Goal: Transaction & Acquisition: Download file/media

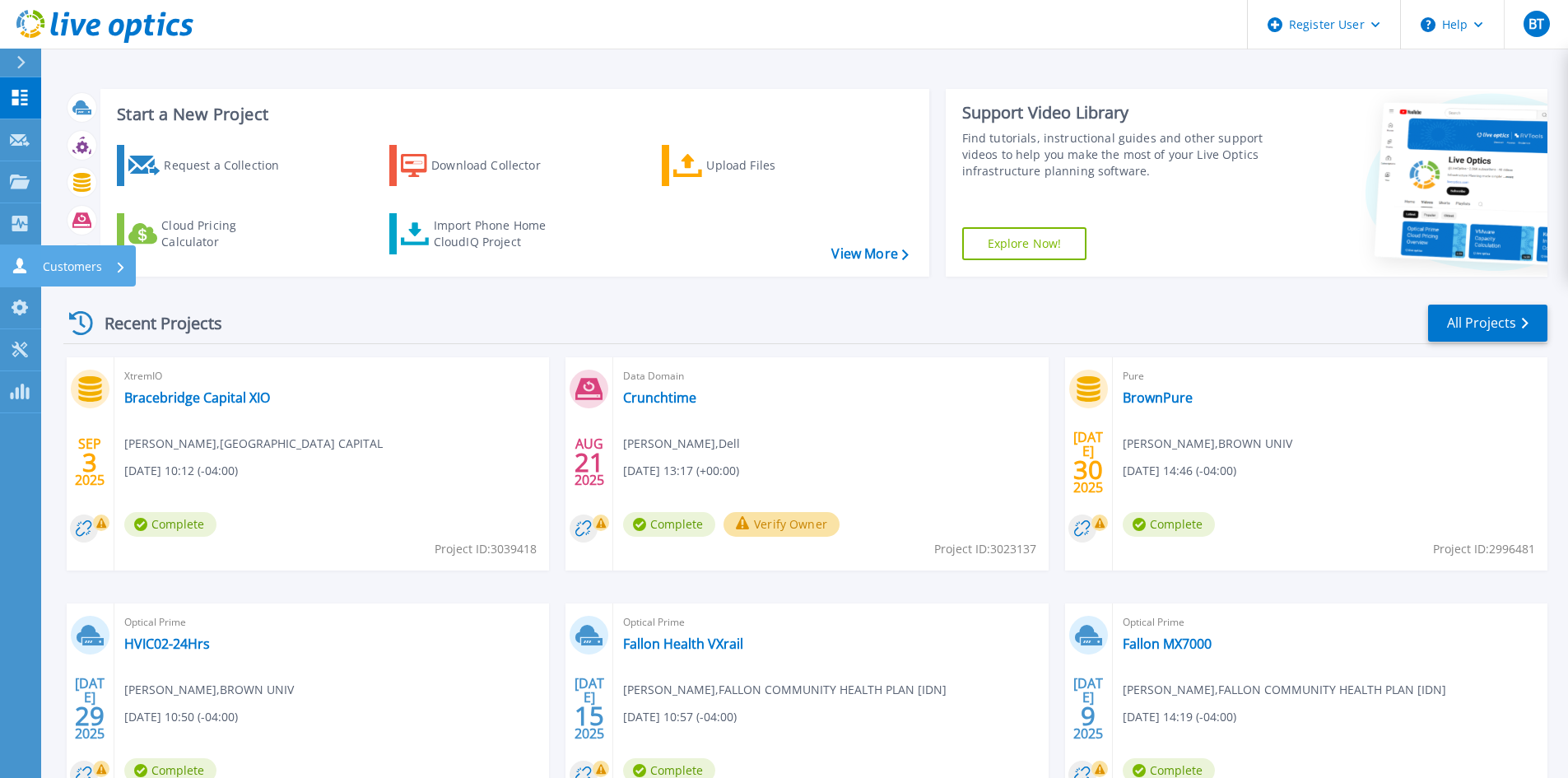
click at [6, 257] on link "Customers Customers" at bounding box center [20, 266] width 41 height 42
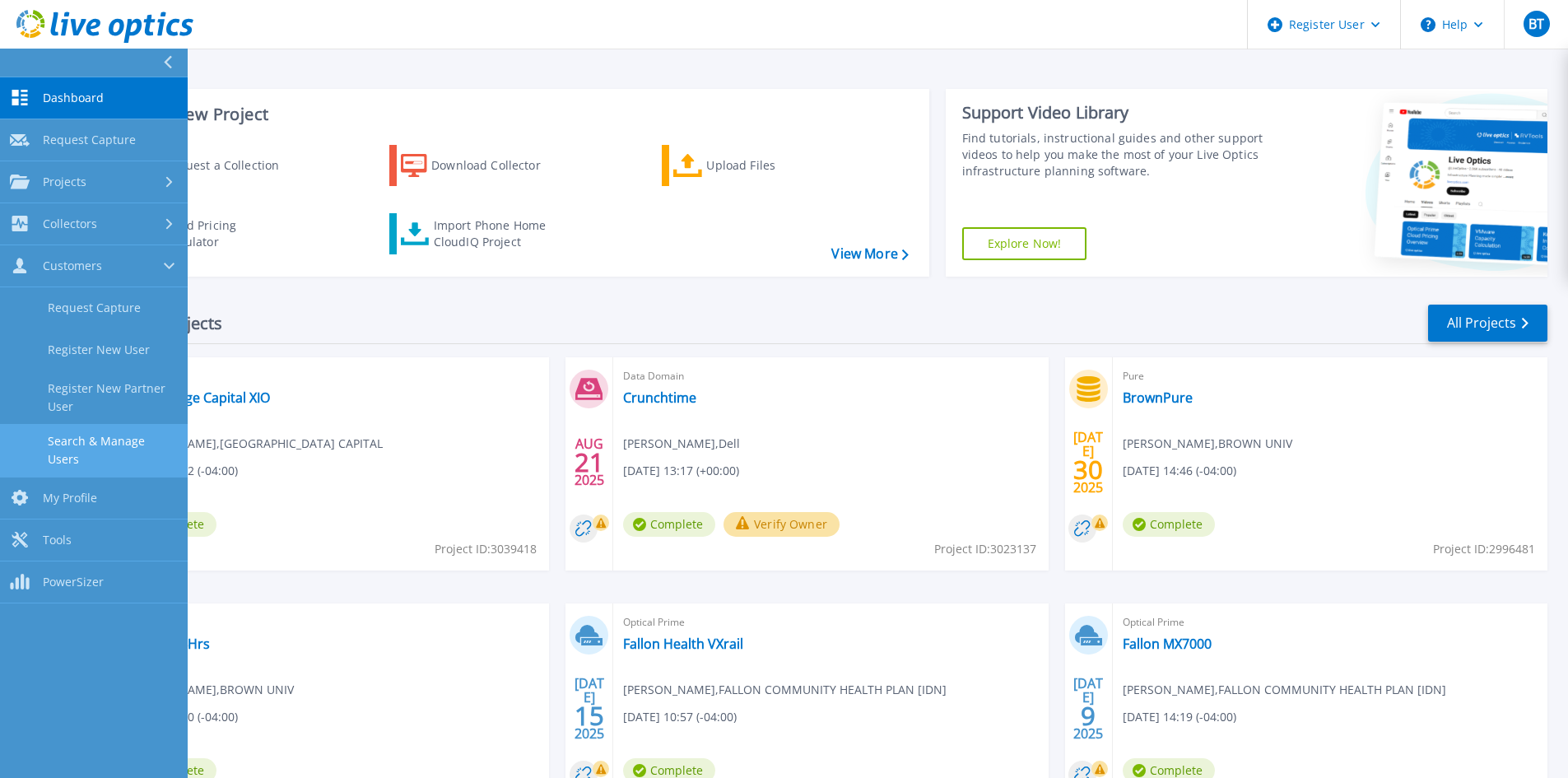
click at [118, 431] on link "Search & Manage Users" at bounding box center [94, 450] width 188 height 53
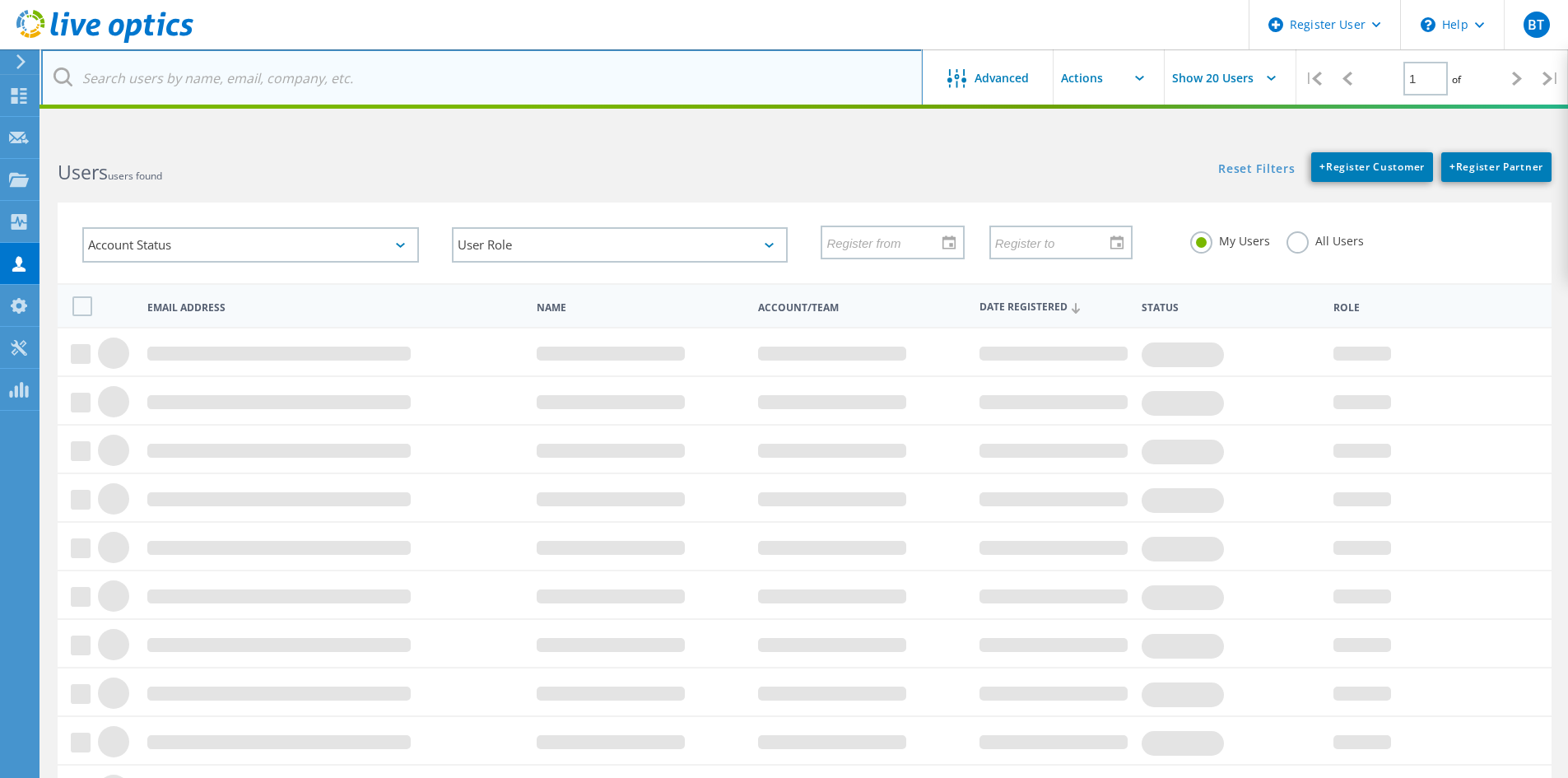
click at [284, 75] on input "text" at bounding box center [482, 78] width 881 height 58
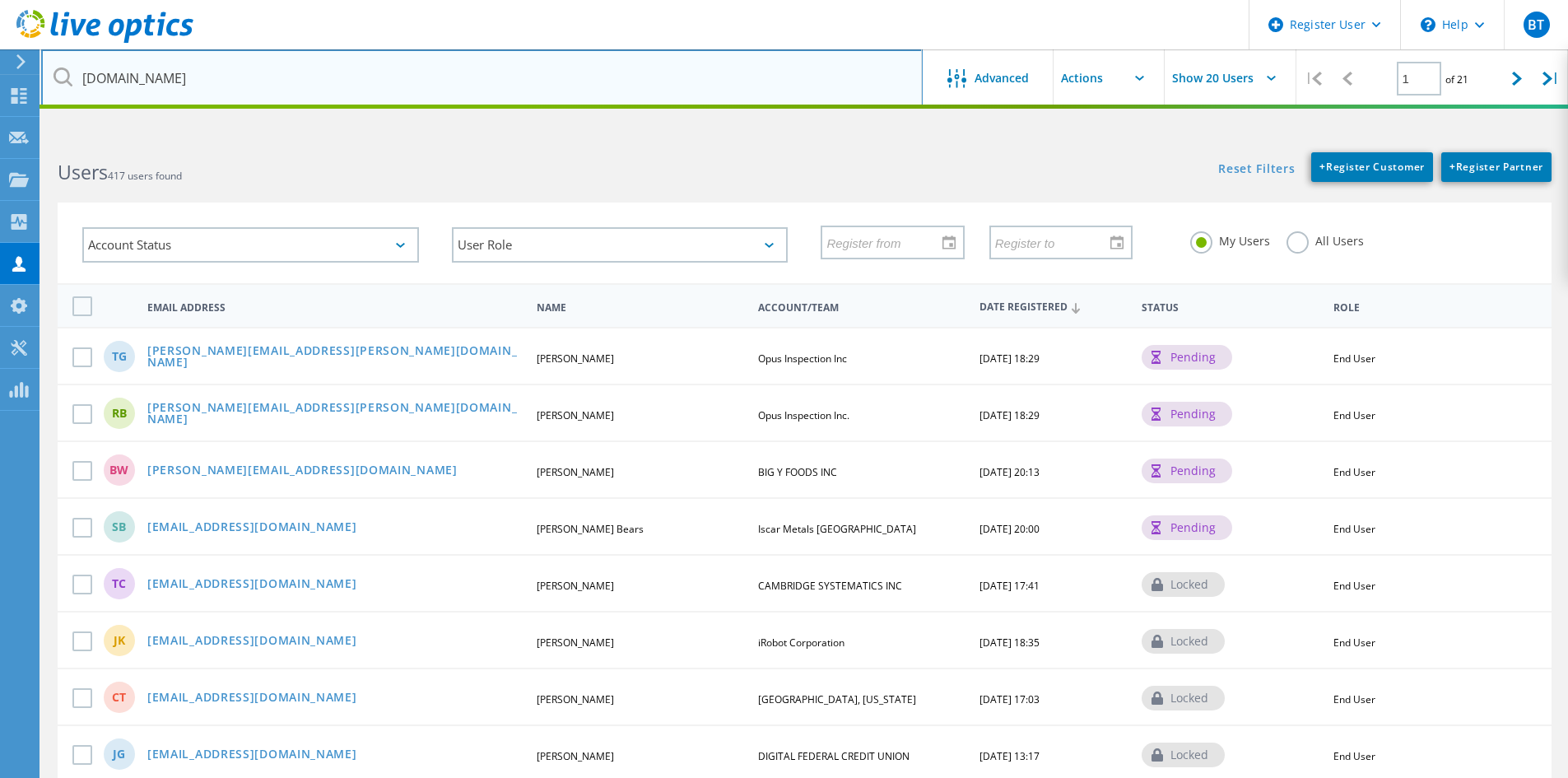
type input "bigy.com"
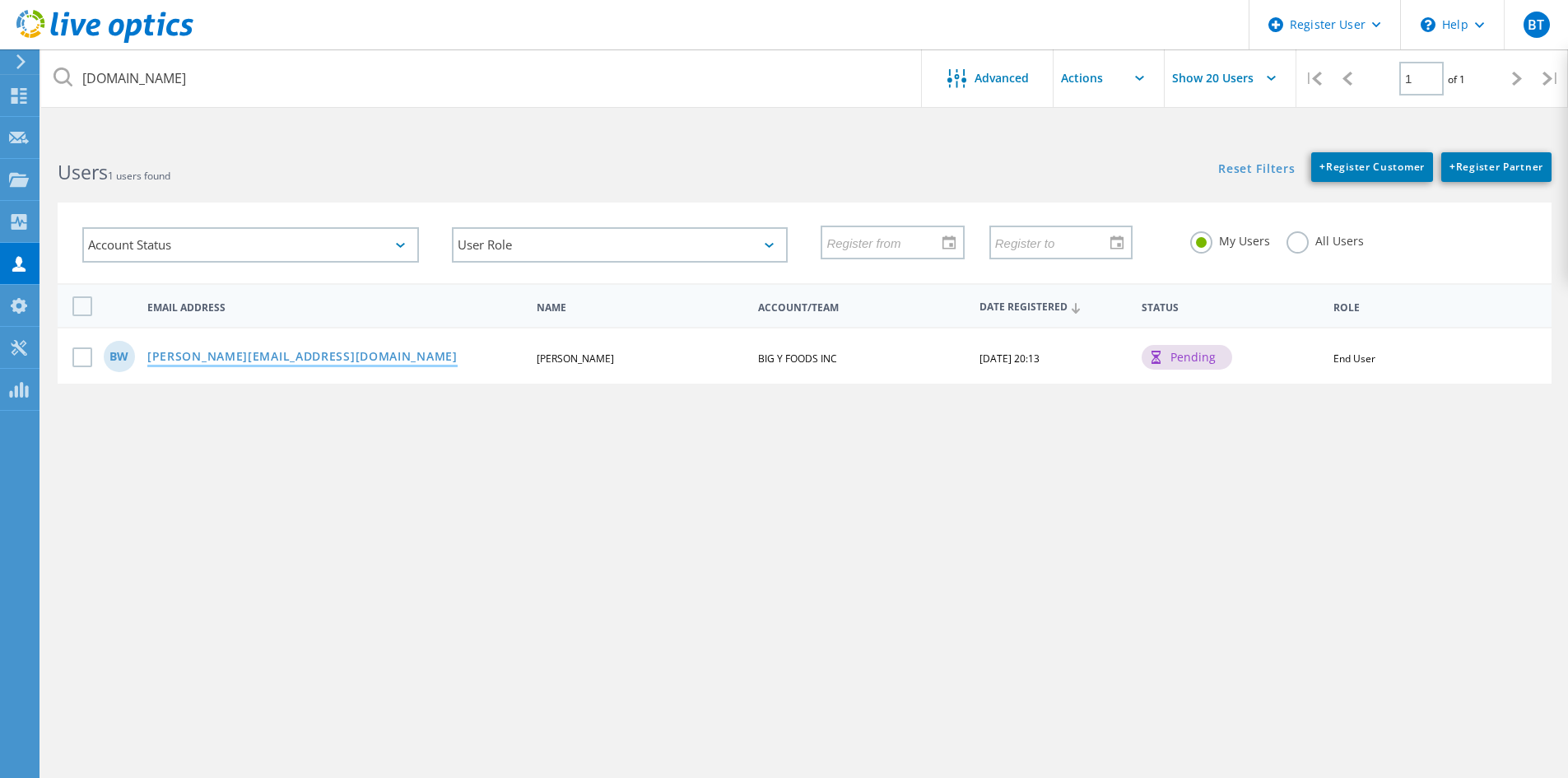
click at [175, 358] on link "[PERSON_NAME][EMAIL_ADDRESS][DOMAIN_NAME]" at bounding box center [303, 358] width 311 height 14
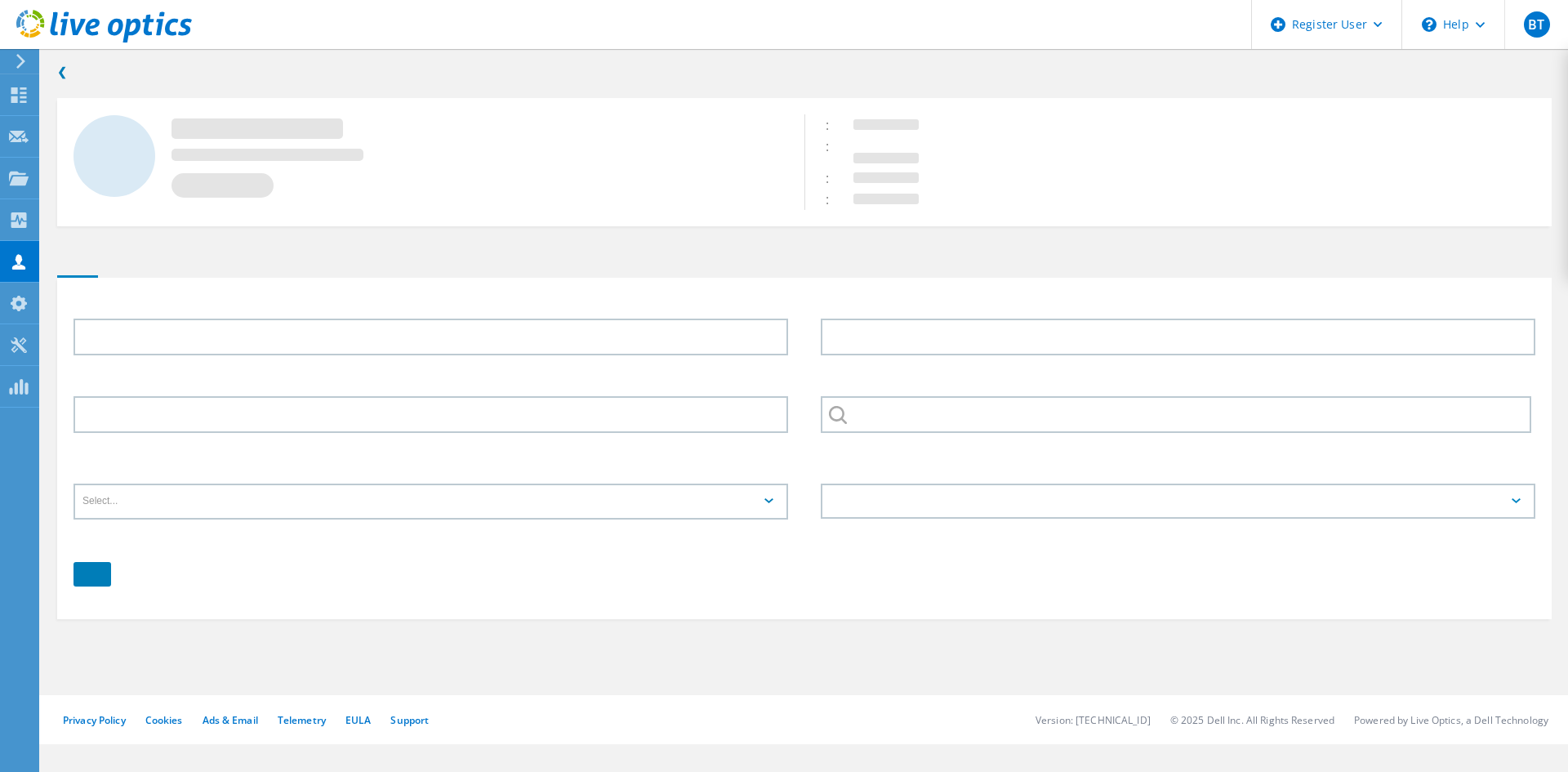
type input "Brian"
type input "Wichniewicz"
type input "BIG Y FOODS INC"
type input "English"
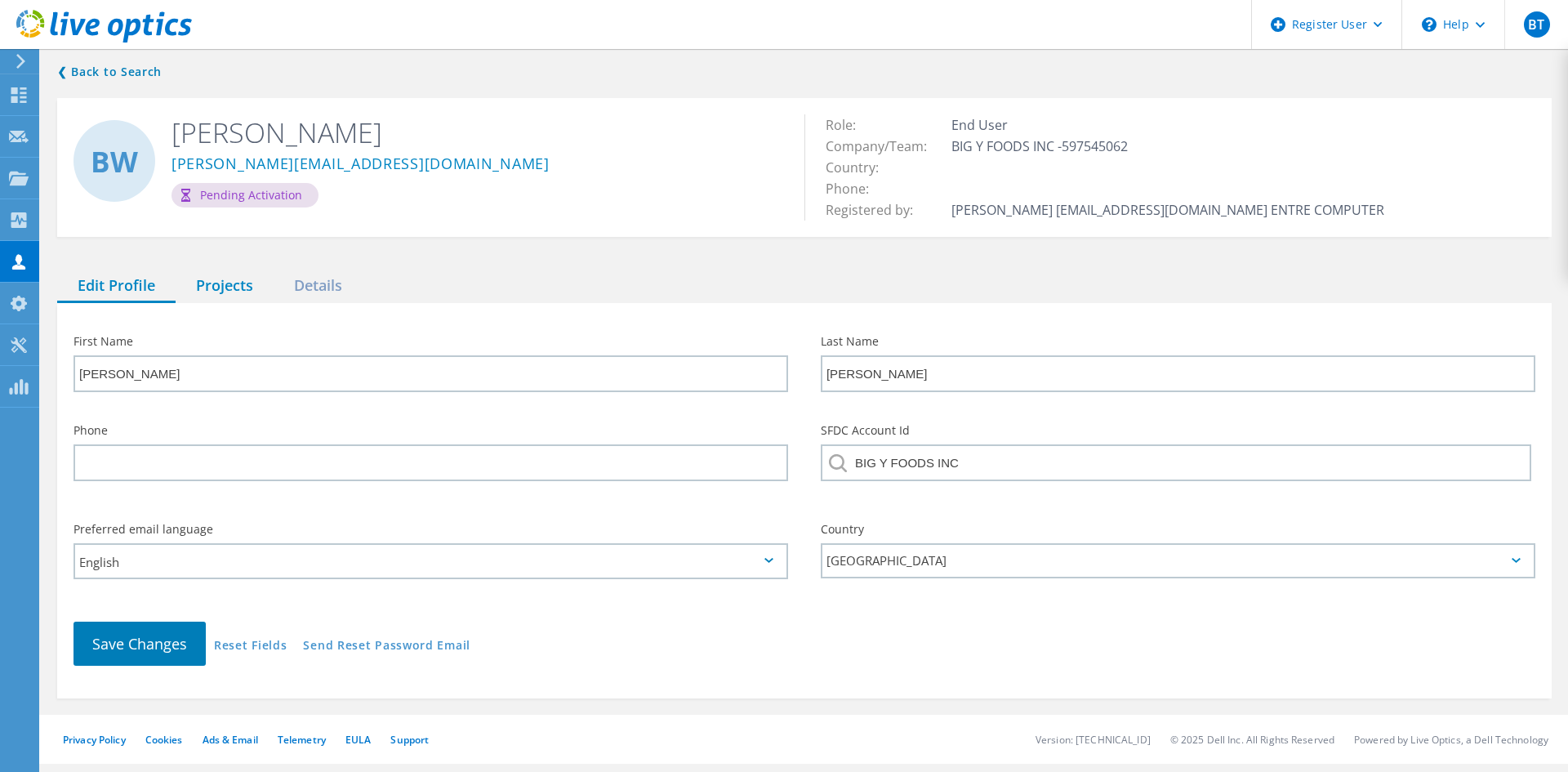
click at [212, 287] on div "Projects" at bounding box center [225, 286] width 98 height 33
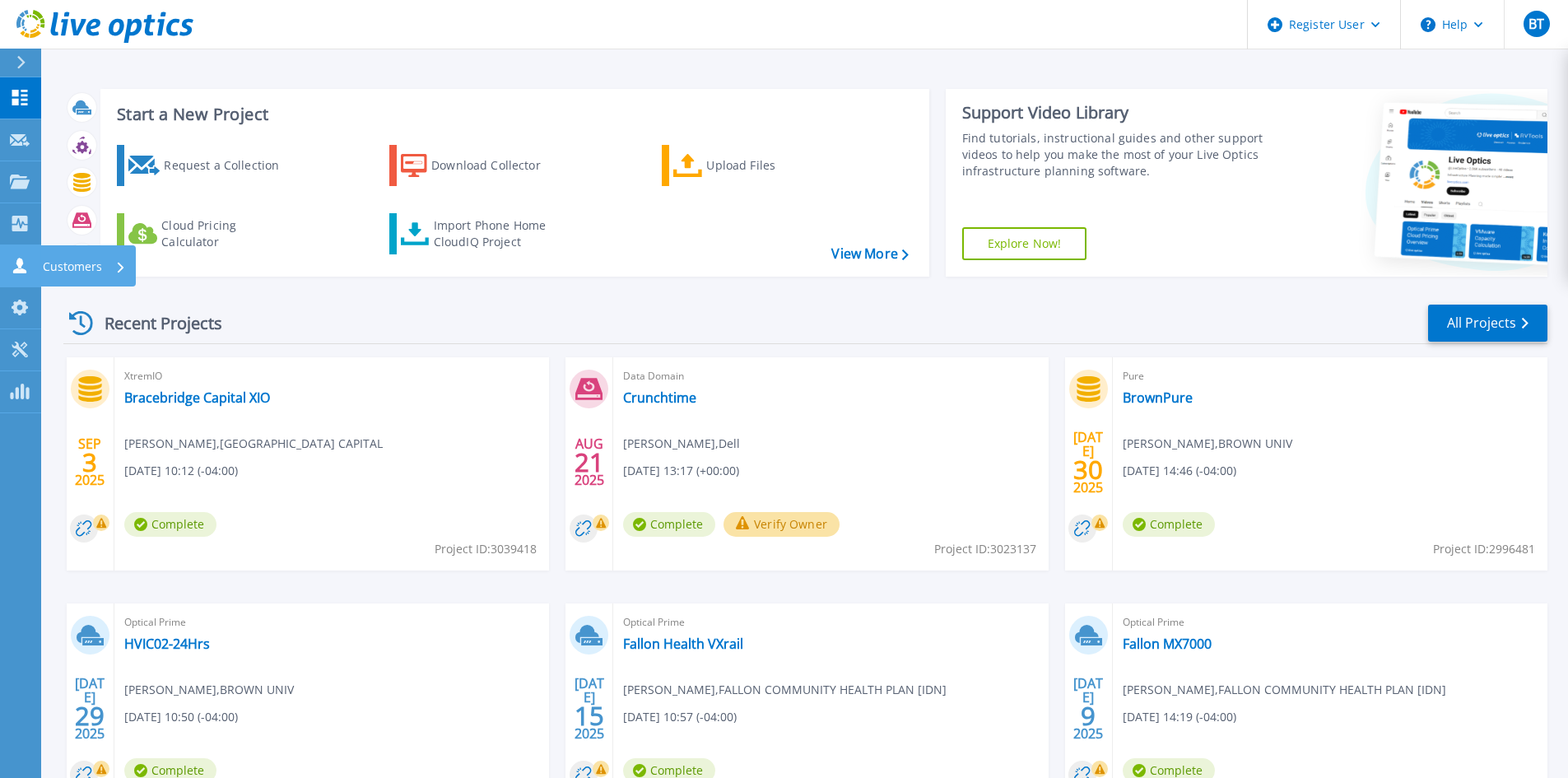
click at [15, 279] on link "Customers Customers" at bounding box center [20, 266] width 41 height 42
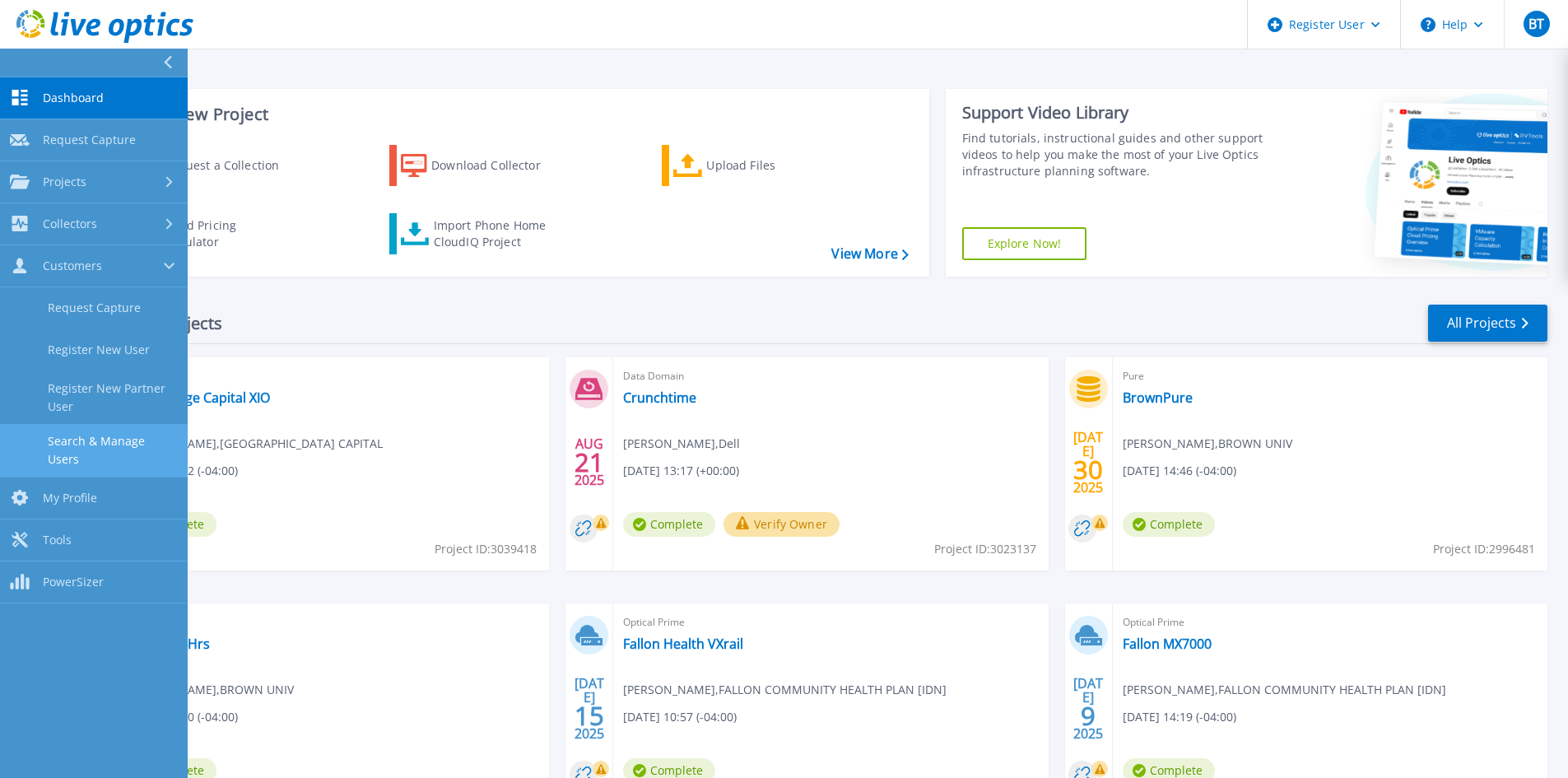
click at [95, 426] on link "Search & Manage Users" at bounding box center [94, 450] width 188 height 53
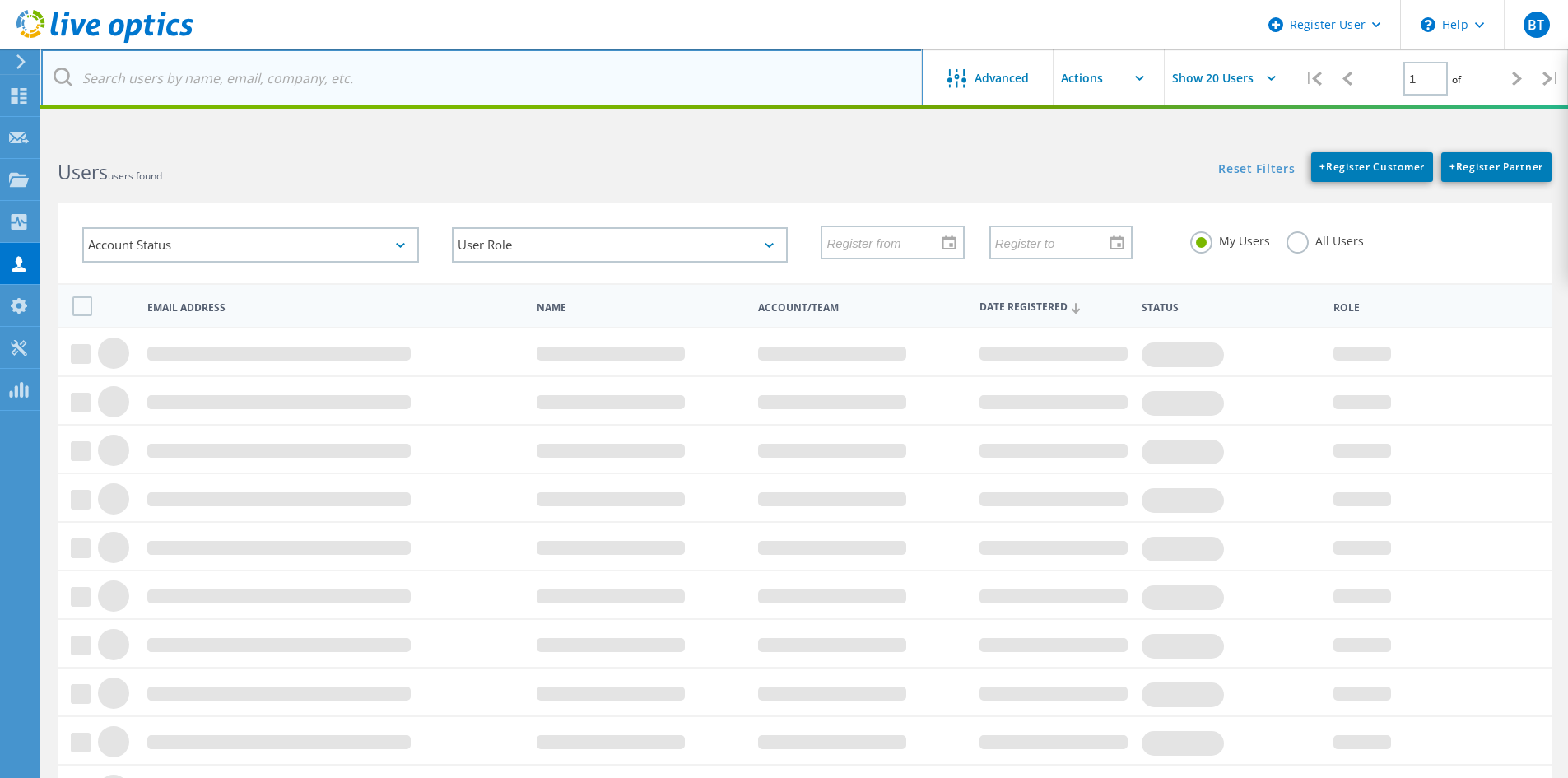
click at [290, 84] on input "text" at bounding box center [482, 78] width 881 height 58
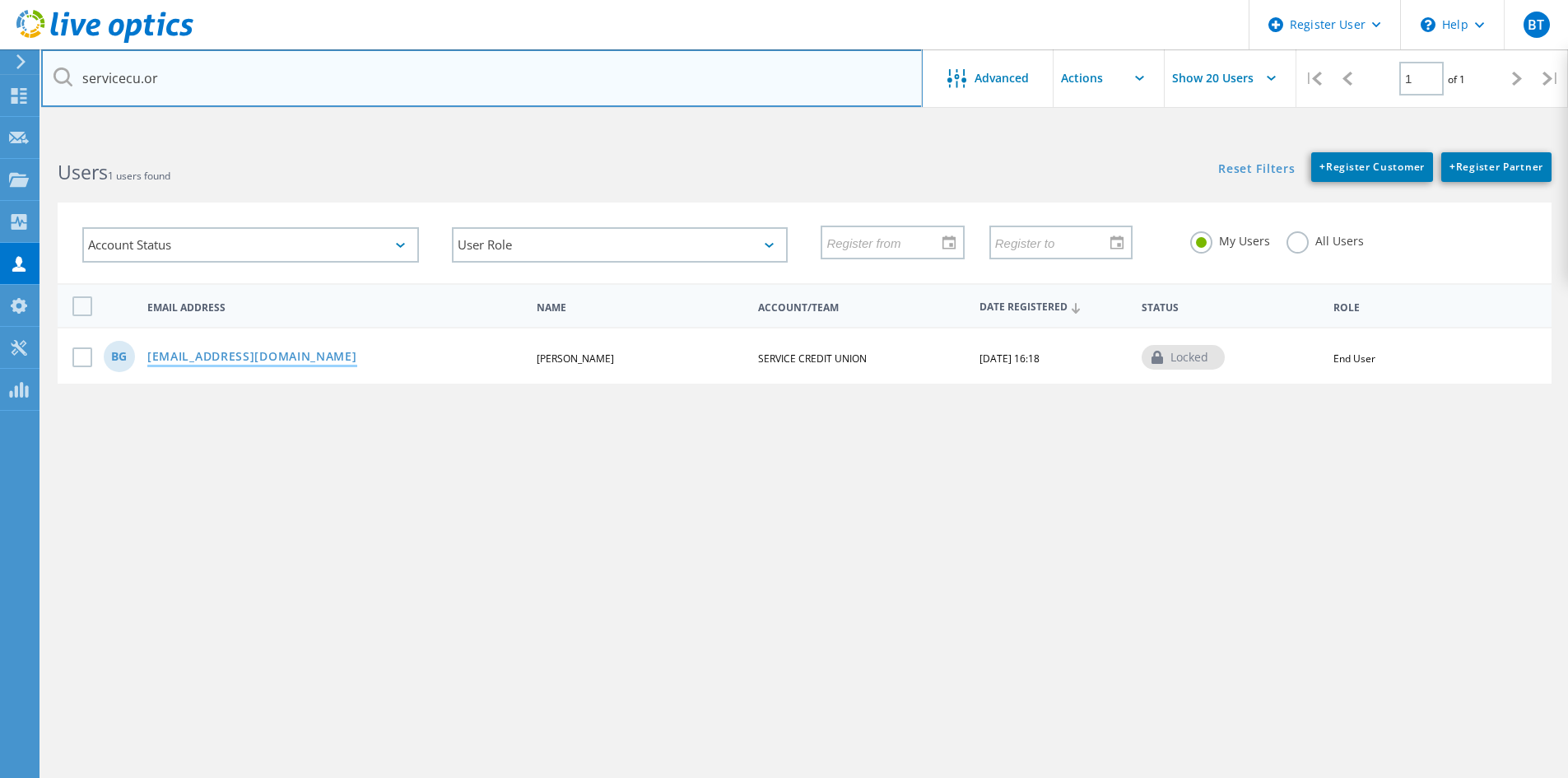
type input "servicecu.or"
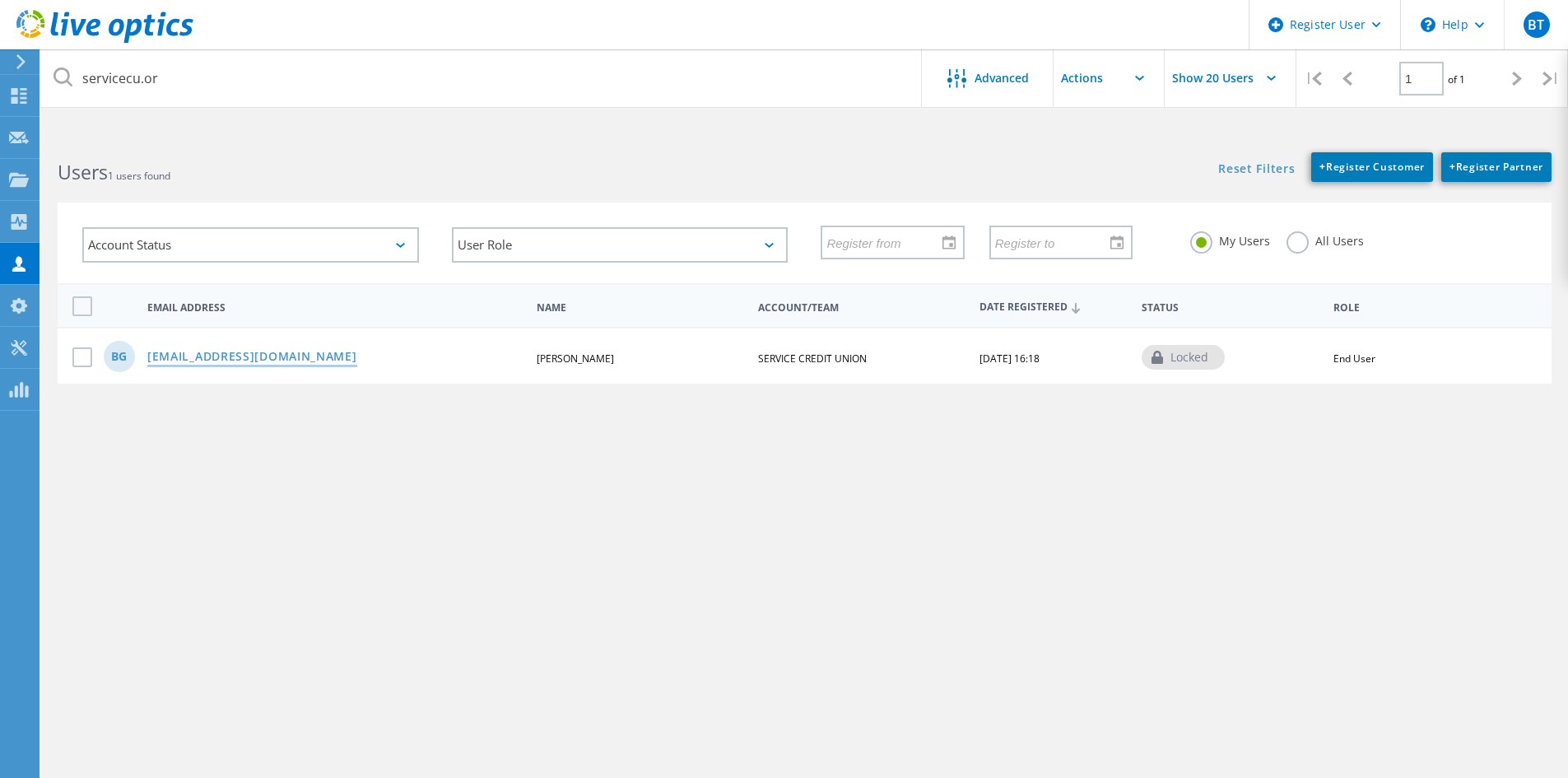
click at [274, 358] on link "[EMAIL_ADDRESS][DOMAIN_NAME]" at bounding box center [253, 358] width 210 height 14
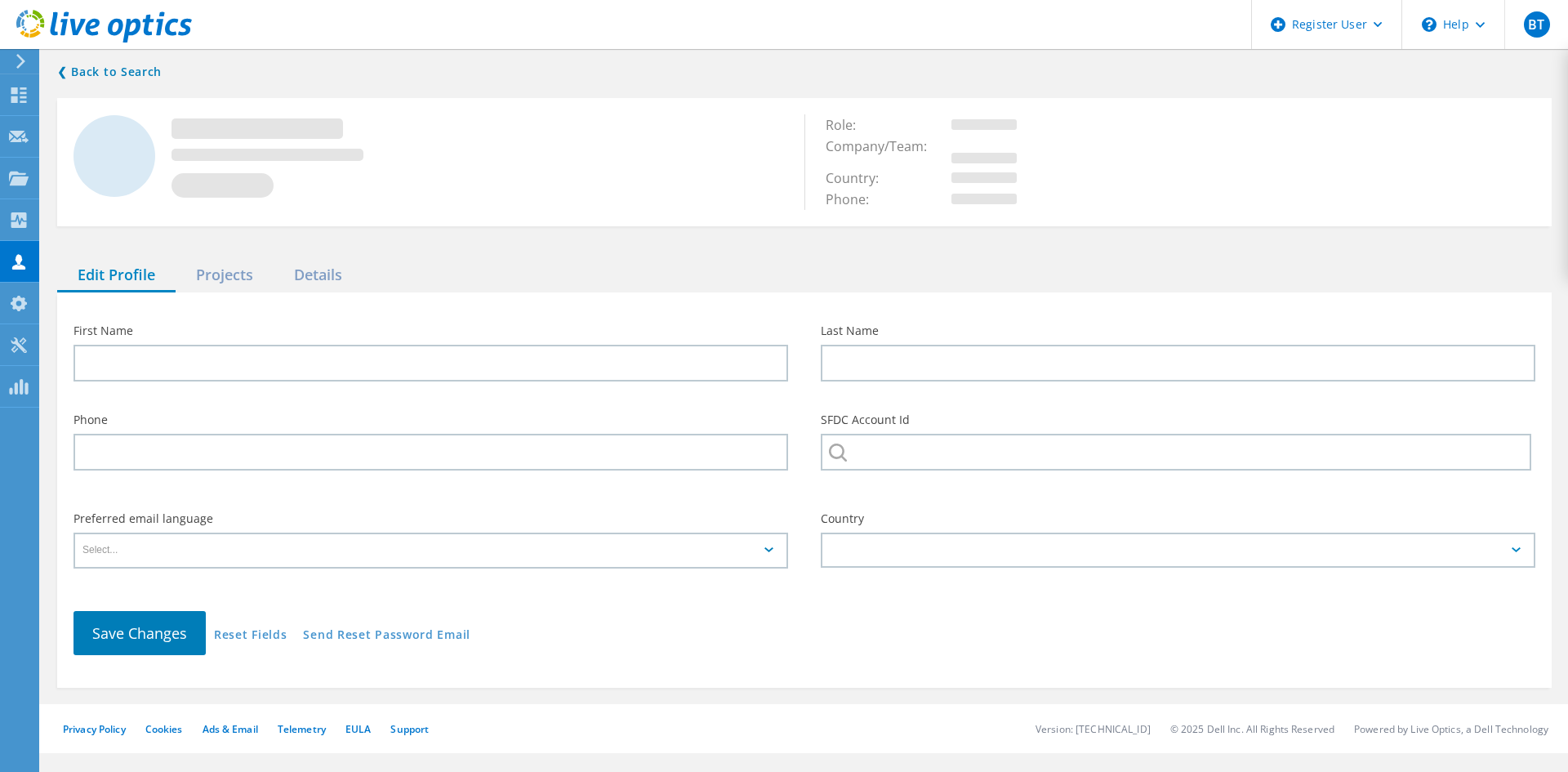
type input "[PERSON_NAME]"
type input "Garneau"
type input "SERVICE CREDIT UNION"
type input "English"
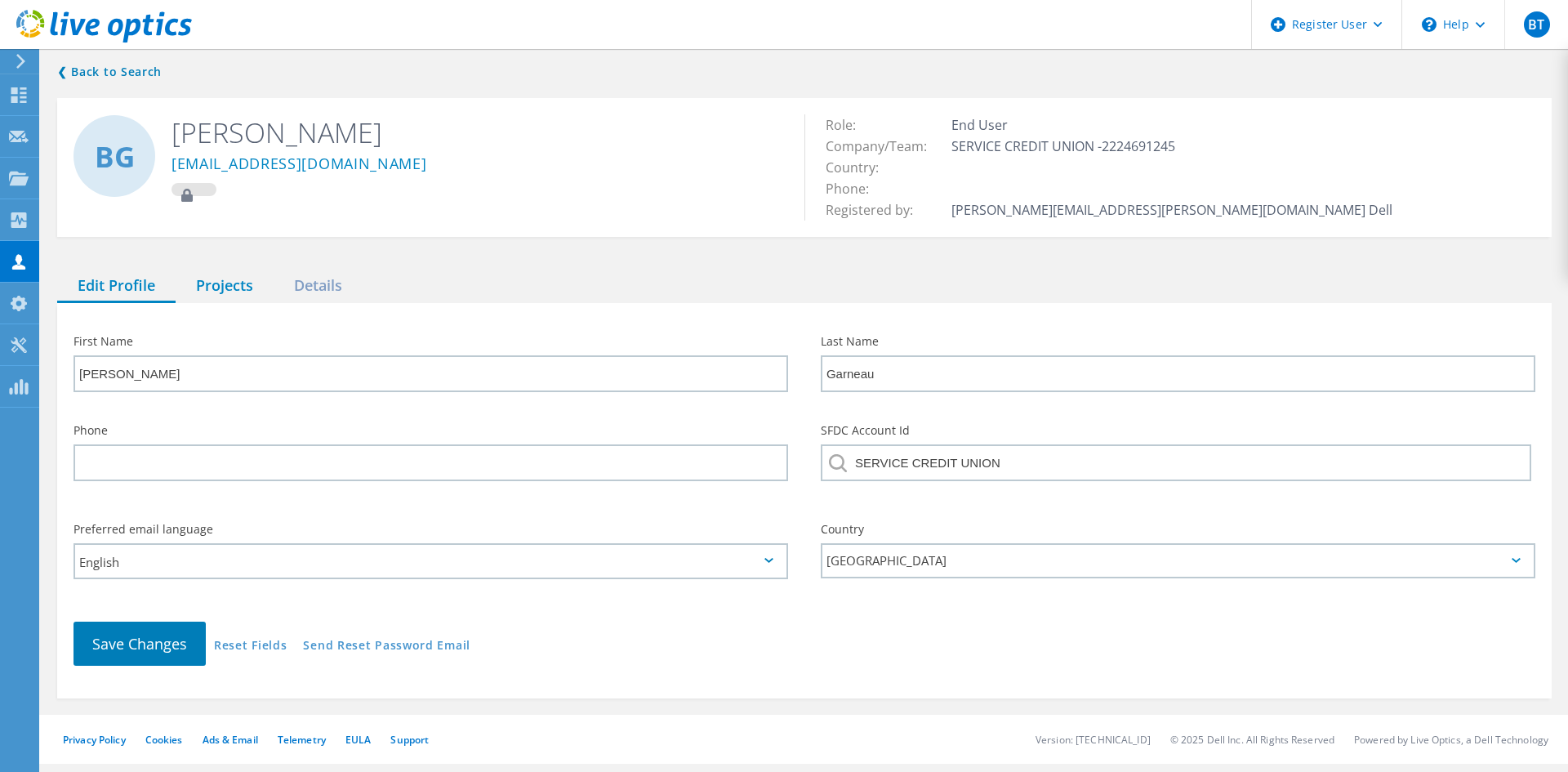
click at [230, 292] on div "Projects" at bounding box center [225, 286] width 98 height 33
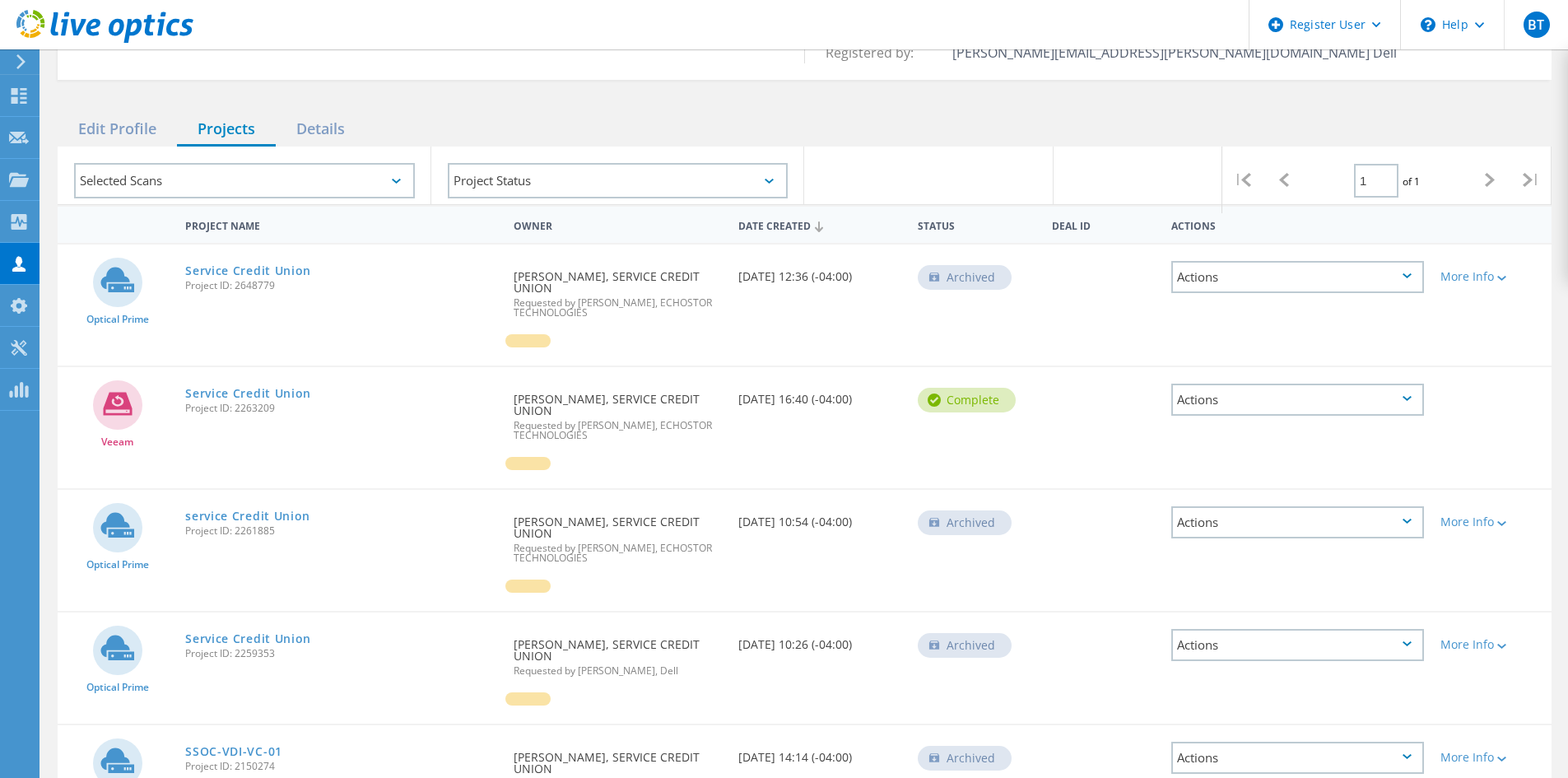
scroll to position [164, 0]
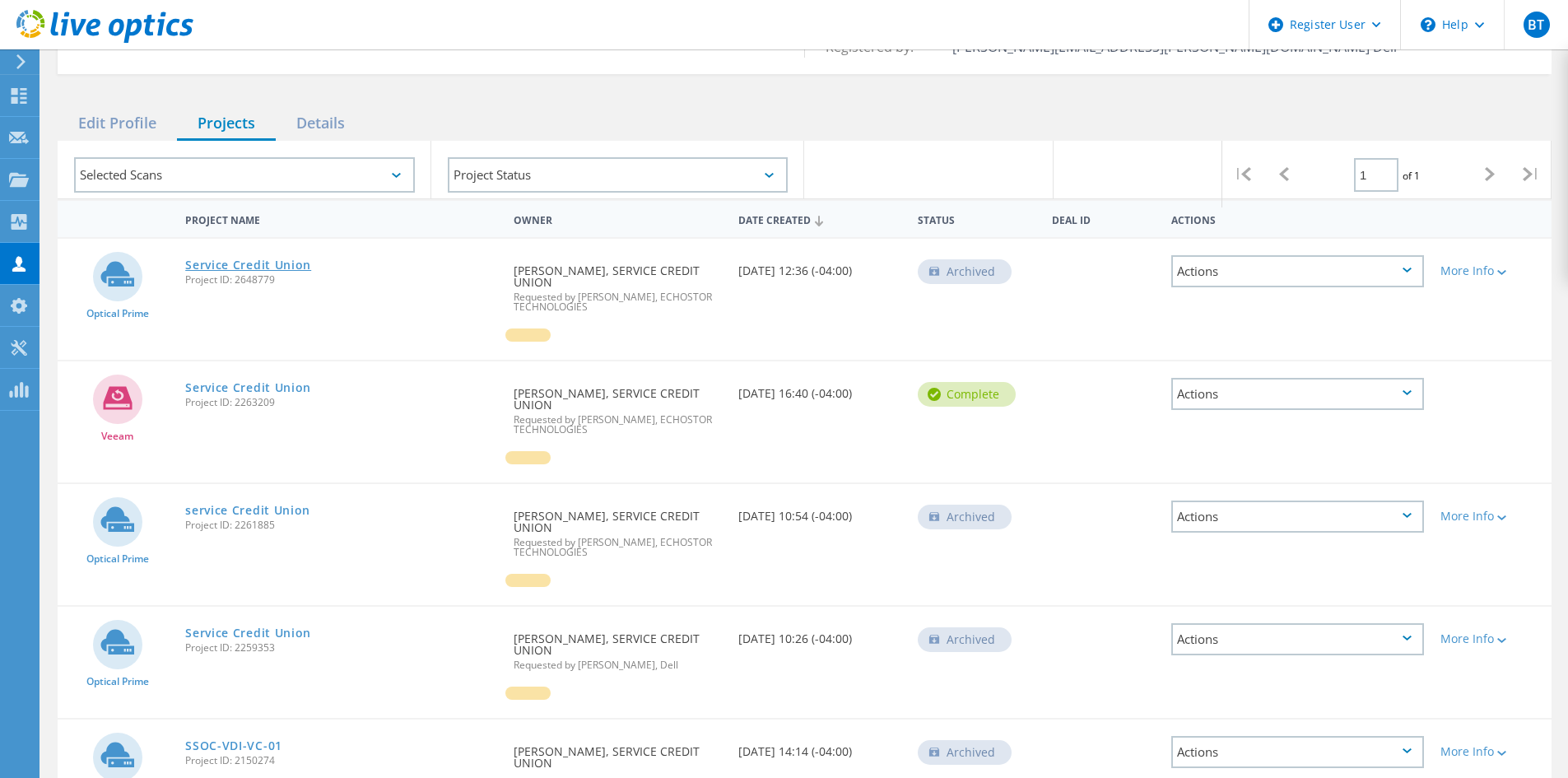
click at [241, 261] on link "Service Credit Union" at bounding box center [248, 265] width 126 height 12
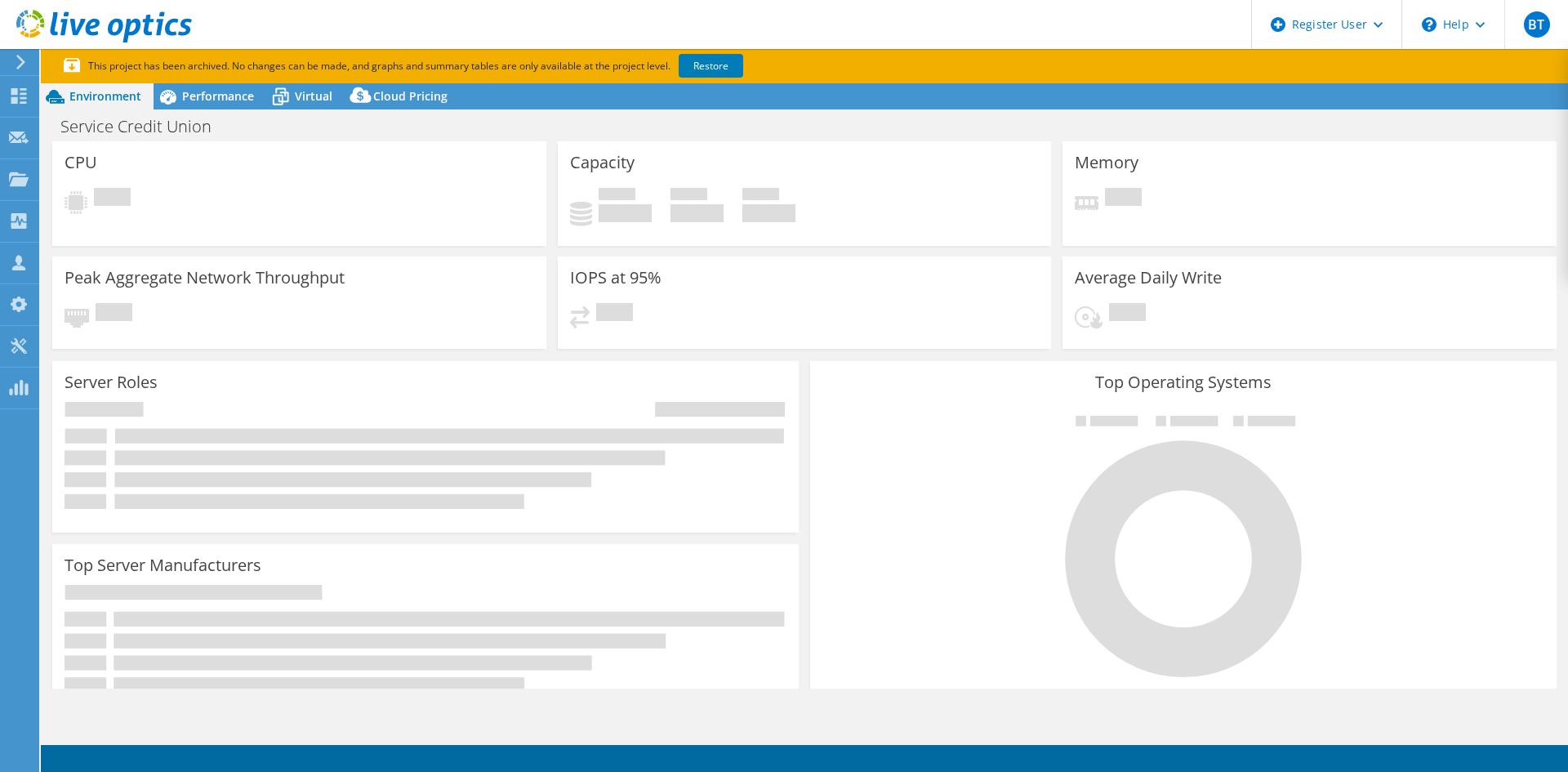
select select "USD"
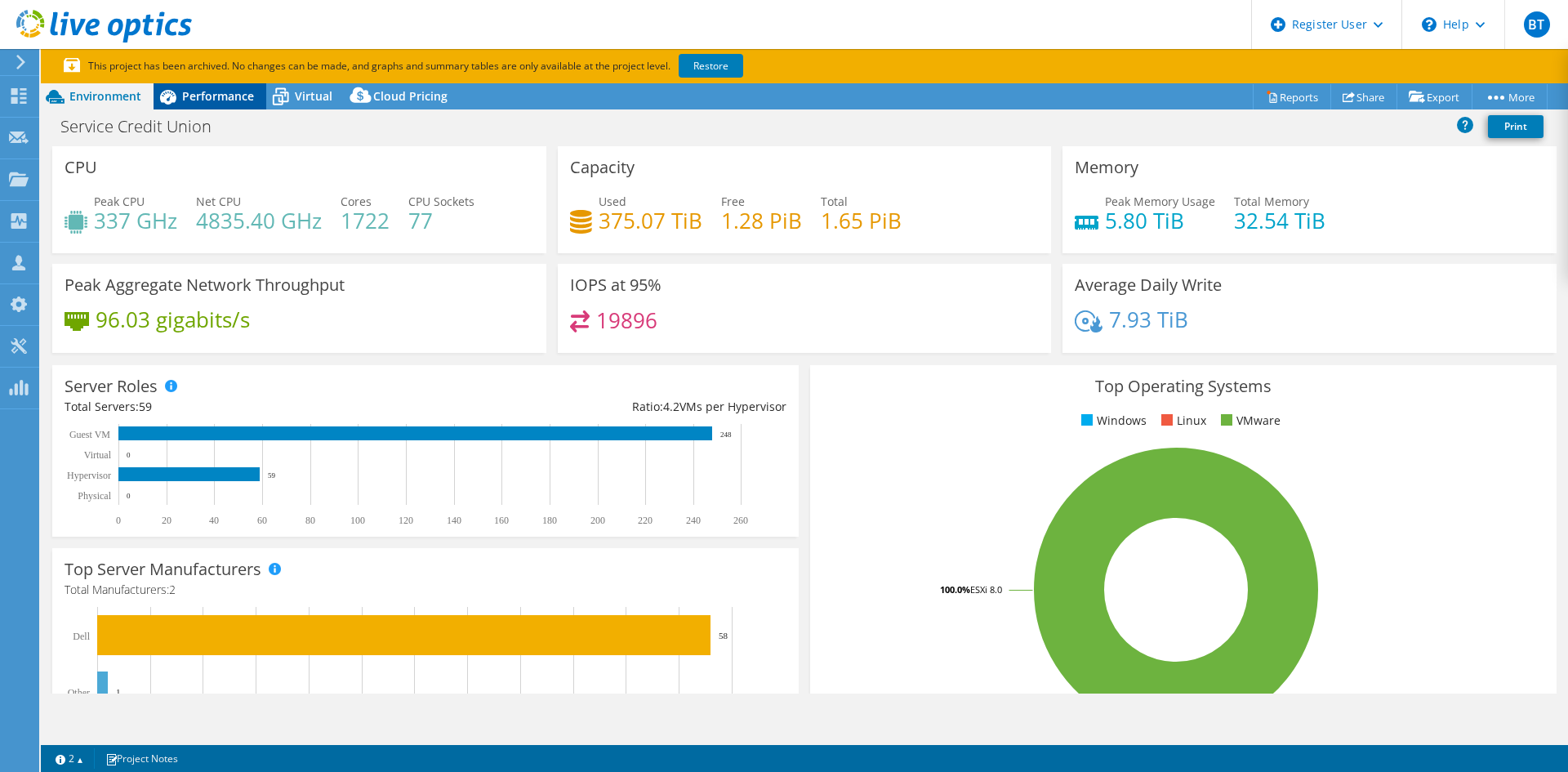
click at [219, 96] on span "Performance" at bounding box center [218, 96] width 72 height 16
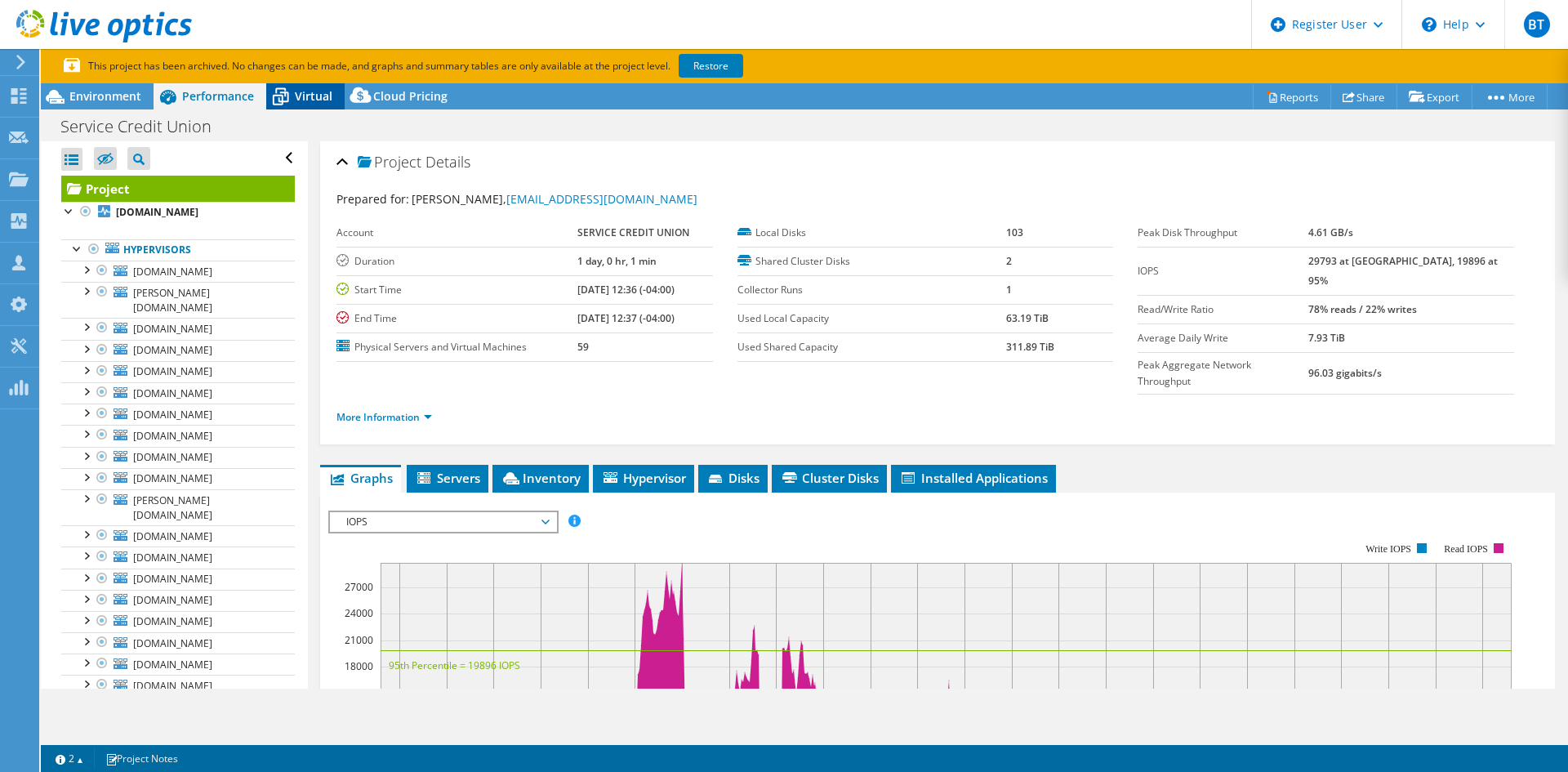
click at [299, 96] on span "Virtual" at bounding box center [313, 96] width 37 height 16
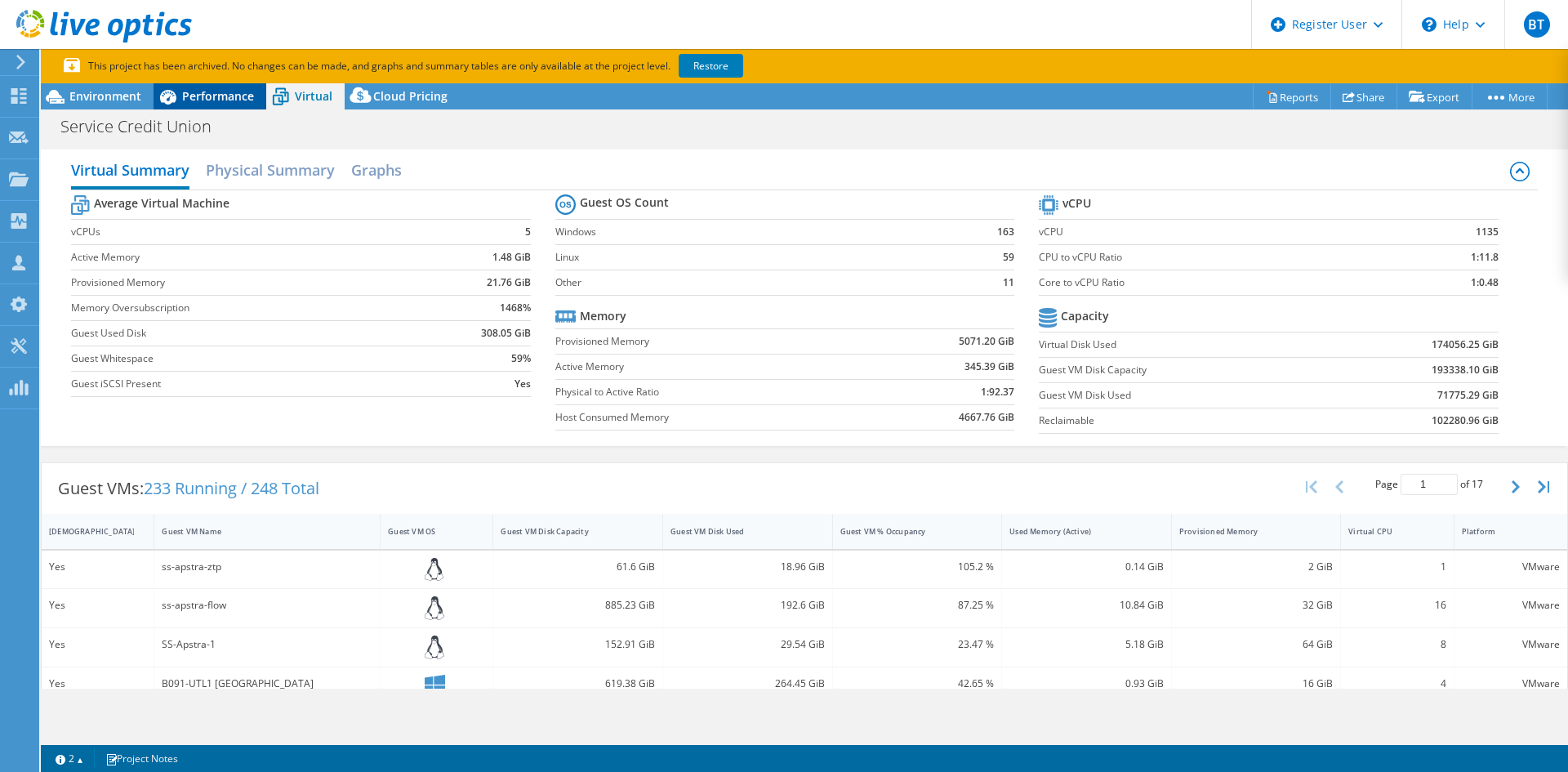
click at [234, 91] on span "Performance" at bounding box center [218, 96] width 72 height 16
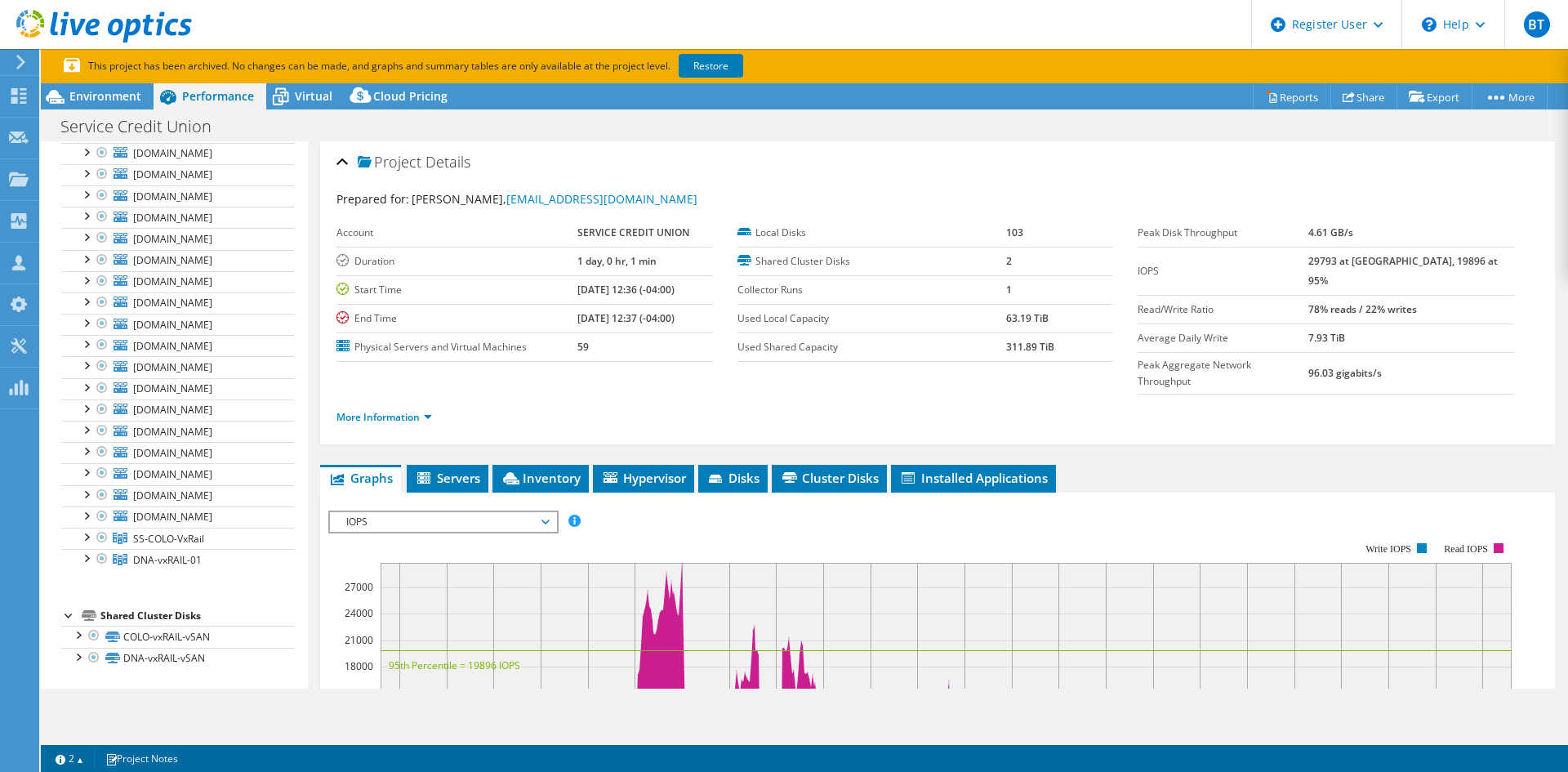
scroll to position [1175, 0]
click at [187, 540] on span "SS-COLO-VxRail" at bounding box center [168, 538] width 71 height 14
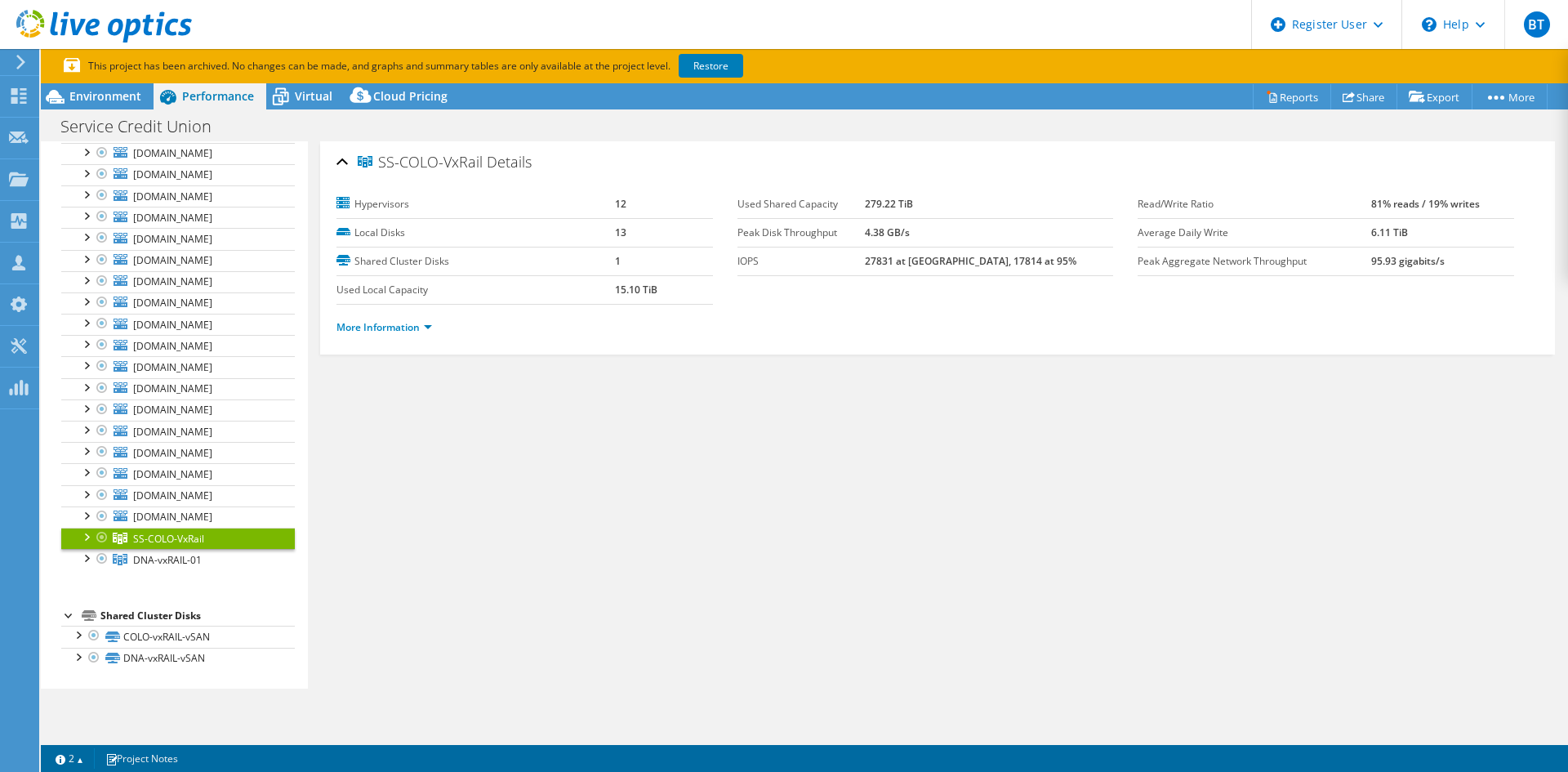
click at [82, 530] on div at bounding box center [86, 536] width 17 height 17
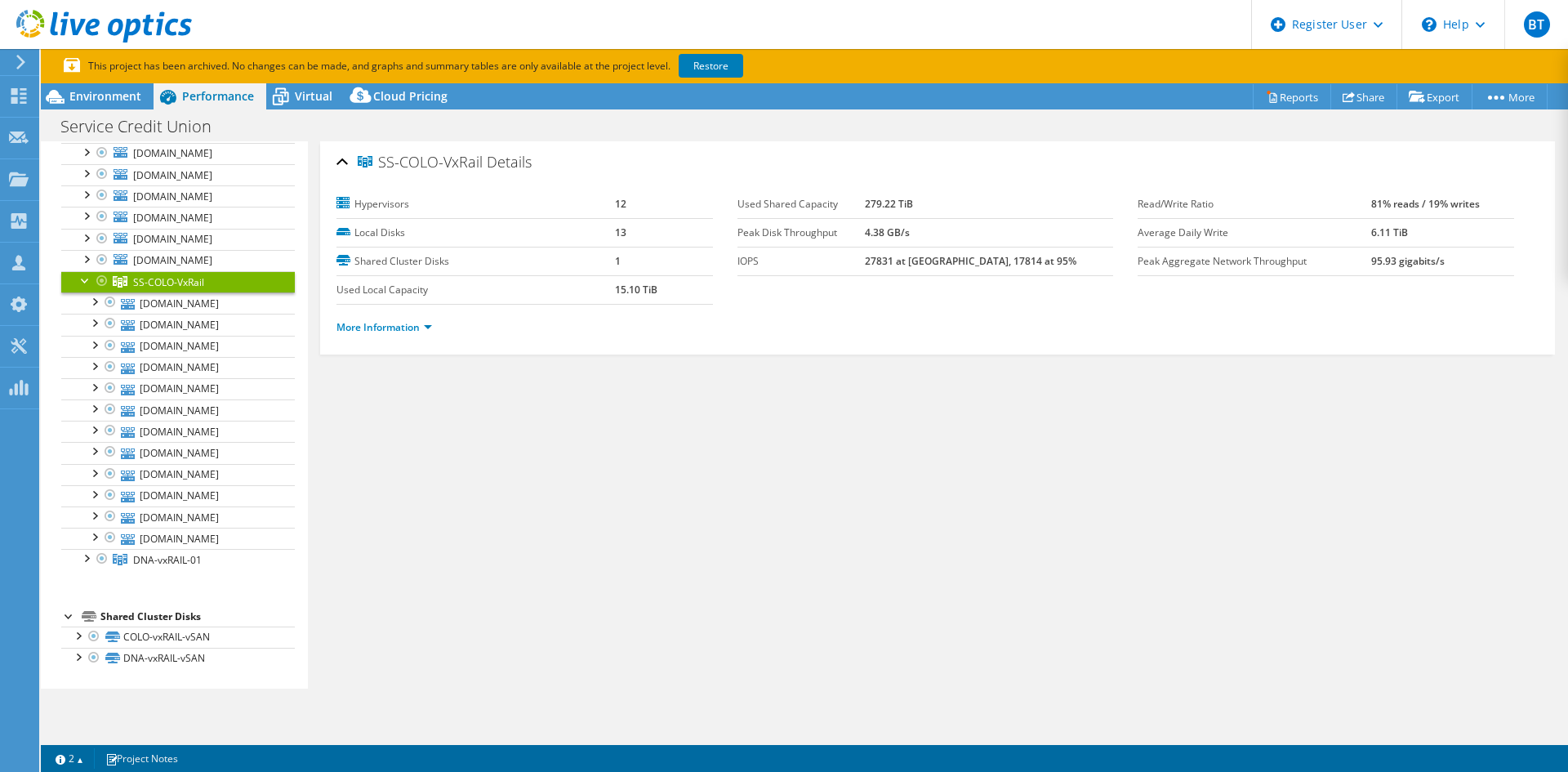
scroll to position [1432, 0]
click at [86, 563] on div at bounding box center [86, 557] width 17 height 17
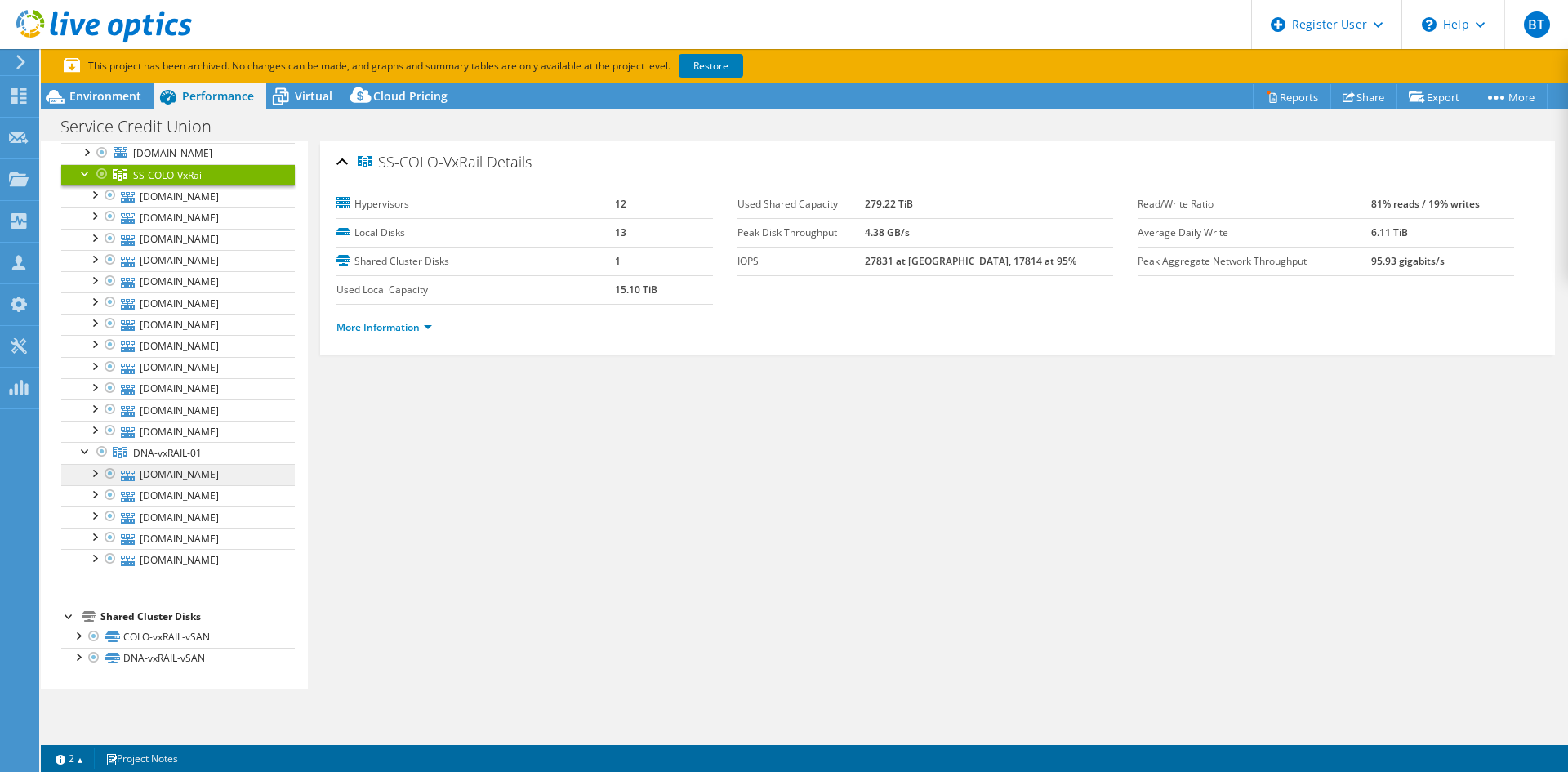
scroll to position [1539, 0]
click at [124, 100] on span "Environment" at bounding box center [105, 96] width 72 height 16
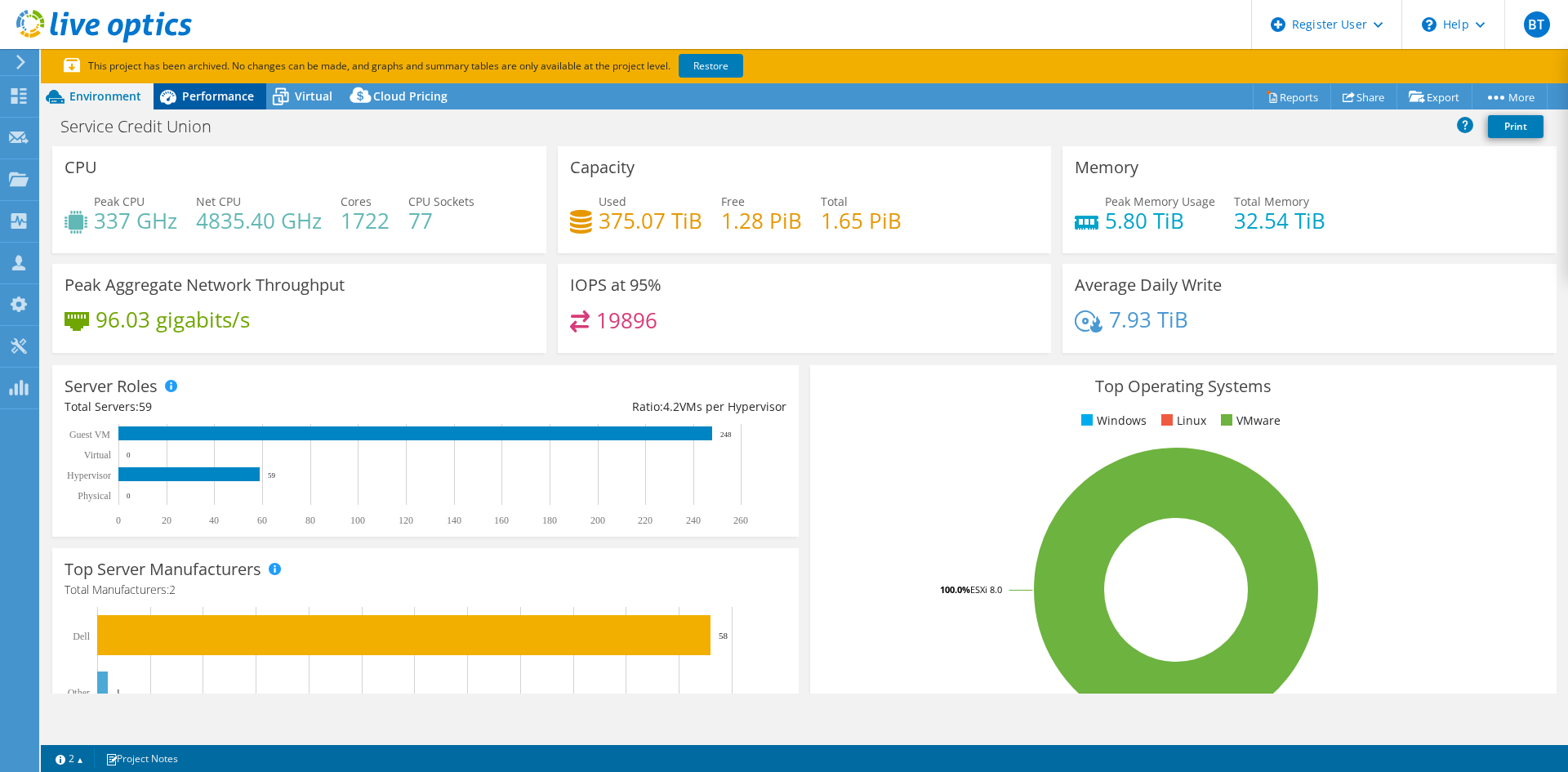
click at [186, 97] on span "Performance" at bounding box center [218, 96] width 72 height 16
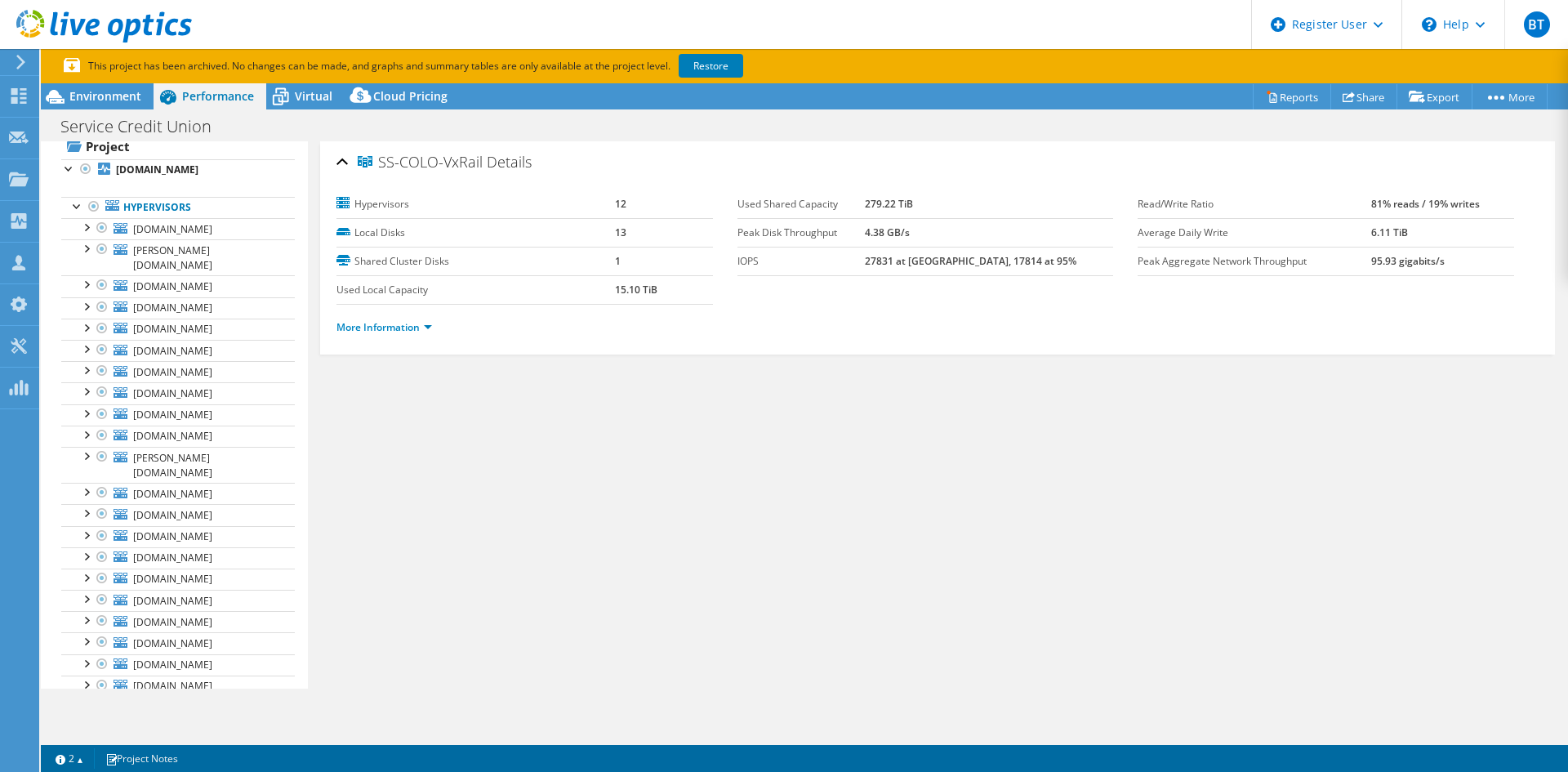
scroll to position [0, 0]
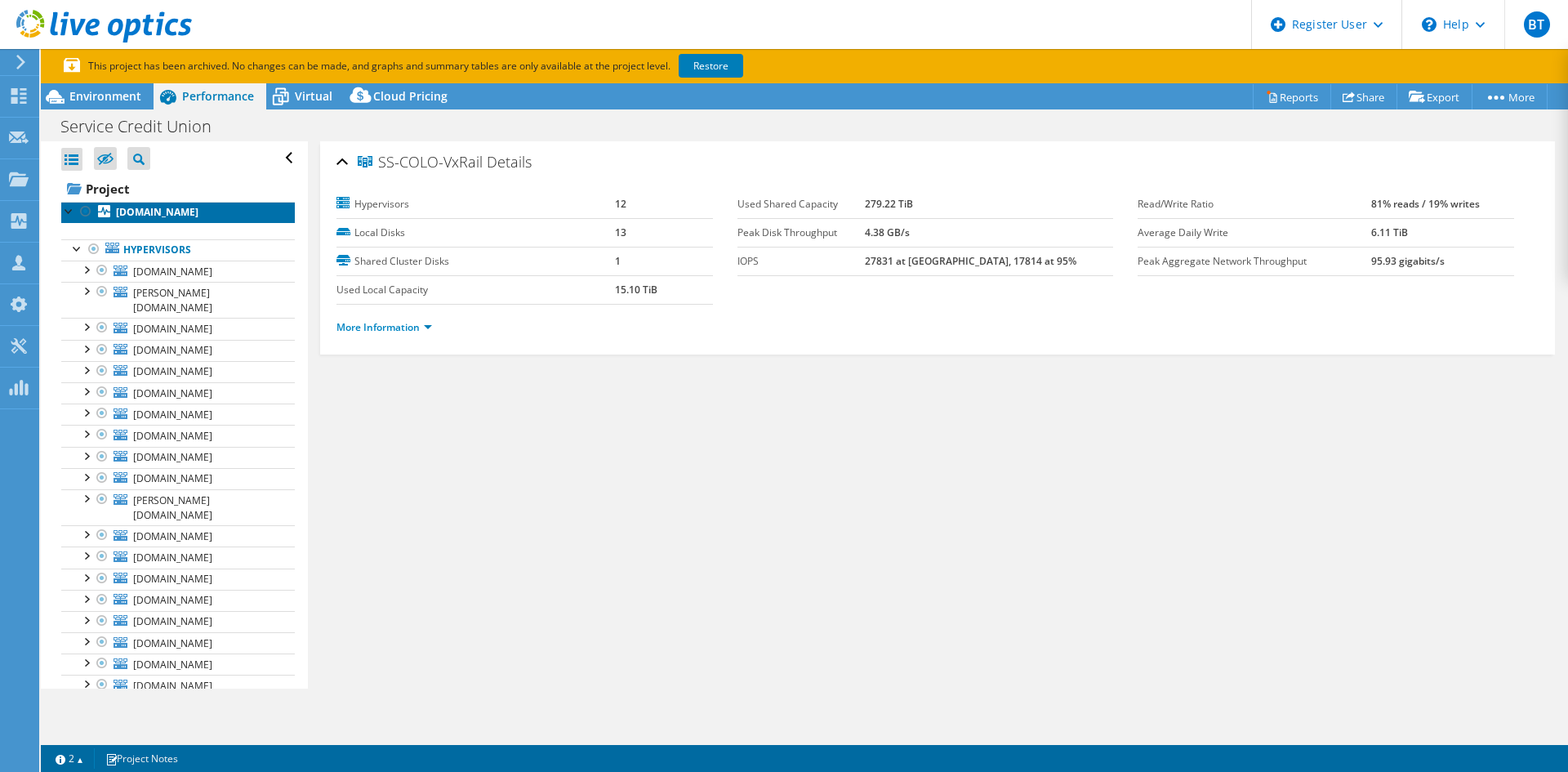
click at [198, 217] on b "[DOMAIN_NAME]" at bounding box center [157, 212] width 82 height 14
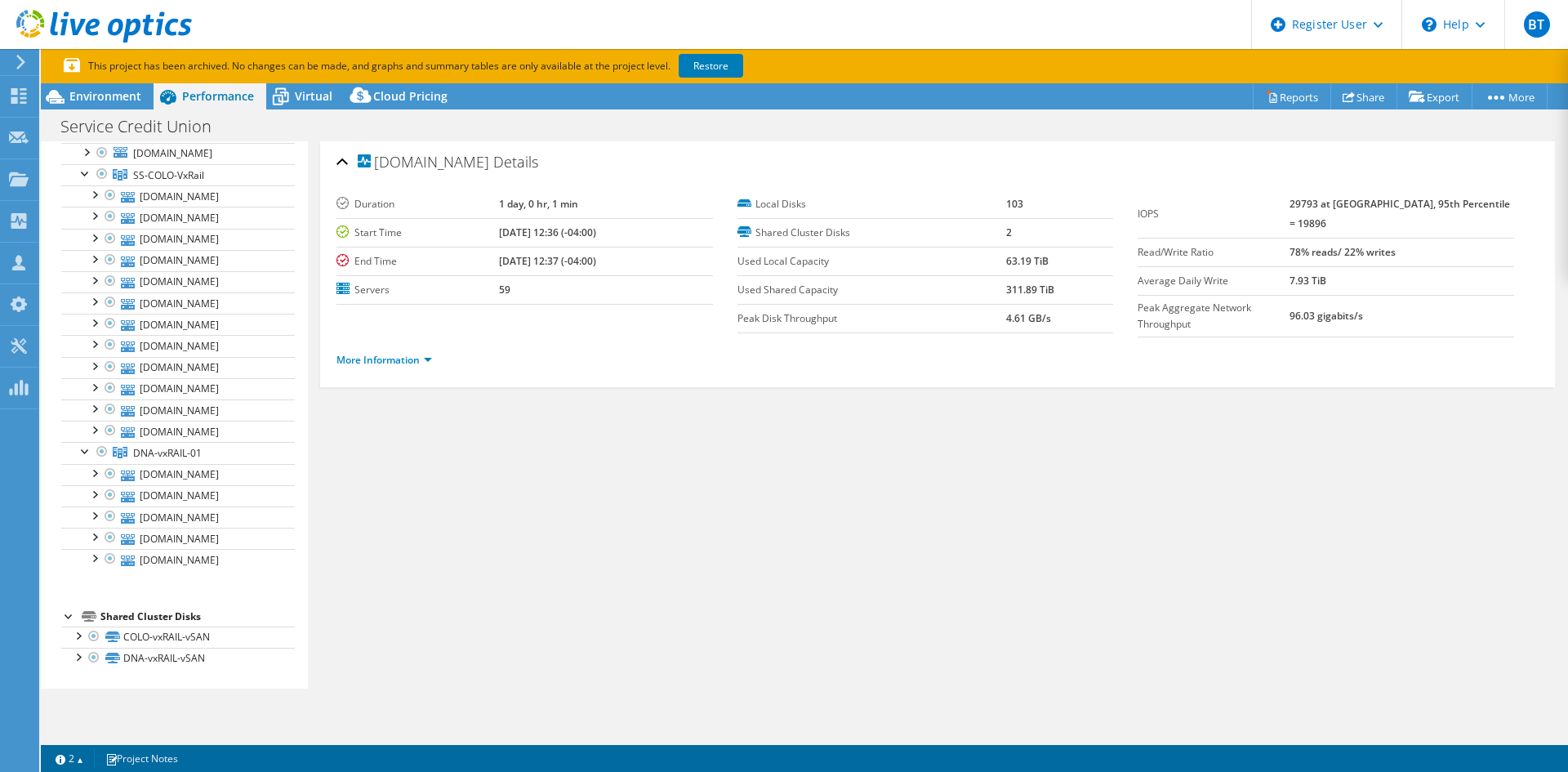
scroll to position [1539, 0]
click at [216, 461] on link "DNA-vxRAIL-01" at bounding box center [178, 452] width 233 height 21
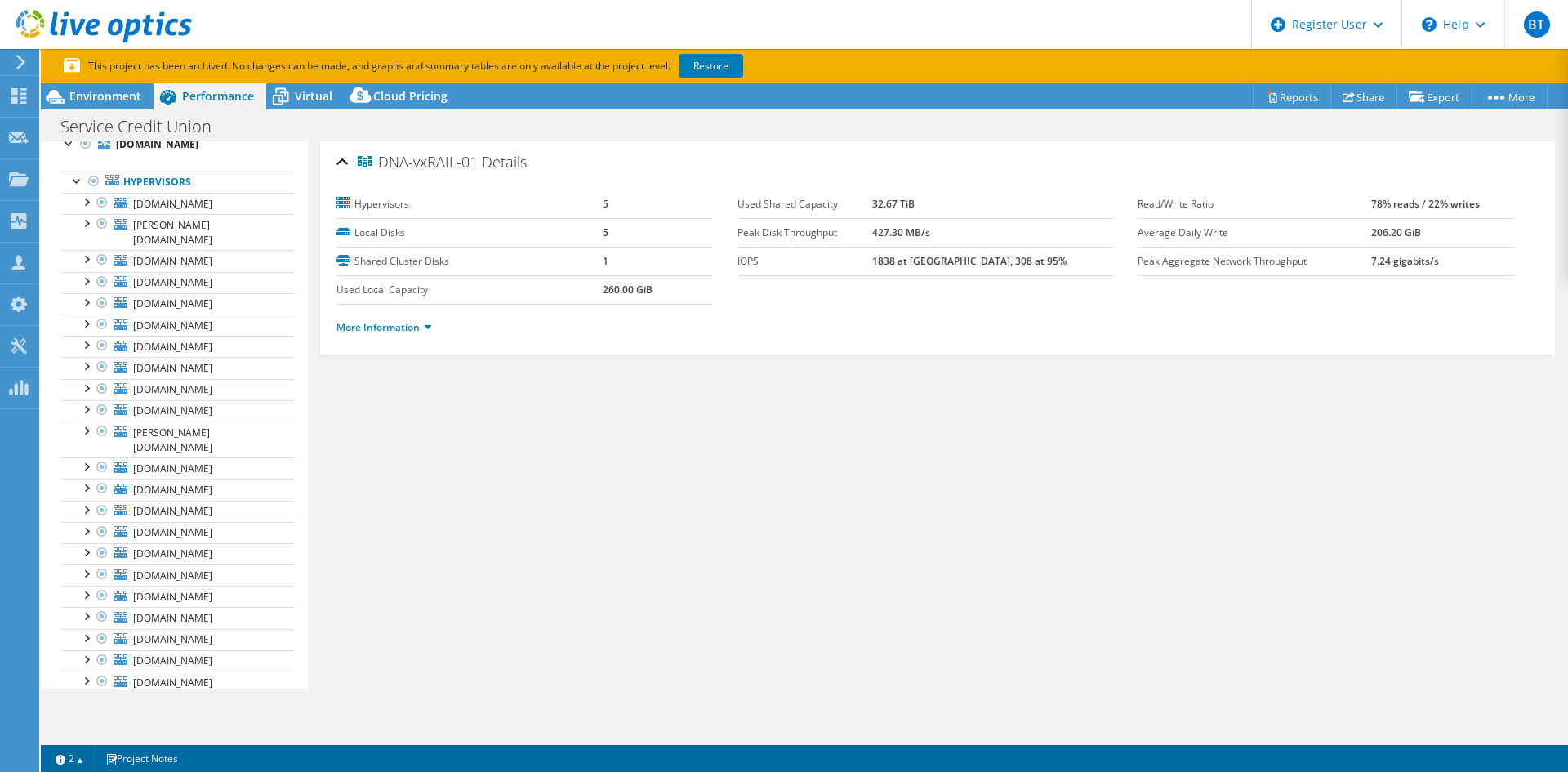
scroll to position [0, 0]
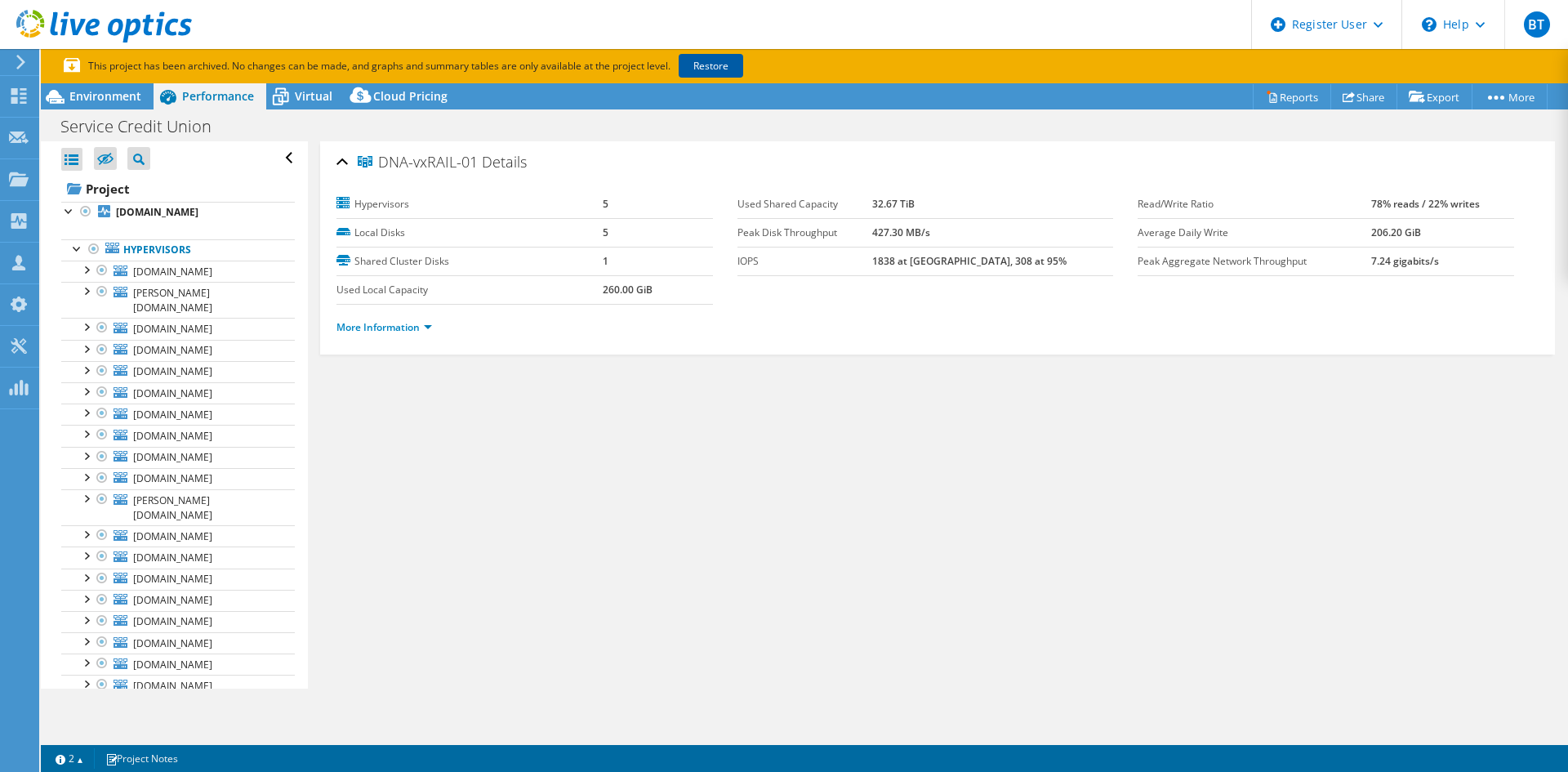
click at [734, 67] on link "Restore" at bounding box center [710, 66] width 64 height 23
click at [296, 95] on span "Virtual" at bounding box center [313, 96] width 37 height 16
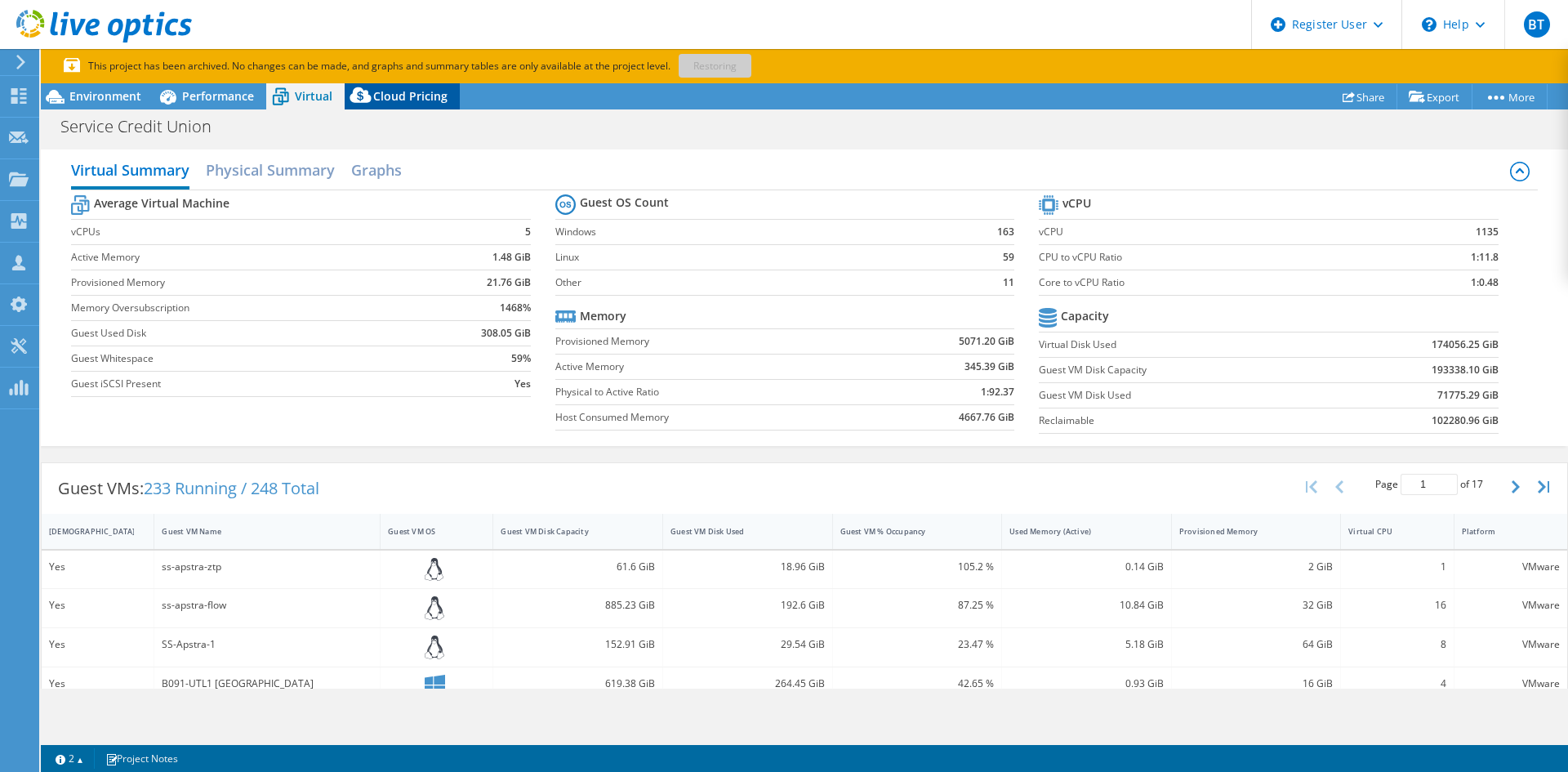
click at [383, 106] on div "Cloud Pricing" at bounding box center [402, 96] width 115 height 26
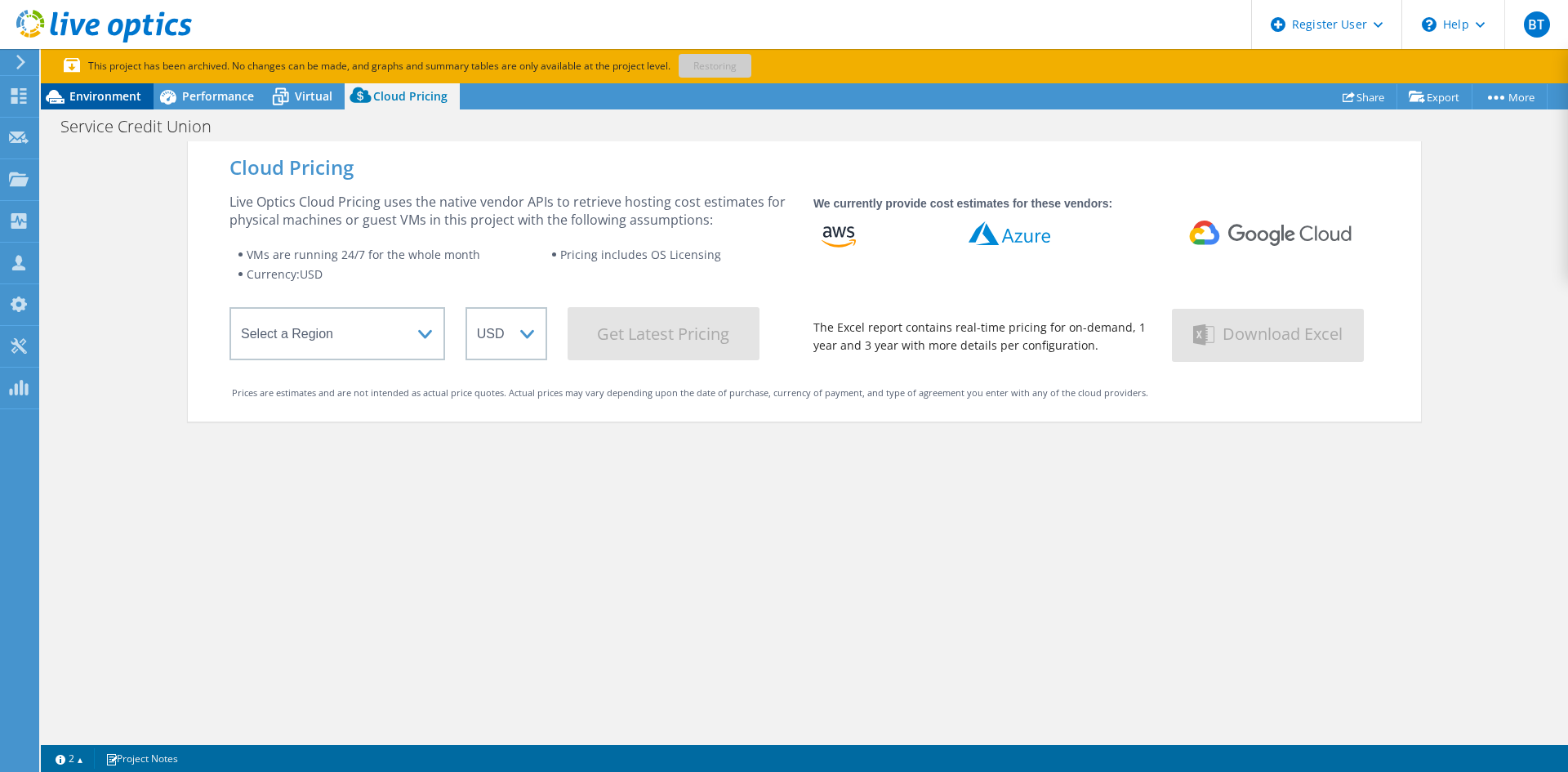
click at [111, 87] on div "Environment" at bounding box center [97, 96] width 112 height 26
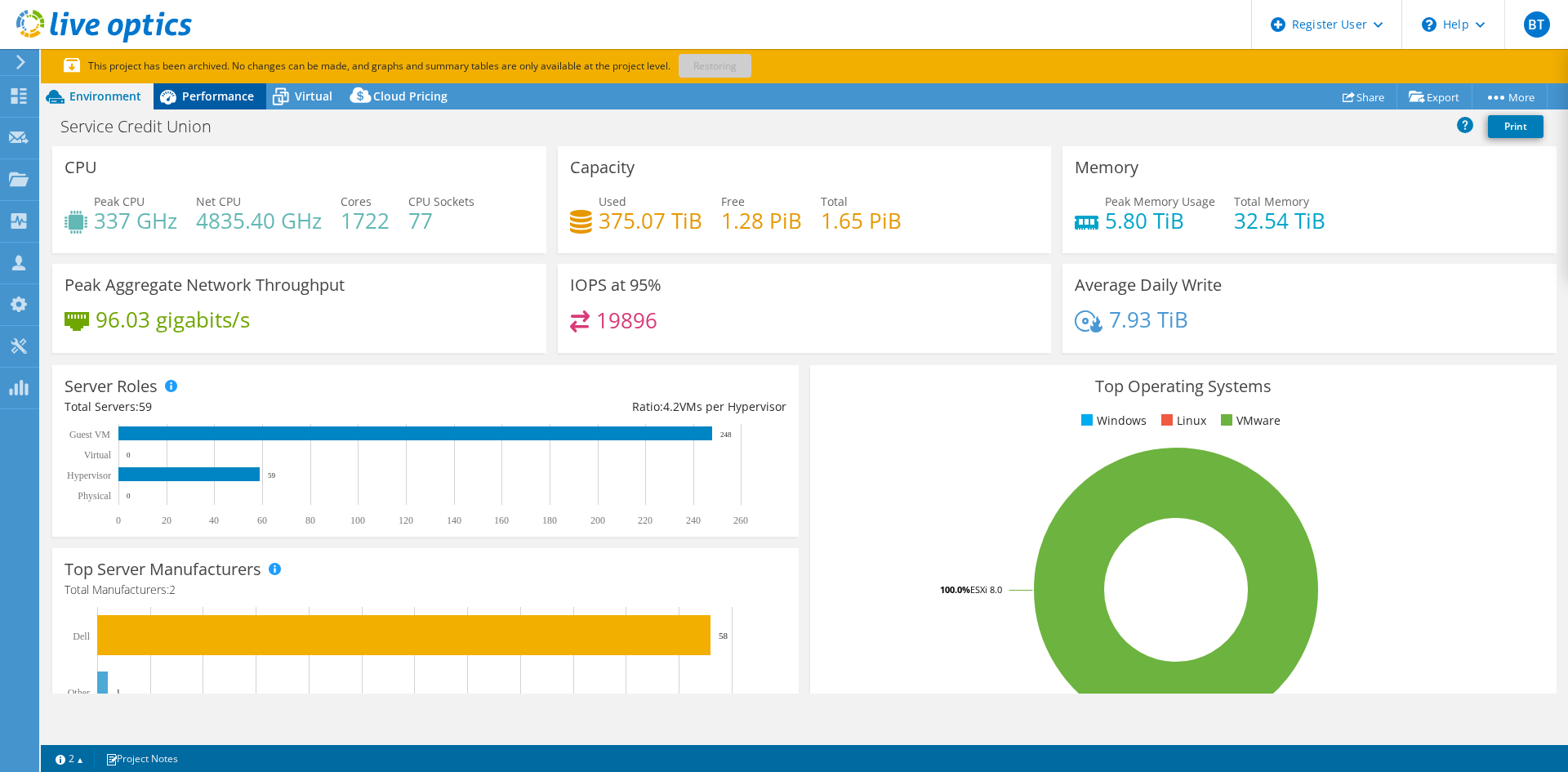
click at [207, 101] on span "Performance" at bounding box center [218, 96] width 72 height 16
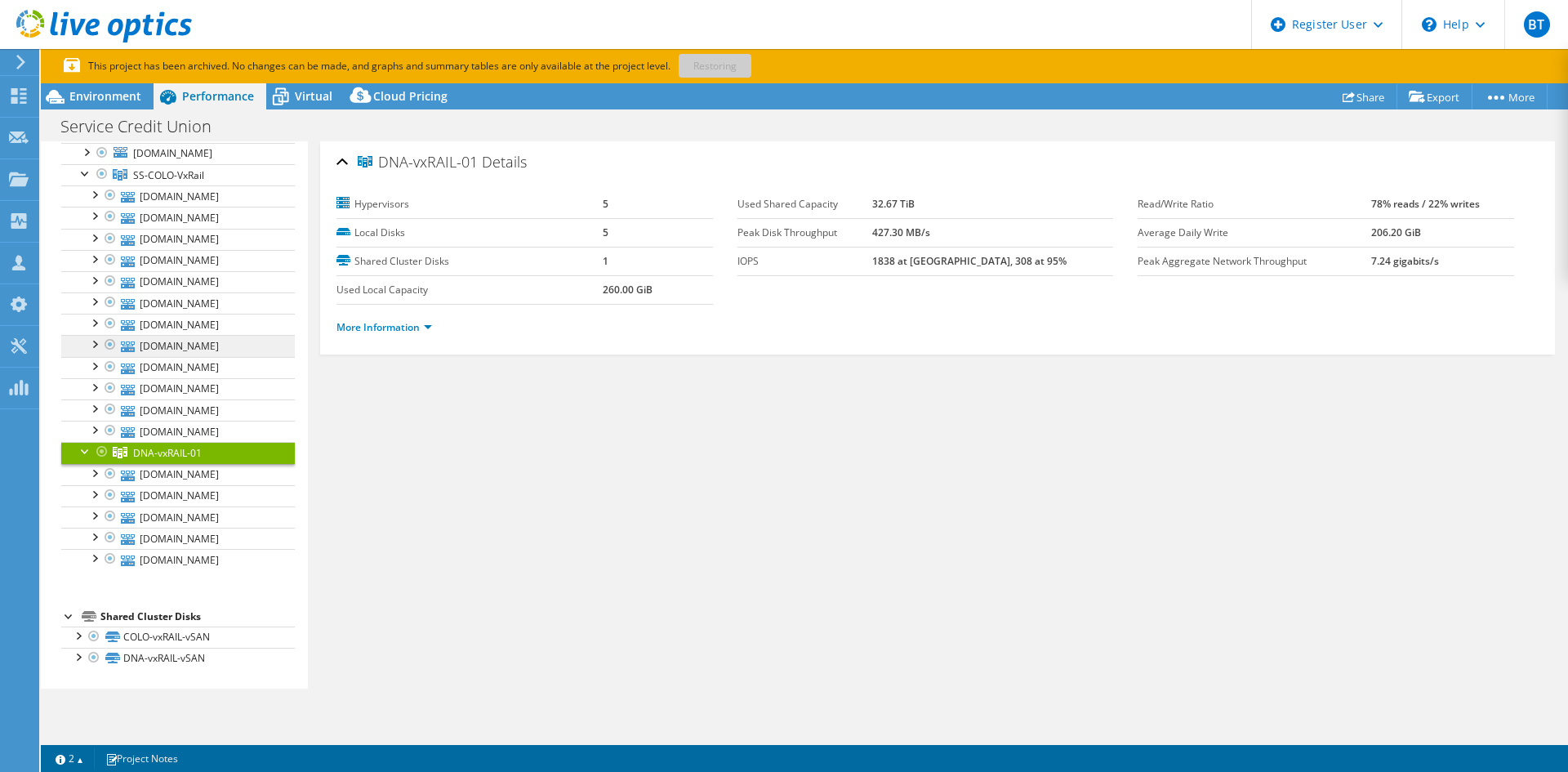
scroll to position [1376, 0]
click at [124, 104] on div "Environment" at bounding box center [97, 96] width 112 height 26
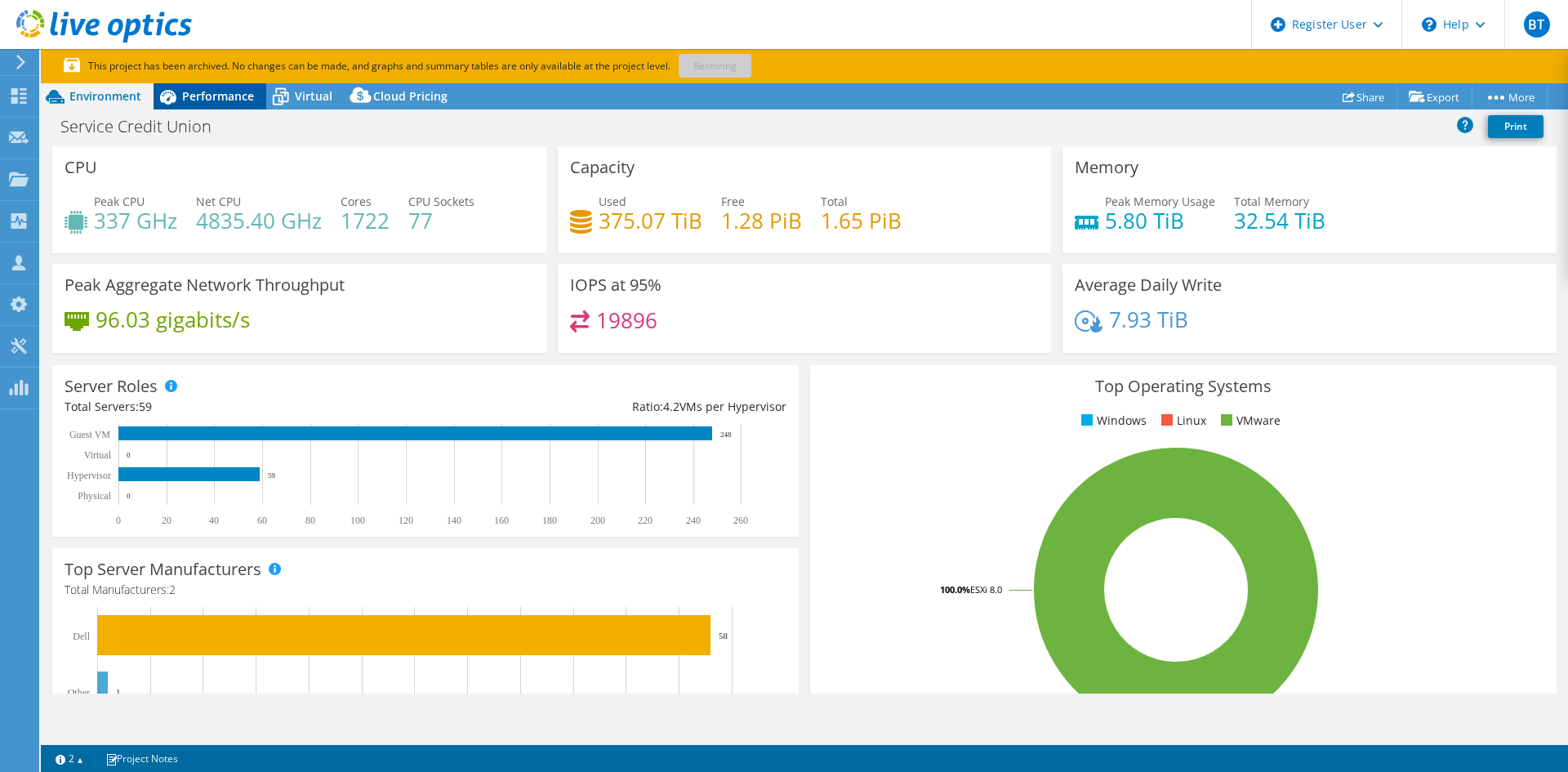
click at [247, 97] on span "Performance" at bounding box center [218, 96] width 72 height 16
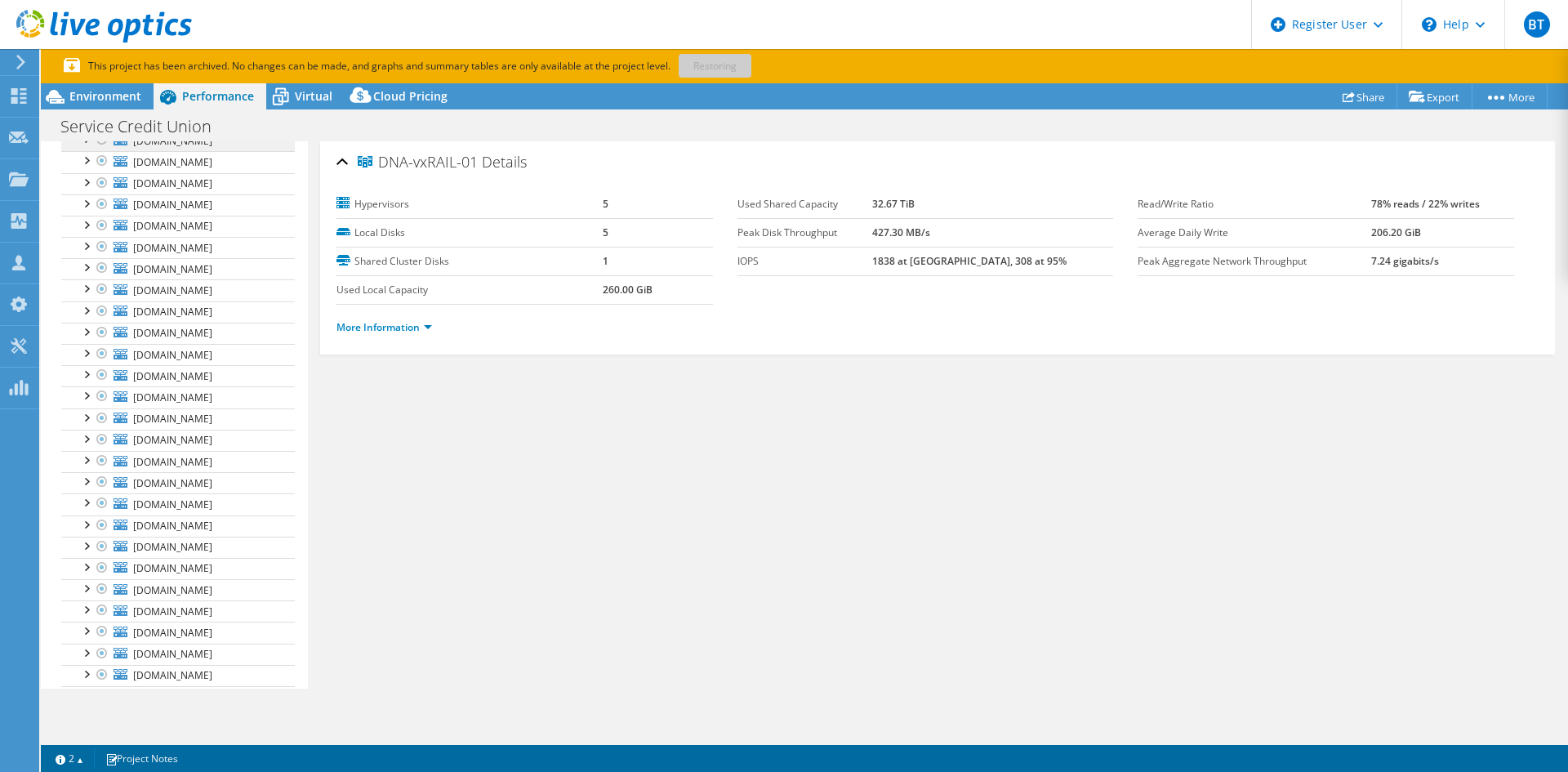
scroll to position [0, 0]
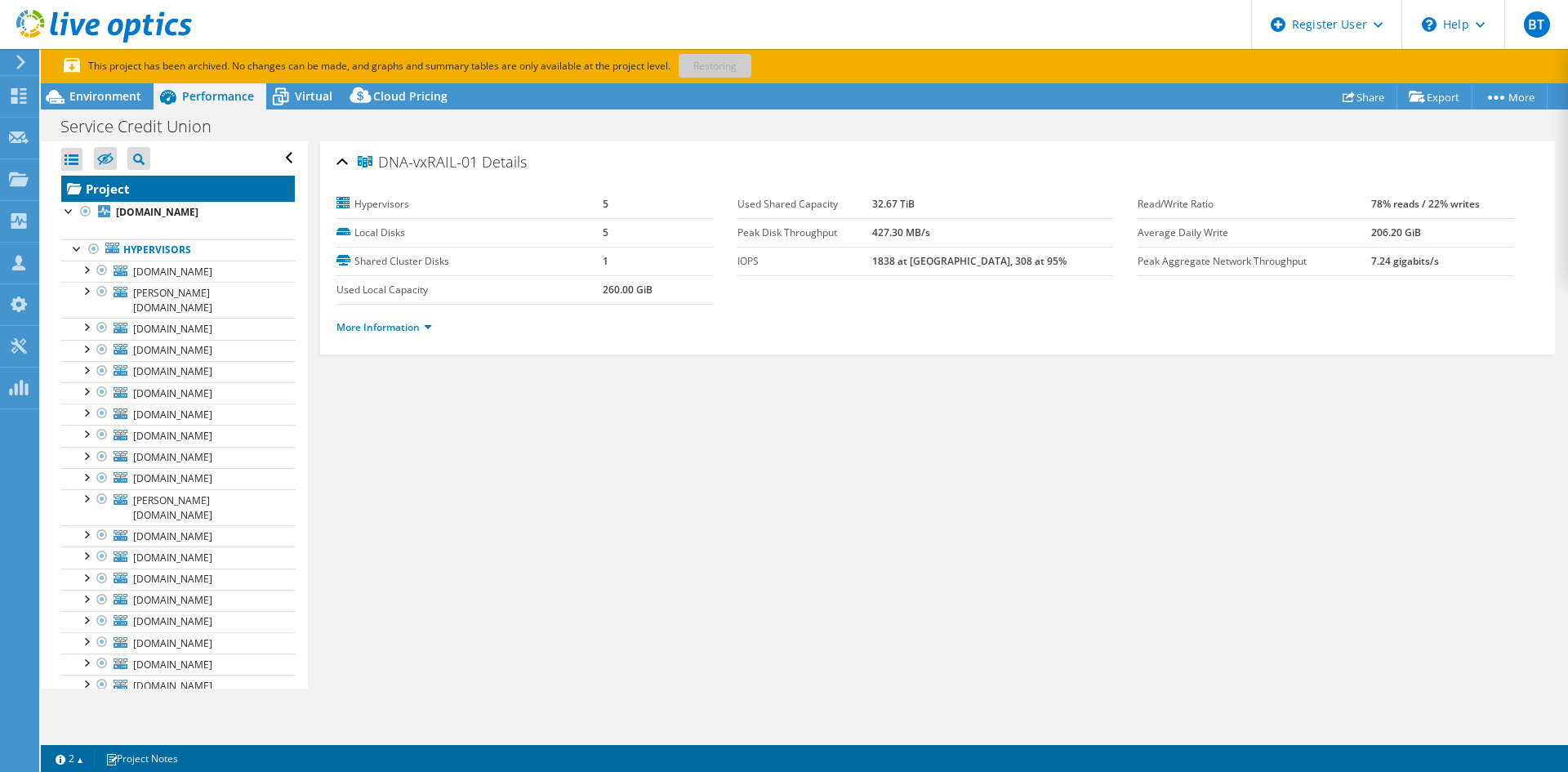
click at [158, 189] on link "Project" at bounding box center [178, 188] width 233 height 26
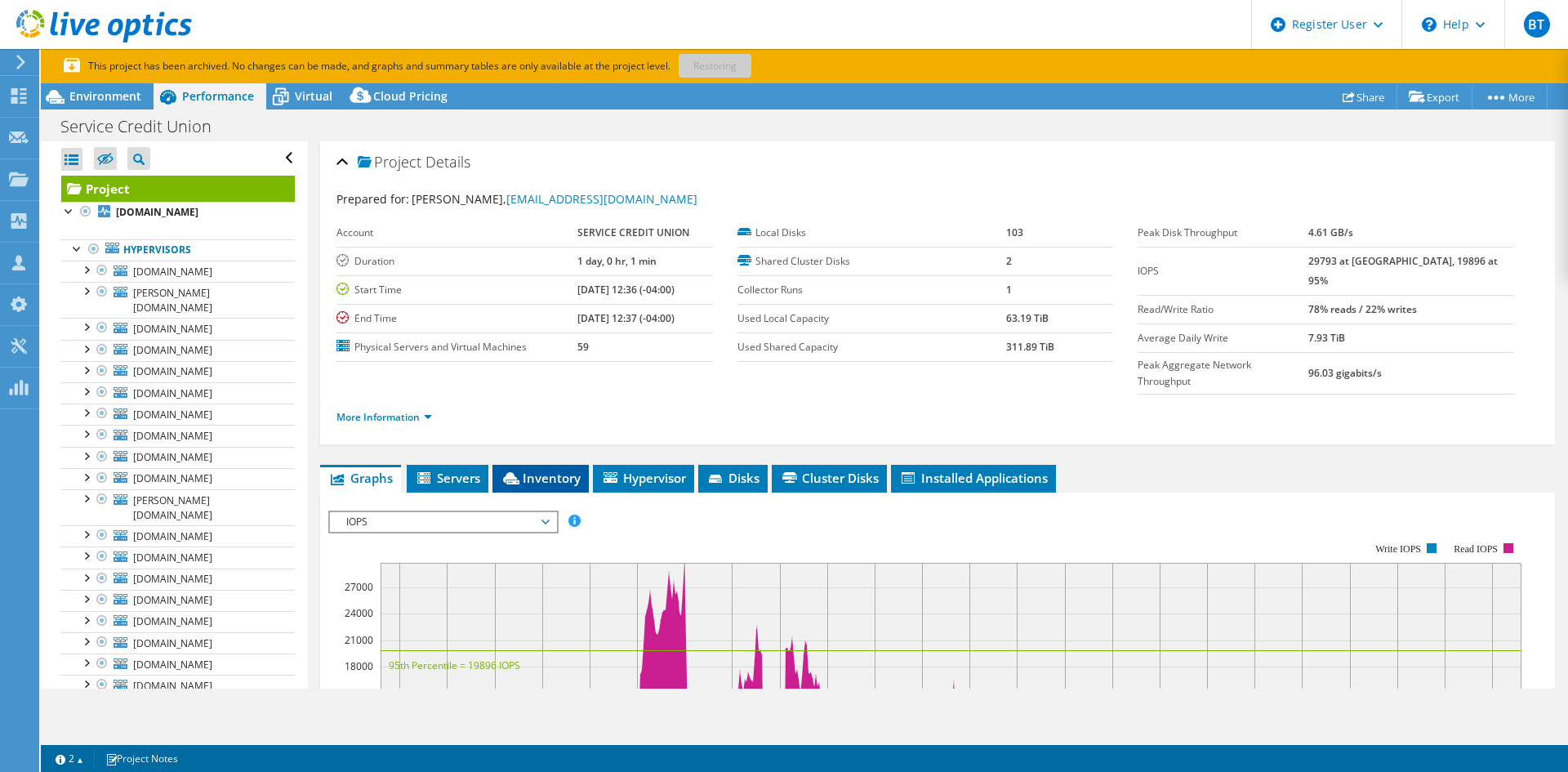
click at [554, 470] on span "Inventory" at bounding box center [540, 478] width 80 height 17
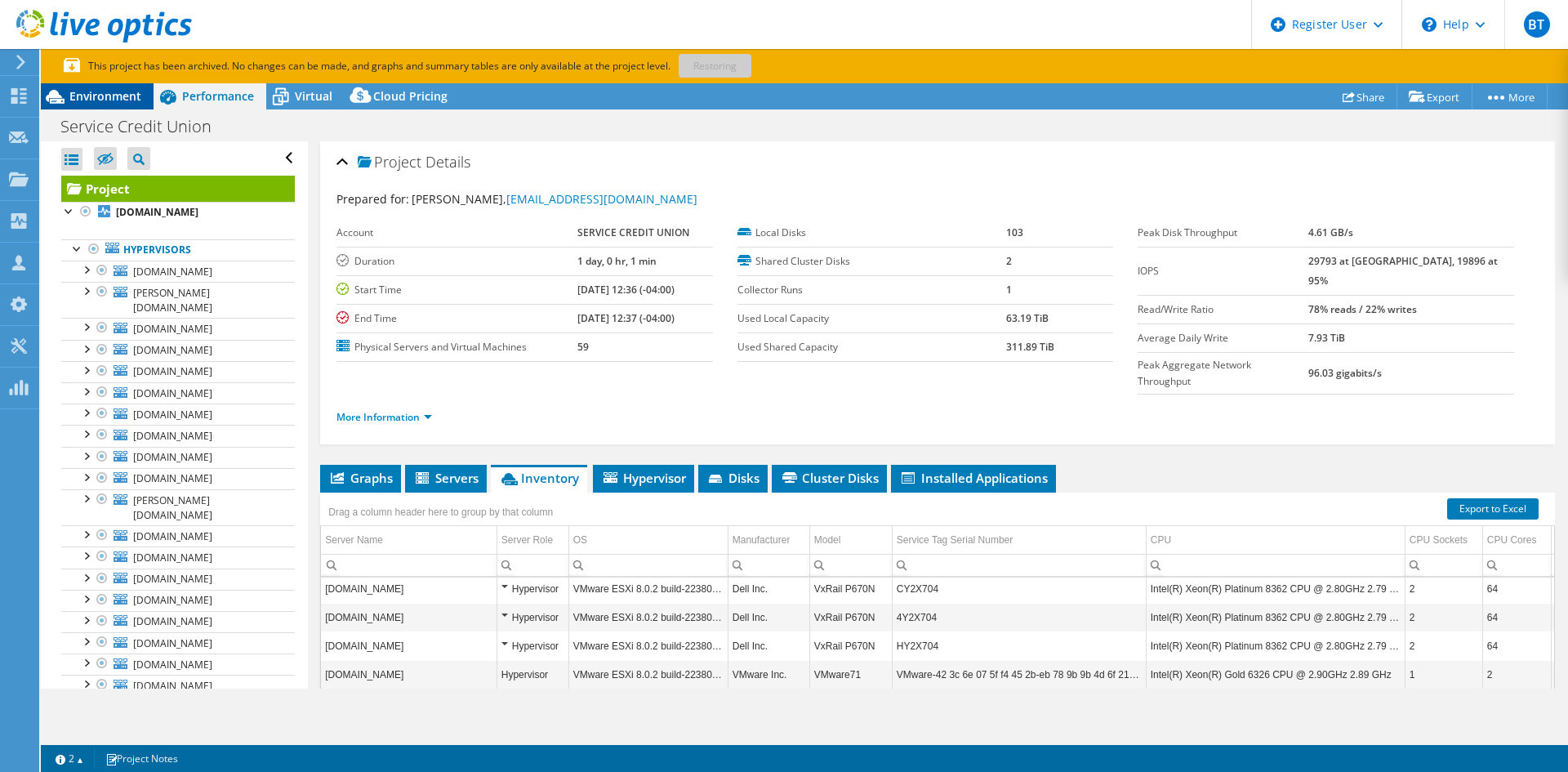
click at [99, 92] on span "Environment" at bounding box center [105, 96] width 72 height 16
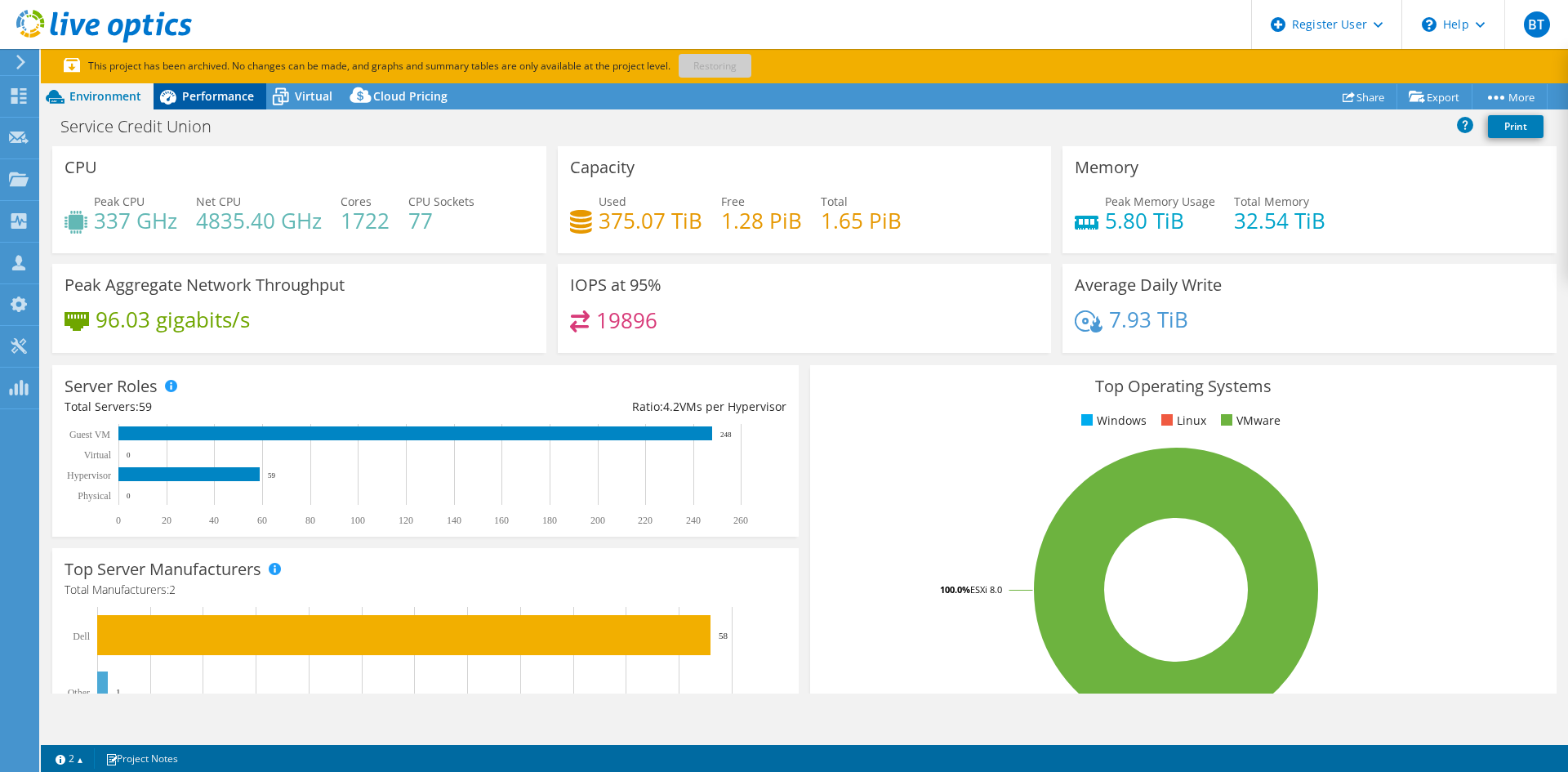
click at [230, 89] on span "Performance" at bounding box center [218, 96] width 72 height 16
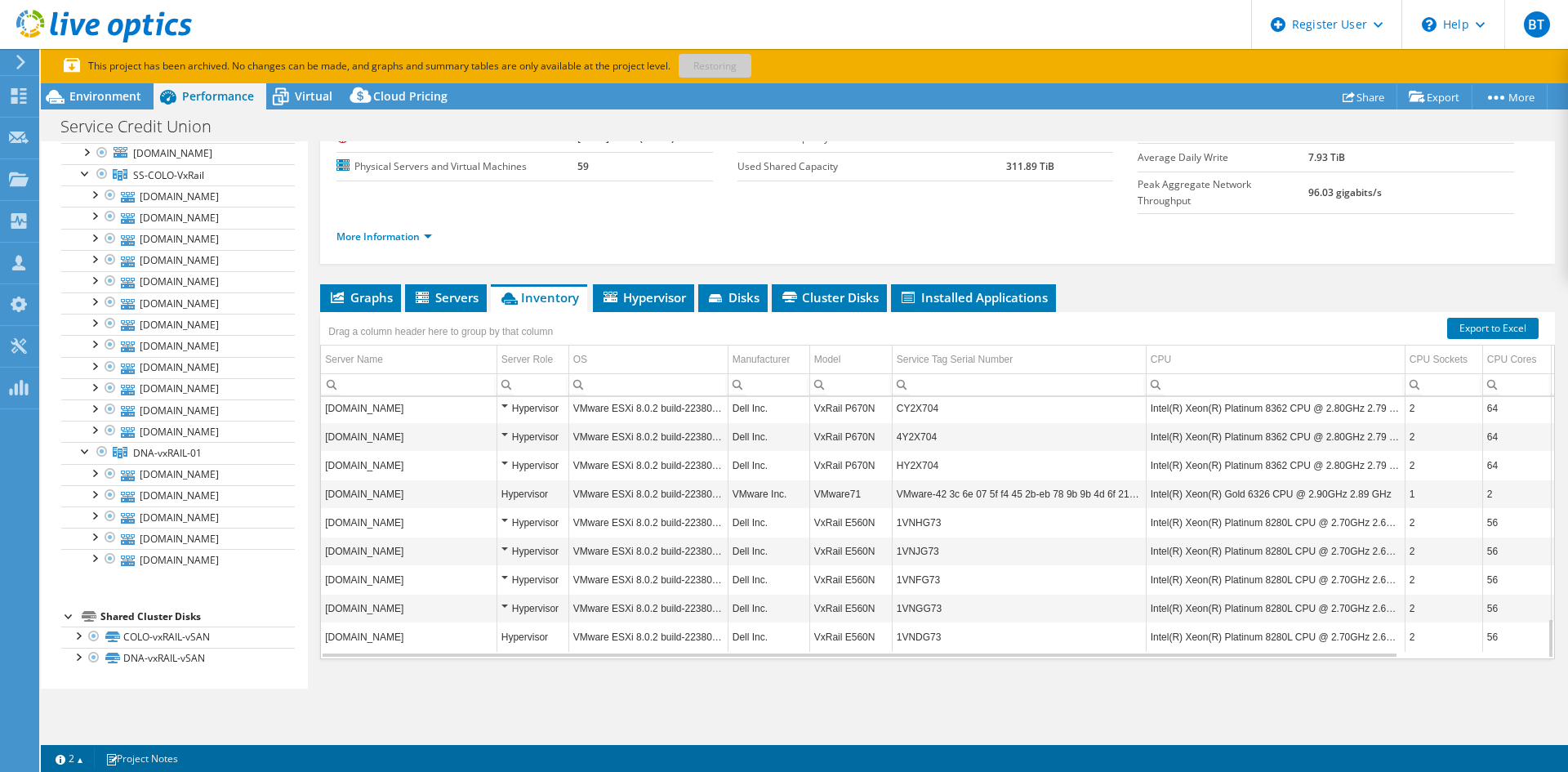
scroll to position [1539, 0]
click at [384, 91] on span "Cloud Pricing" at bounding box center [410, 96] width 74 height 16
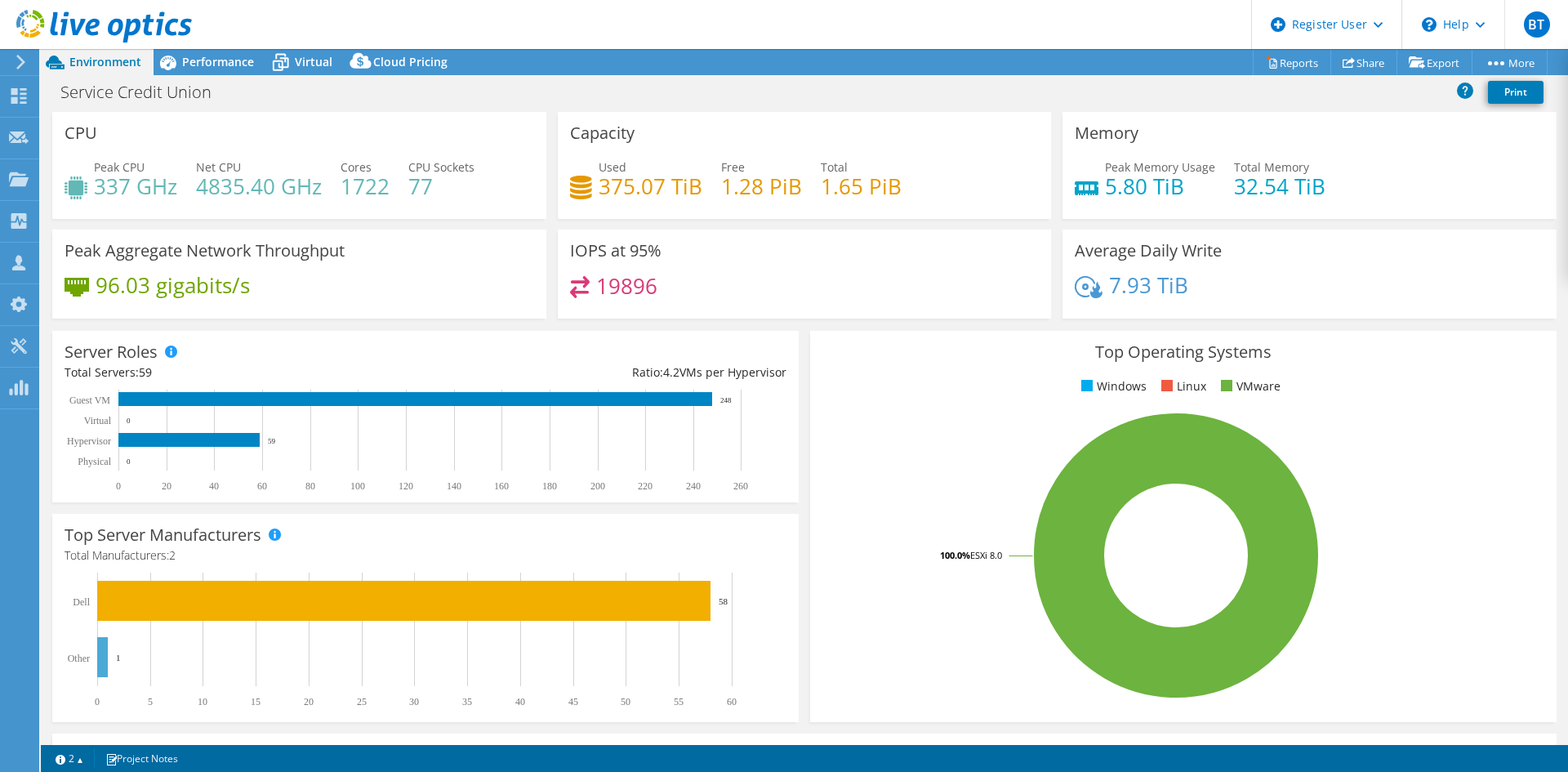
select select "USD"
click at [207, 68] on span "Performance" at bounding box center [218, 62] width 72 height 16
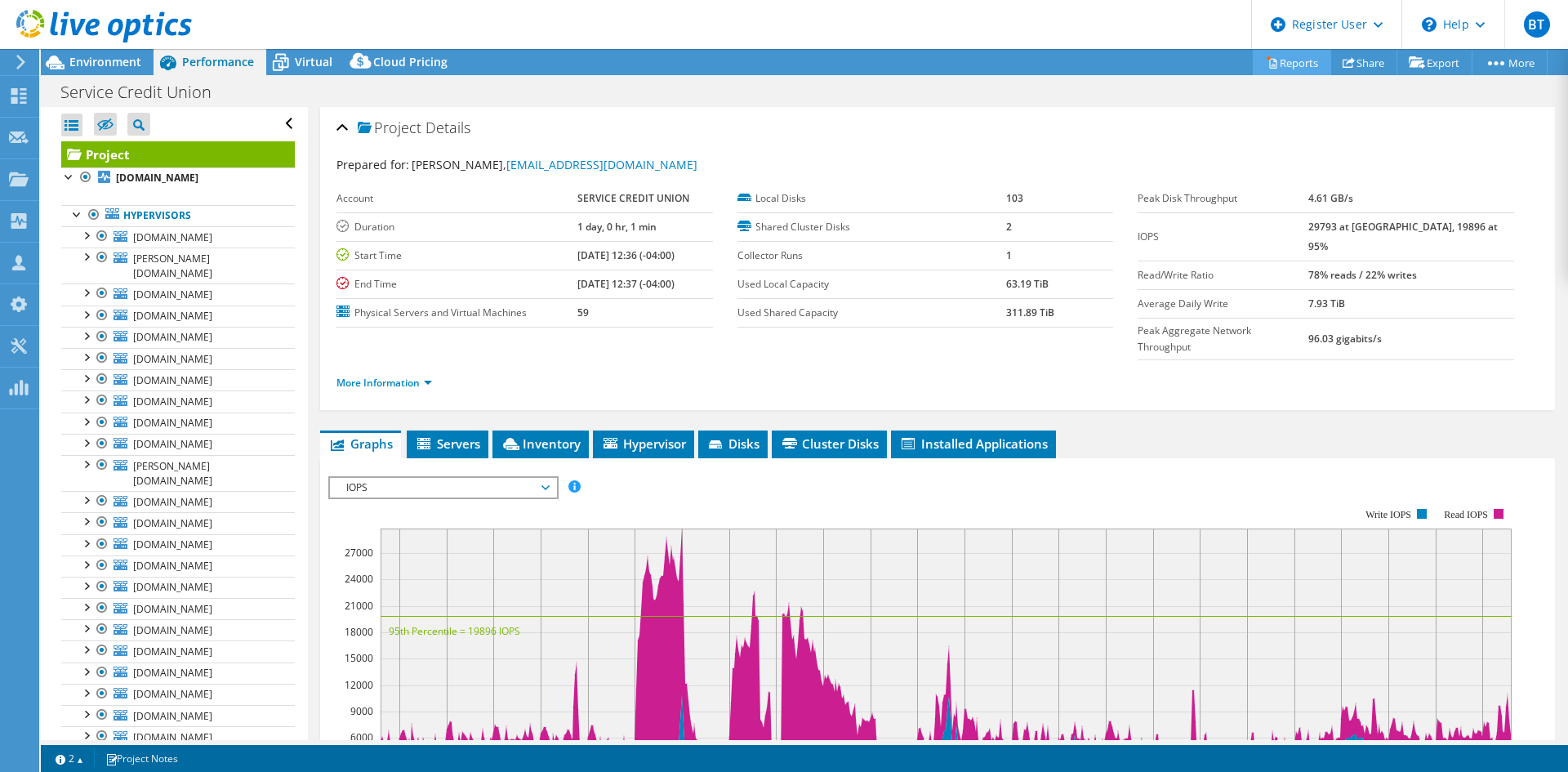
click at [1296, 53] on link "Reports" at bounding box center [1292, 62] width 78 height 25
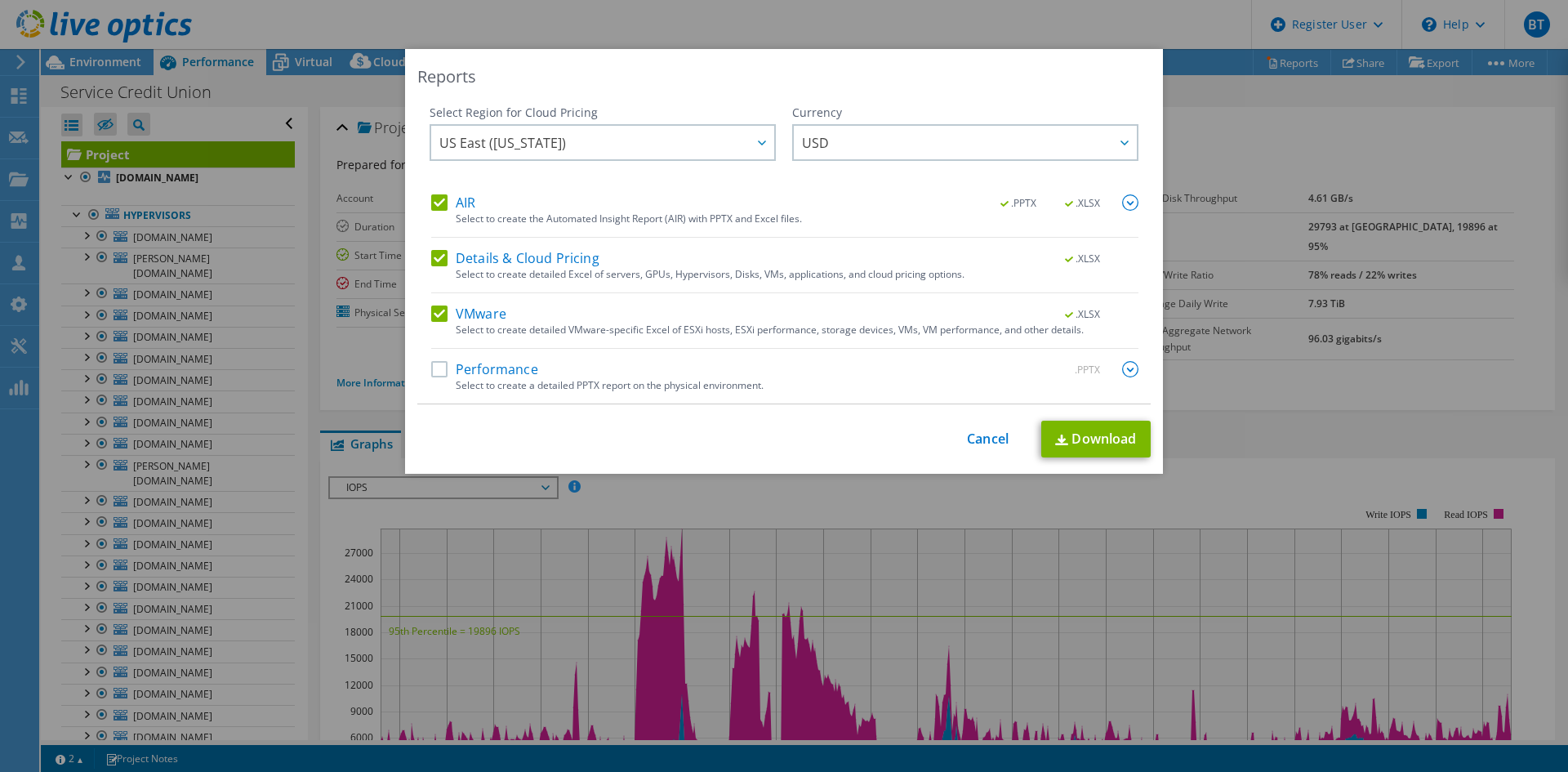
click at [441, 364] on label "Performance" at bounding box center [485, 369] width 107 height 17
click at [0, 0] on input "Performance" at bounding box center [0, 0] width 0 height 0
click at [1078, 431] on link "Download" at bounding box center [1095, 439] width 109 height 37
click at [993, 446] on link "Cancel" at bounding box center [988, 439] width 42 height 16
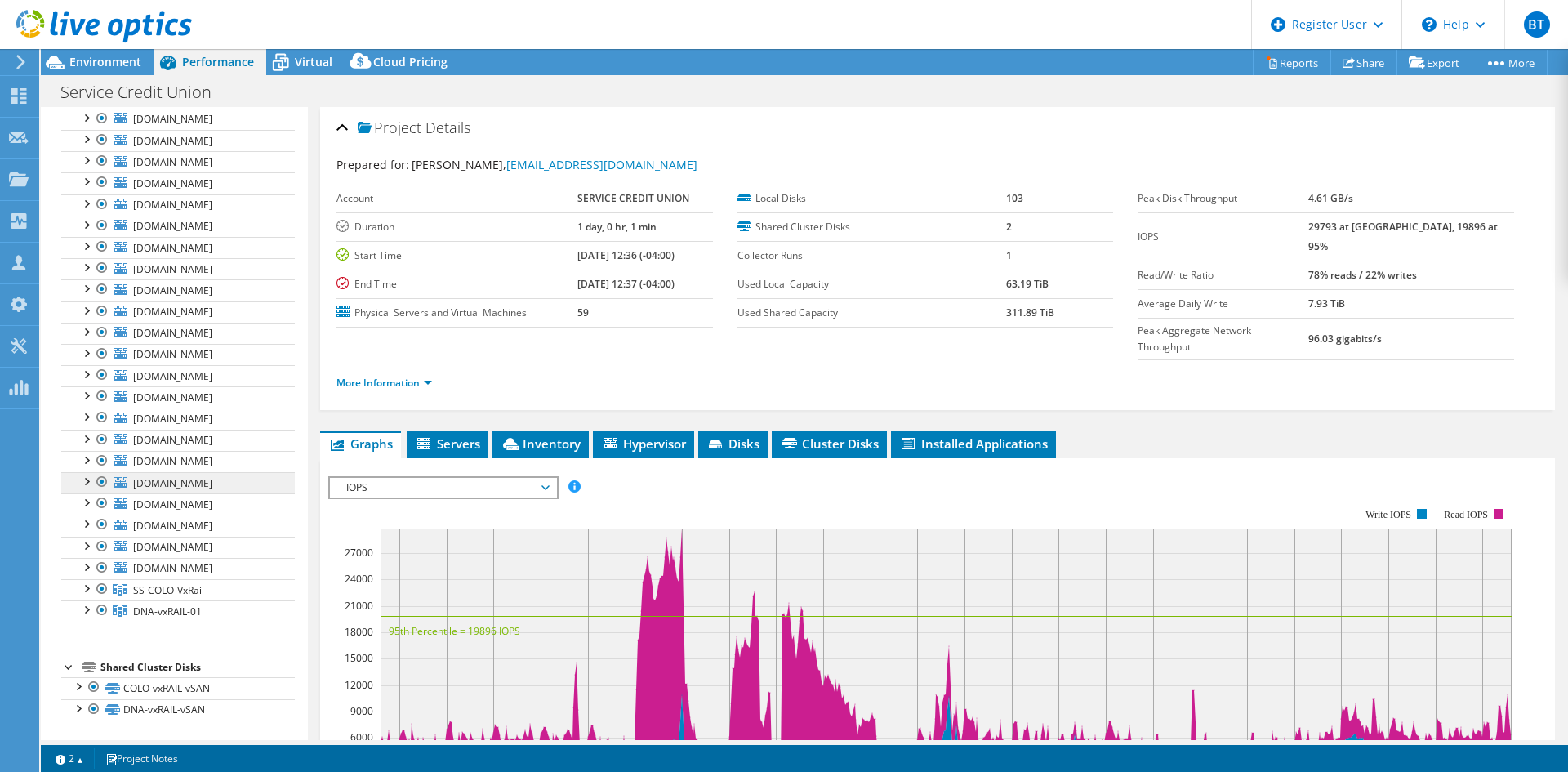
scroll to position [1089, 0]
click at [196, 583] on span "SS-COLO-VxRail" at bounding box center [168, 590] width 71 height 14
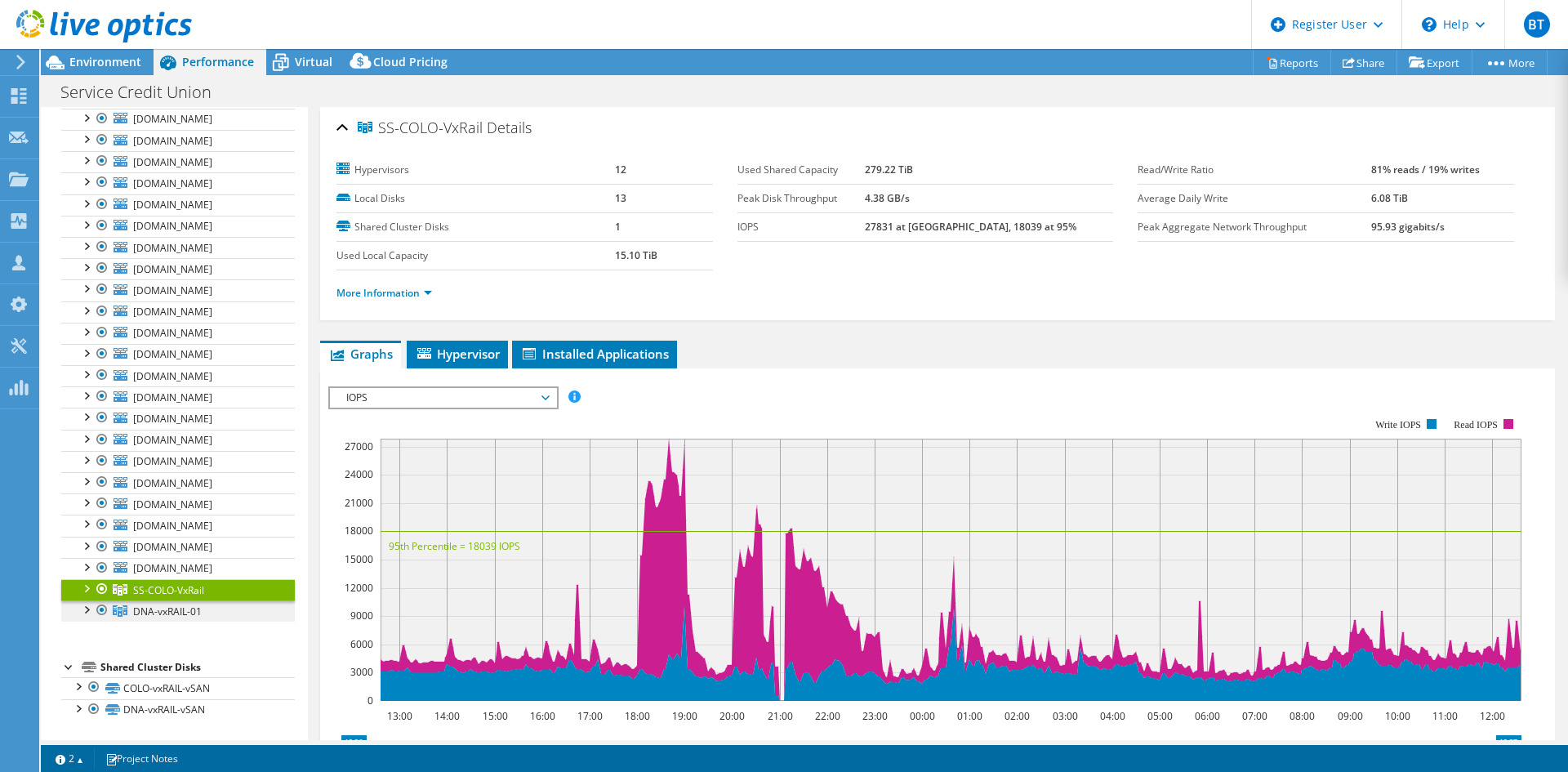
click at [183, 605] on span "DNA-vxRAIL-01" at bounding box center [167, 611] width 68 height 14
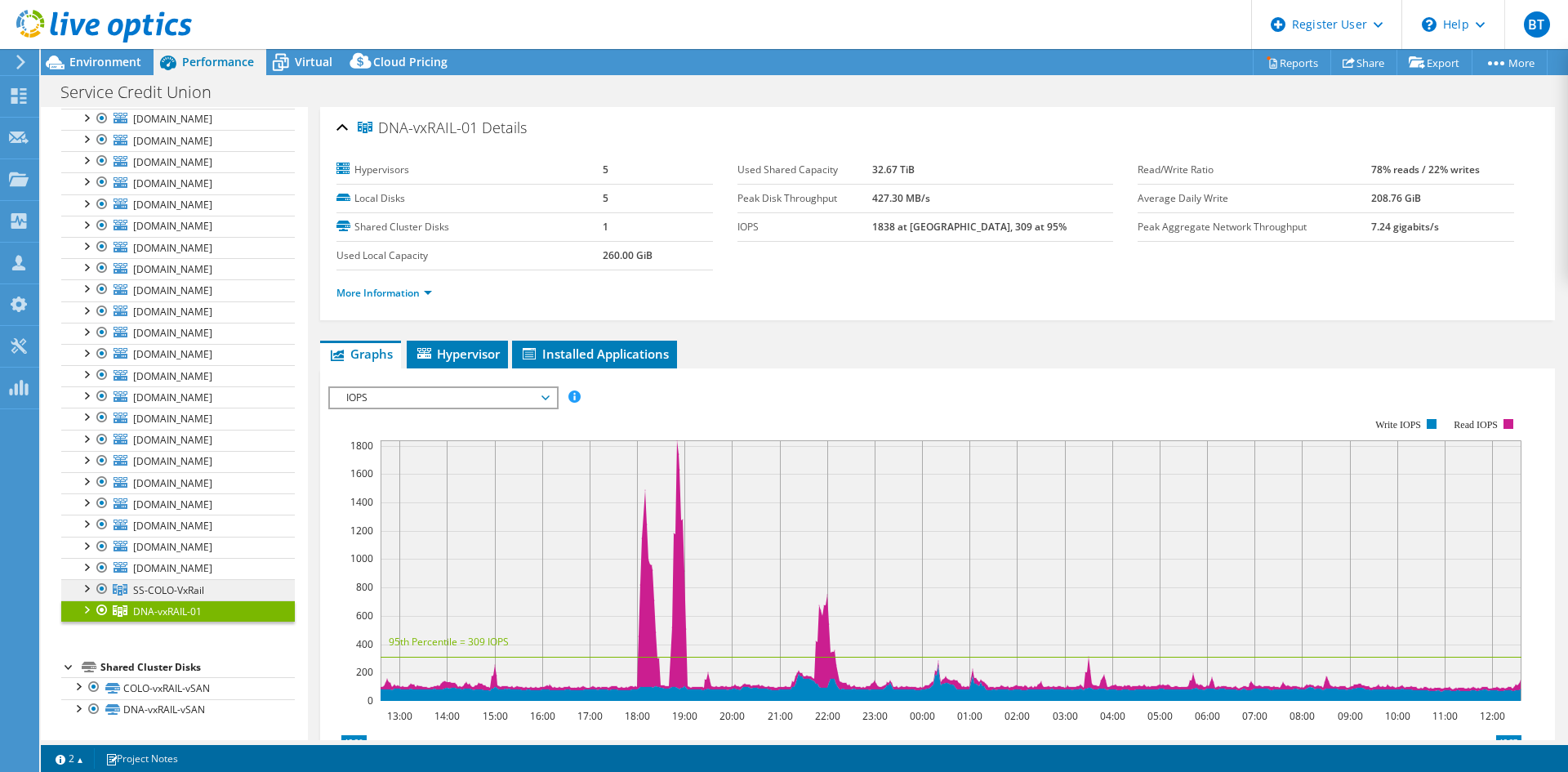
click at [210, 595] on link "SS-COLO-VxRail" at bounding box center [178, 589] width 233 height 21
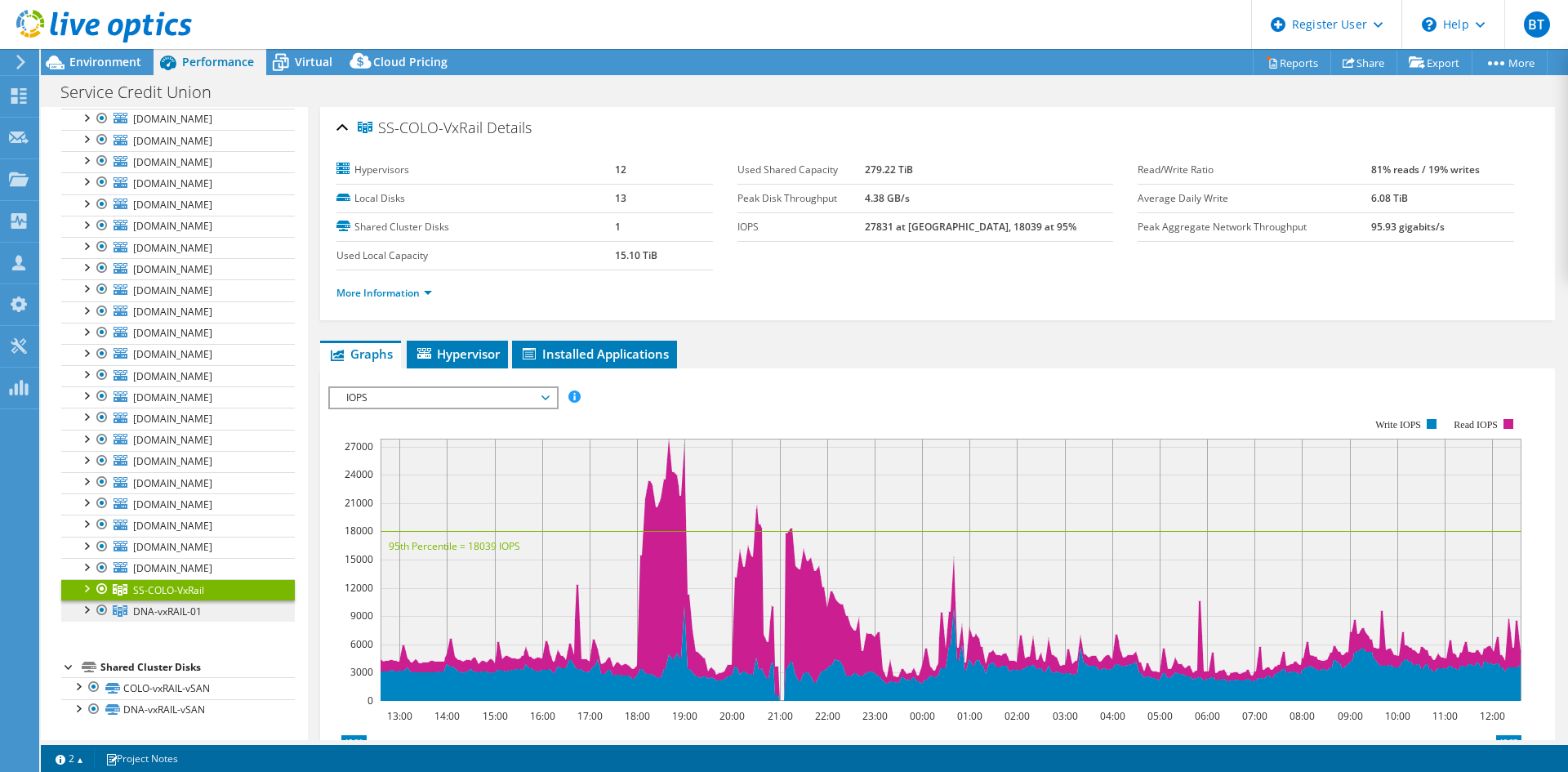
click at [190, 613] on span "DNA-vxRAIL-01" at bounding box center [167, 611] width 68 height 14
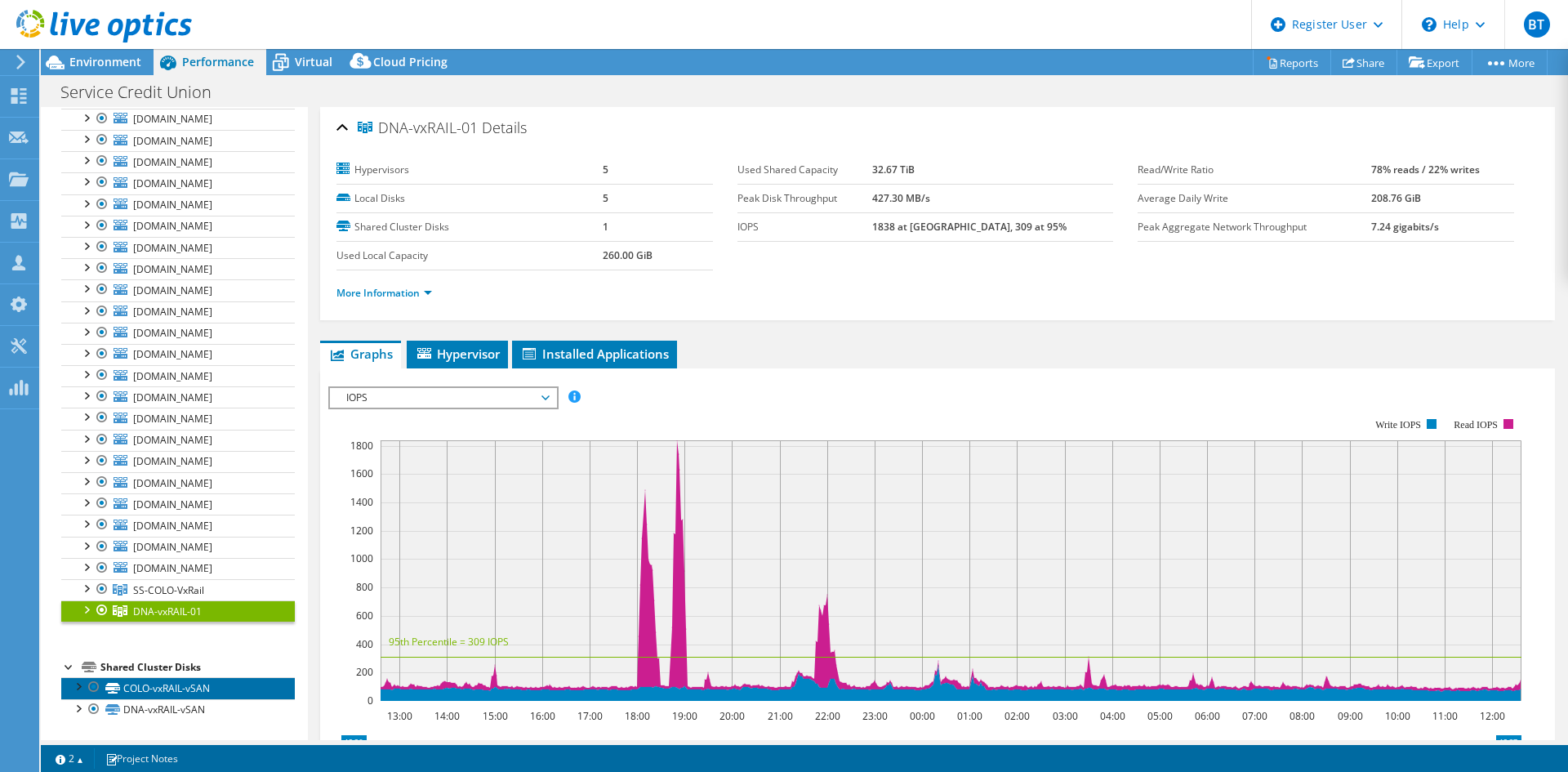
click at [169, 685] on link "COLO-vxRAIL-vSAN" at bounding box center [178, 687] width 233 height 21
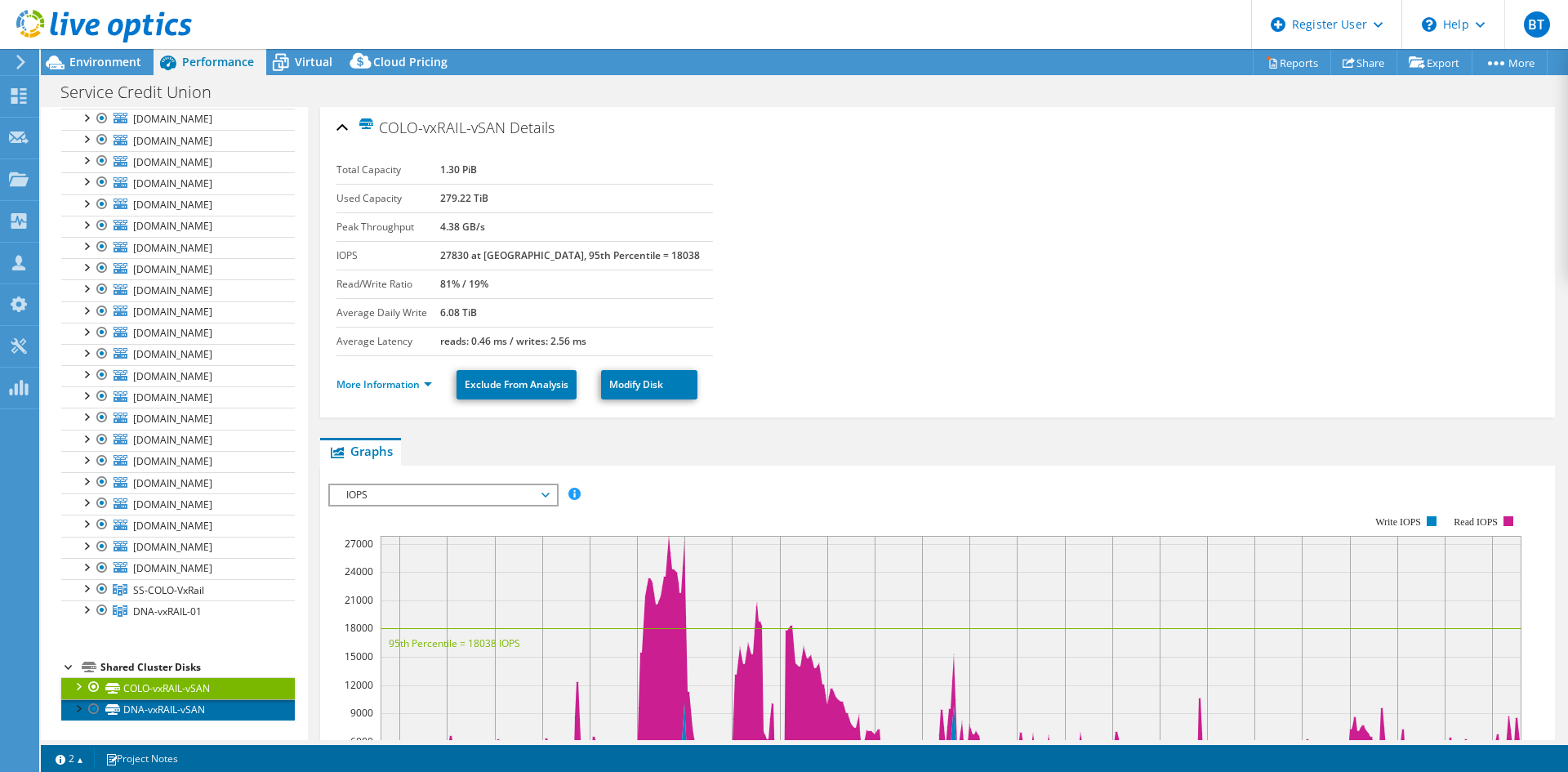
click at [187, 709] on link "DNA-vxRAIL-vSAN" at bounding box center [178, 710] width 233 height 21
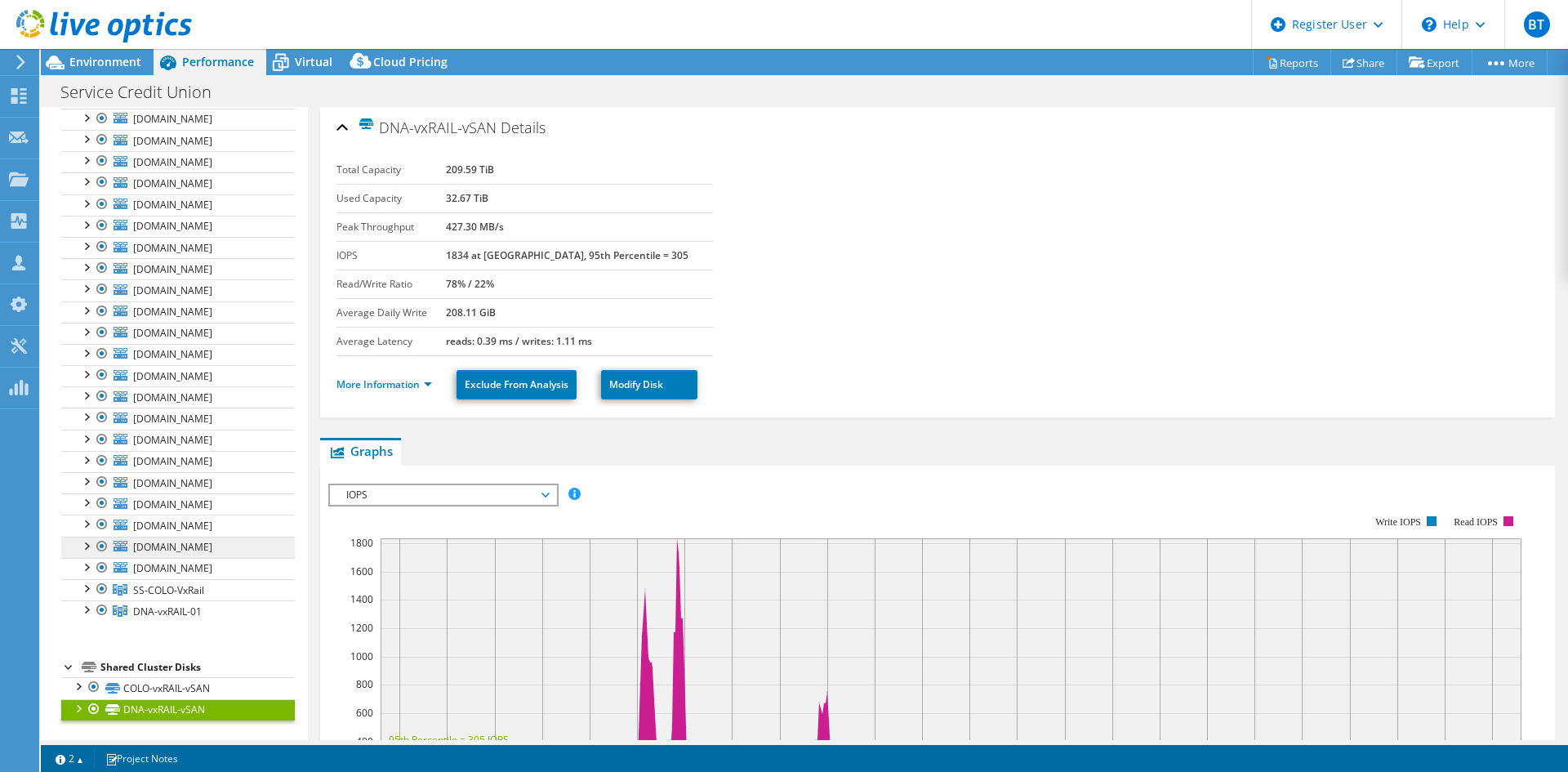
scroll to position [600, 0]
click at [117, 63] on span "Environment" at bounding box center [105, 62] width 72 height 16
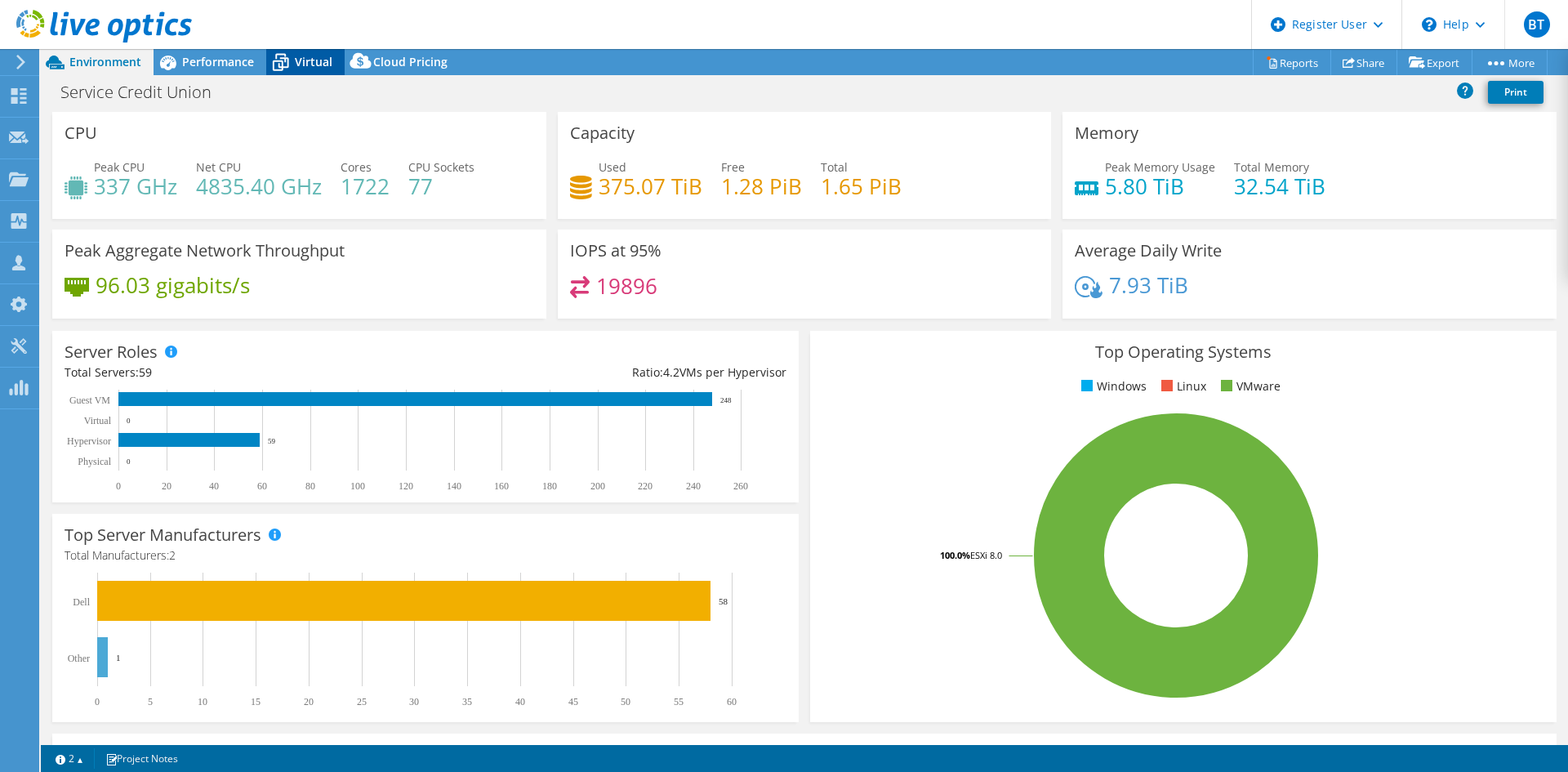
click at [309, 61] on span "Virtual" at bounding box center [313, 62] width 37 height 16
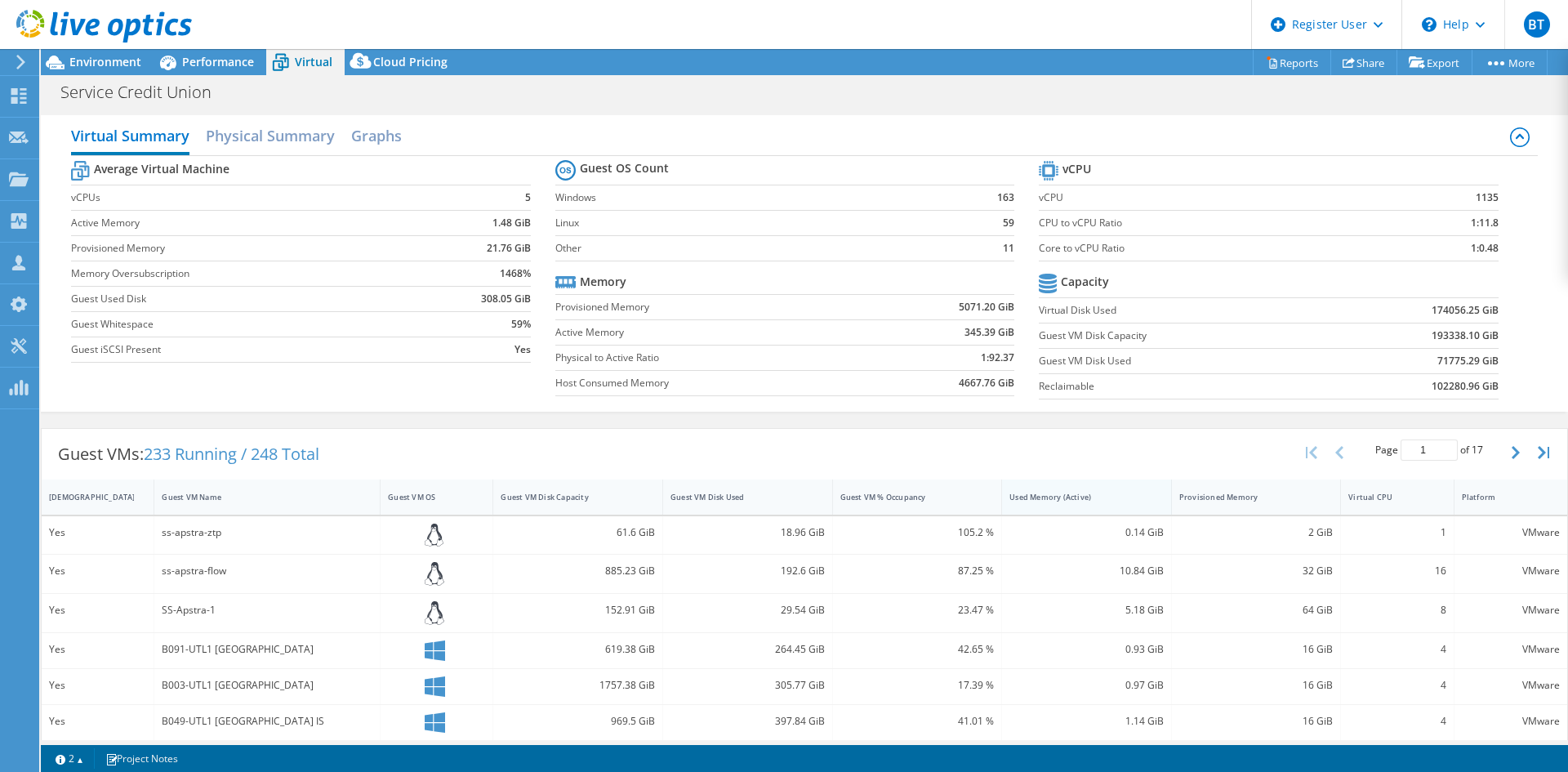
click at [1053, 499] on div "Used Memory (Active)" at bounding box center [1077, 496] width 135 height 11
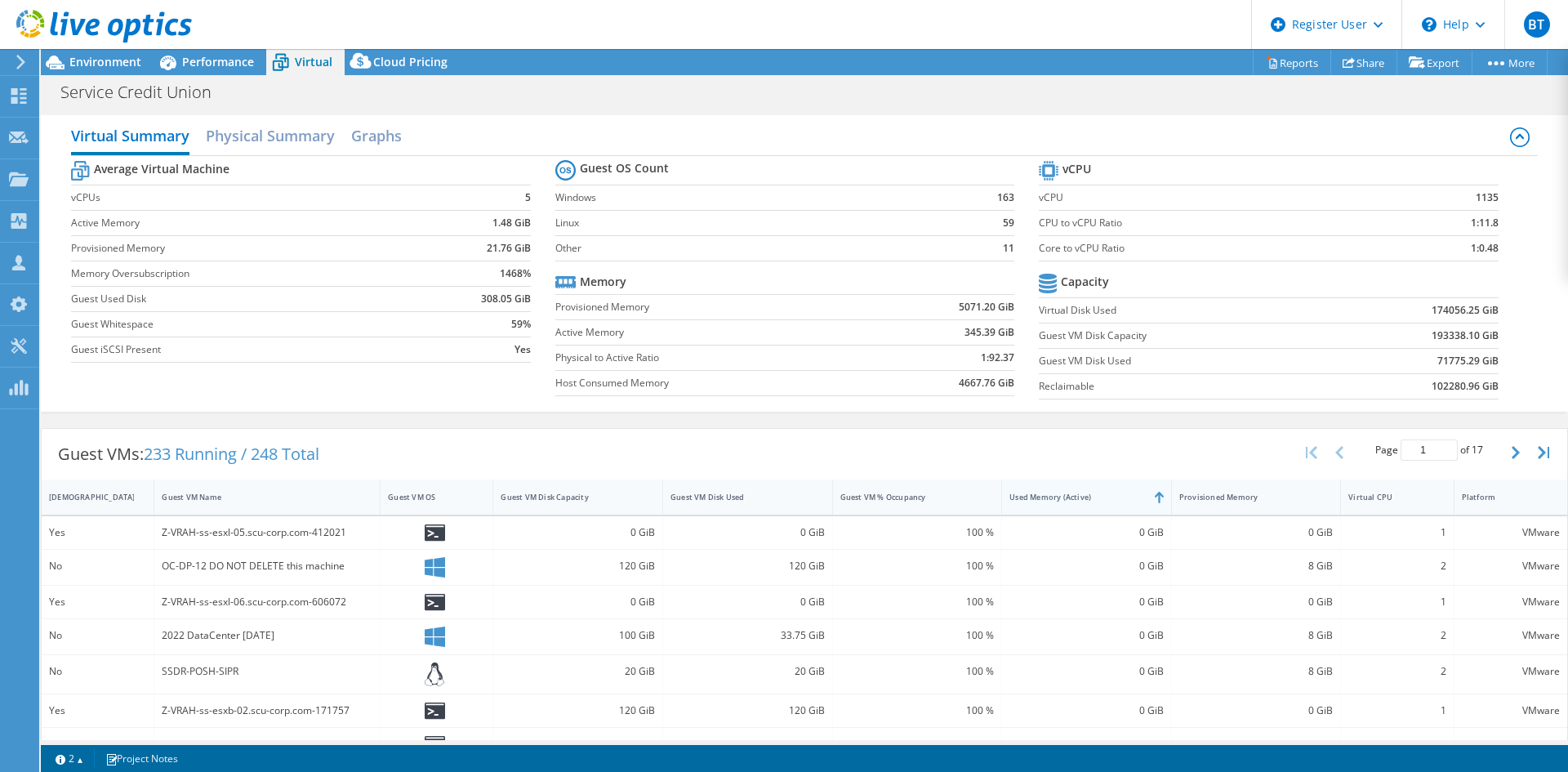
click at [1053, 499] on div "Used Memory (Active)" at bounding box center [1077, 496] width 135 height 11
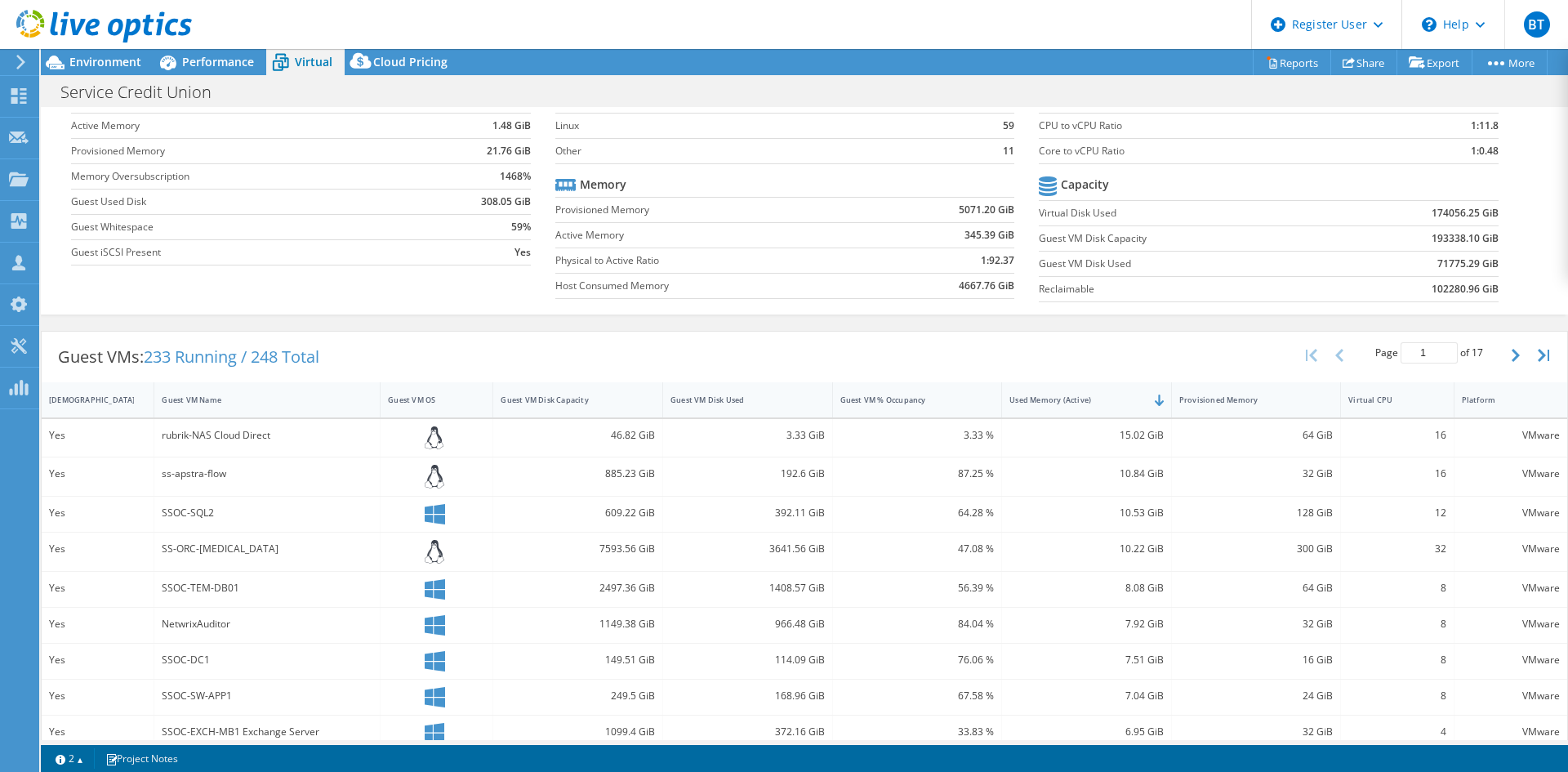
scroll to position [163, 0]
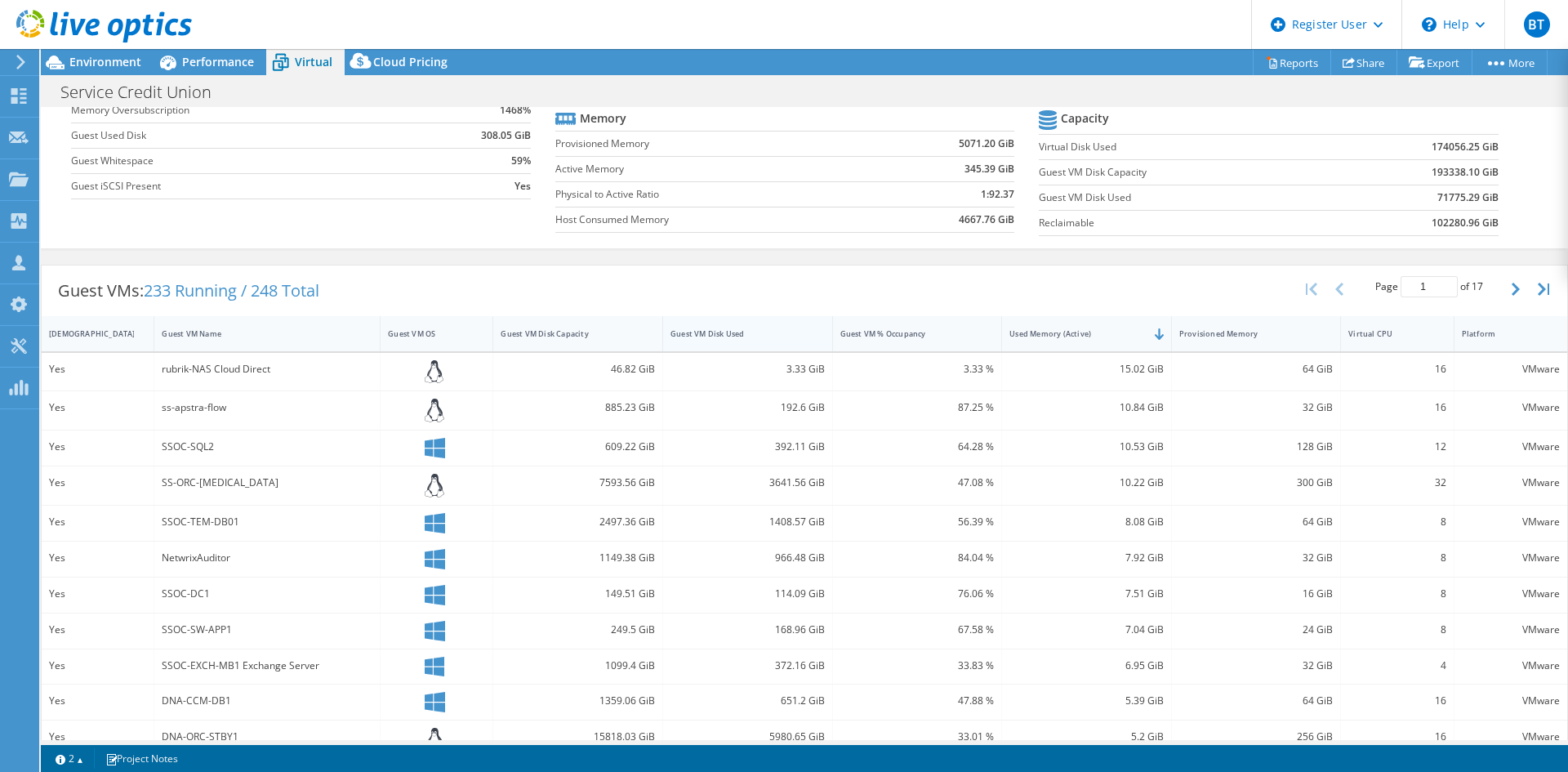
click at [772, 340] on div "Guest VM Disk Used" at bounding box center [737, 333] width 149 height 25
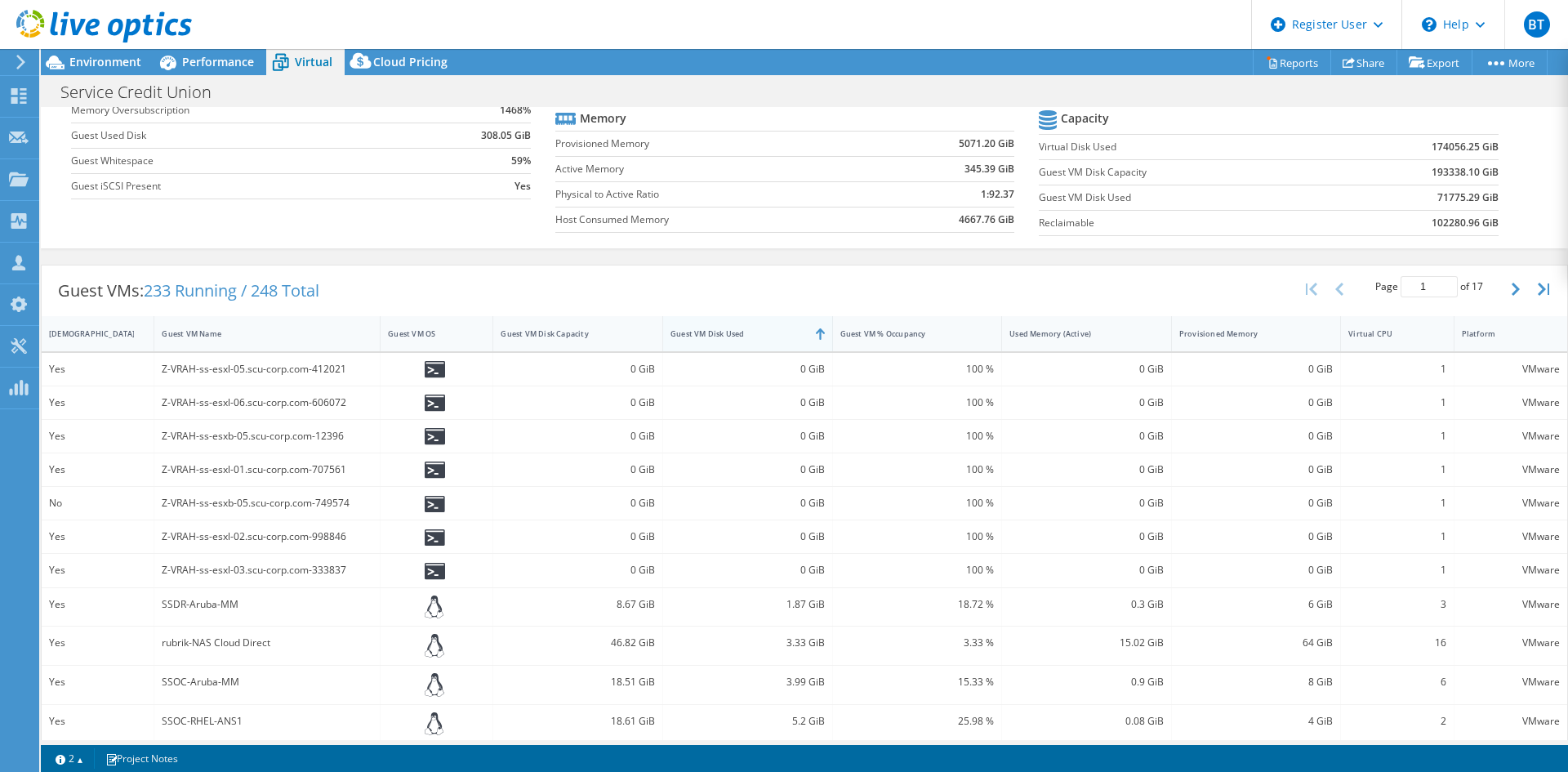
click at [772, 340] on div "Guest VM Disk Used" at bounding box center [737, 333] width 149 height 25
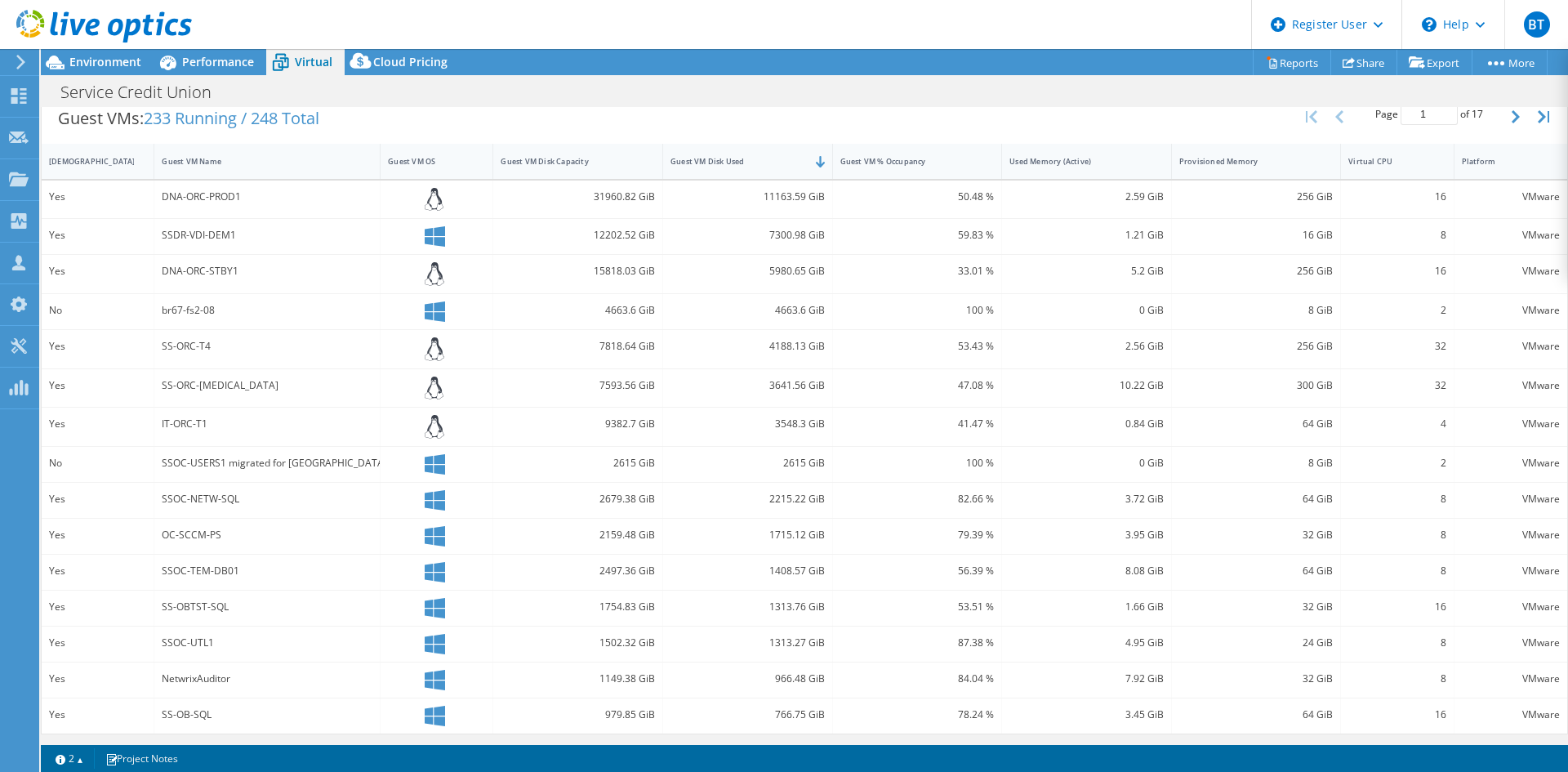
scroll to position [338, 0]
